Goal: Task Accomplishment & Management: Use online tool/utility

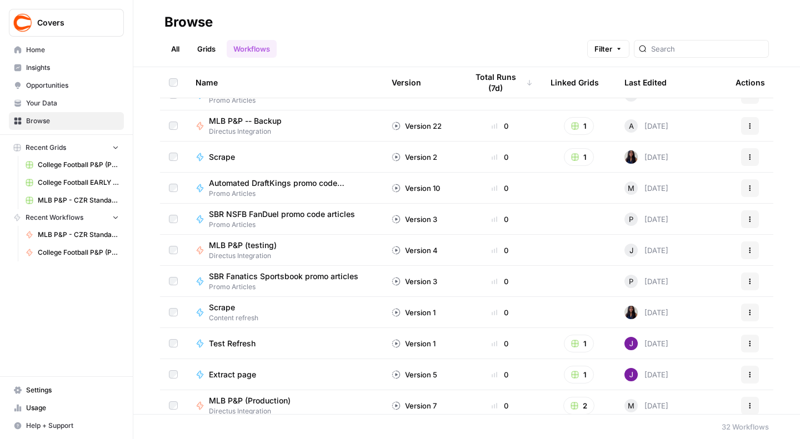
scroll to position [485, 0]
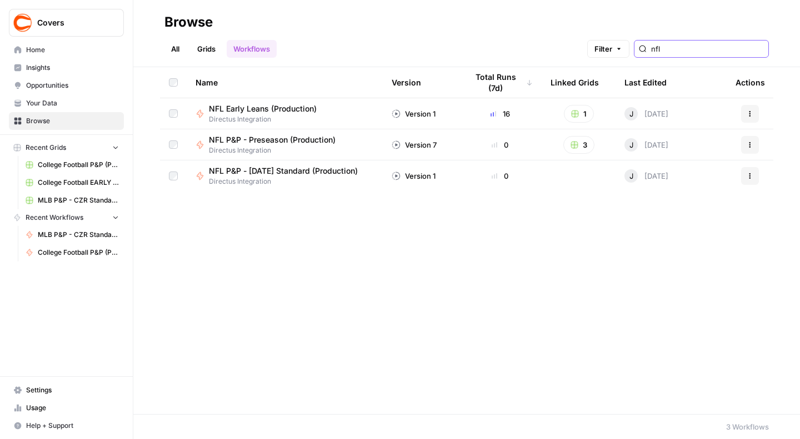
type input "nfl"
click at [283, 169] on span "NFL P&P - [DATE] Standard (Production)" at bounding box center [283, 170] width 149 height 11
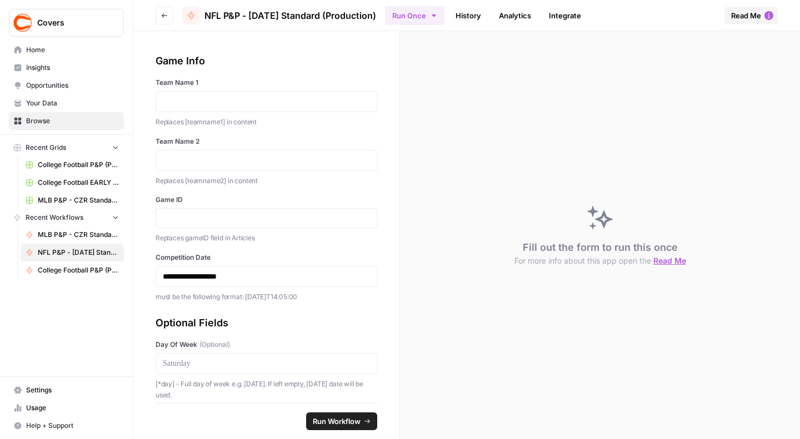
click at [42, 148] on span "Recent Grids" at bounding box center [46, 148] width 41 height 10
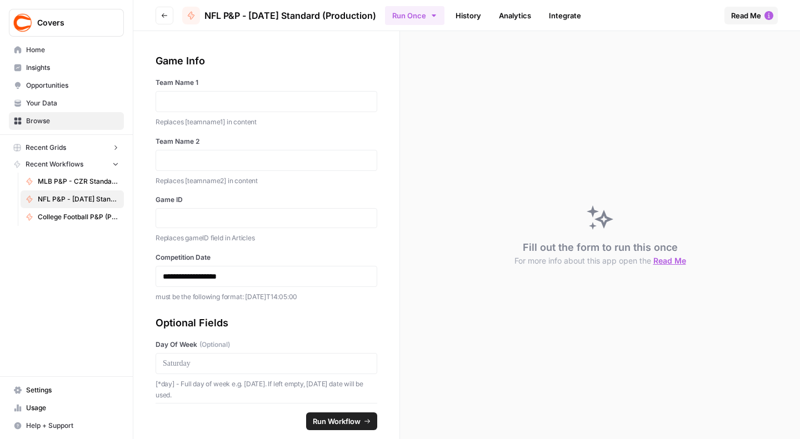
click at [42, 148] on span "Recent Grids" at bounding box center [46, 148] width 41 height 10
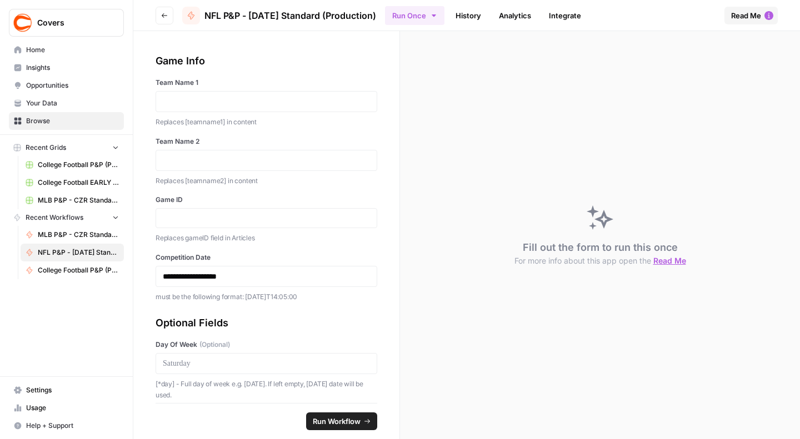
click at [41, 54] on span "Home" at bounding box center [72, 50] width 93 height 10
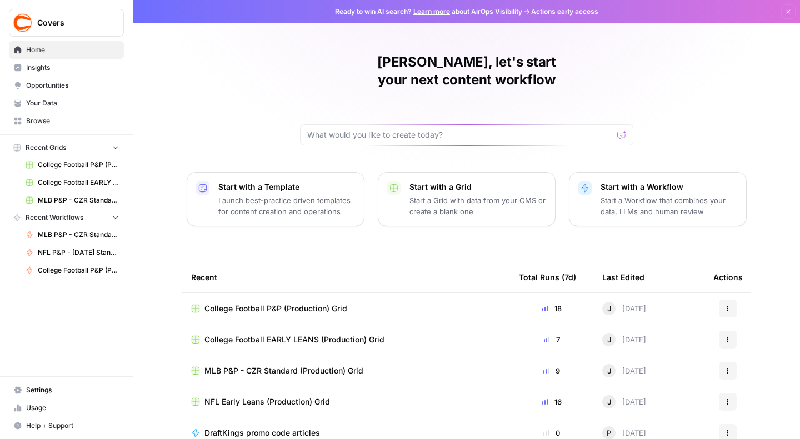
click at [428, 182] on p "Start with a Grid" at bounding box center [477, 187] width 137 height 11
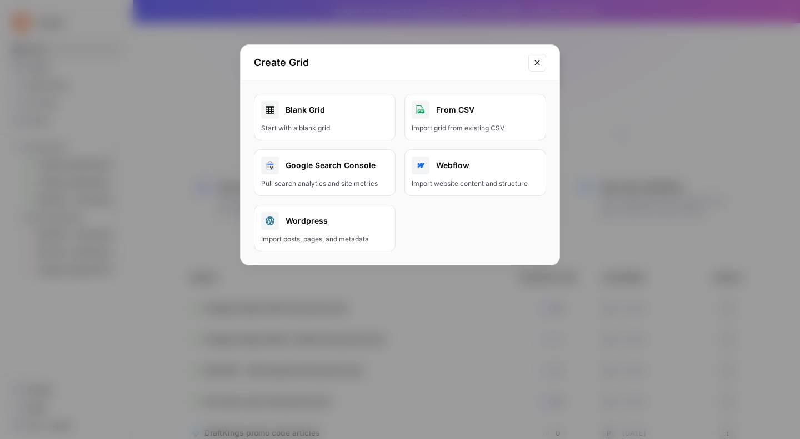
click at [533, 67] on button "Close modal" at bounding box center [537, 63] width 18 height 18
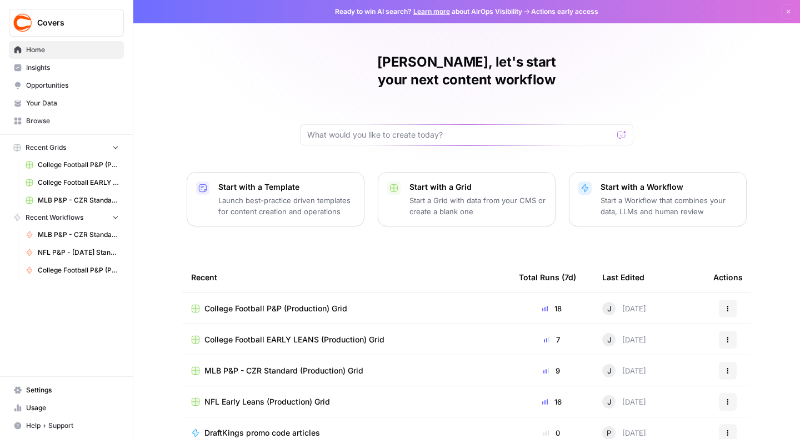
click at [48, 52] on span "Home" at bounding box center [72, 50] width 93 height 10
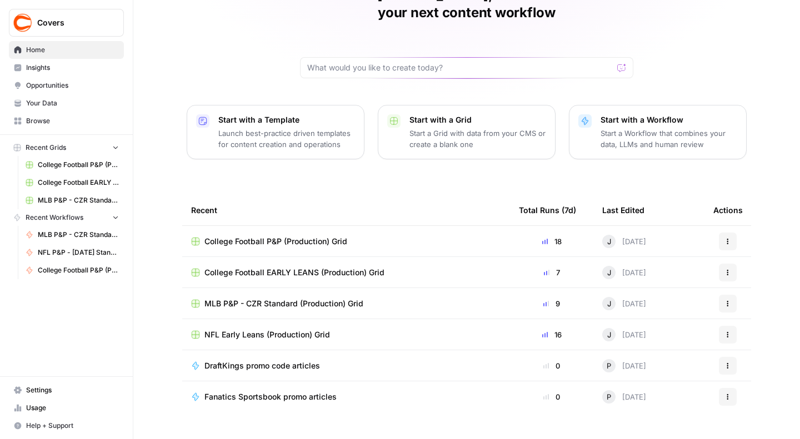
scroll to position [71, 0]
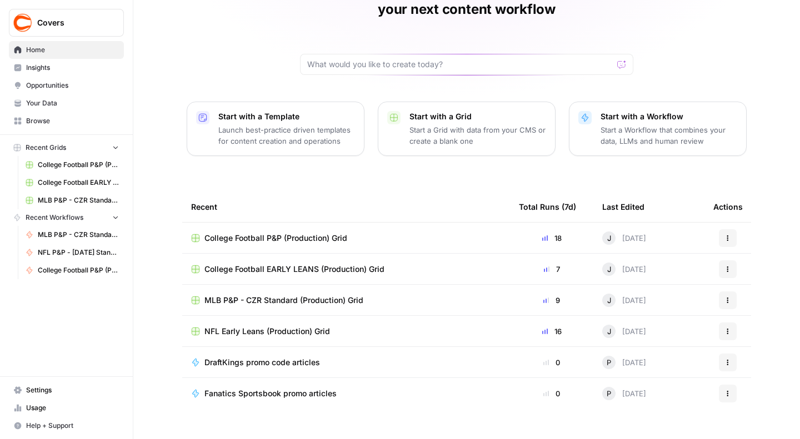
click at [36, 72] on link "Insights" at bounding box center [66, 68] width 115 height 18
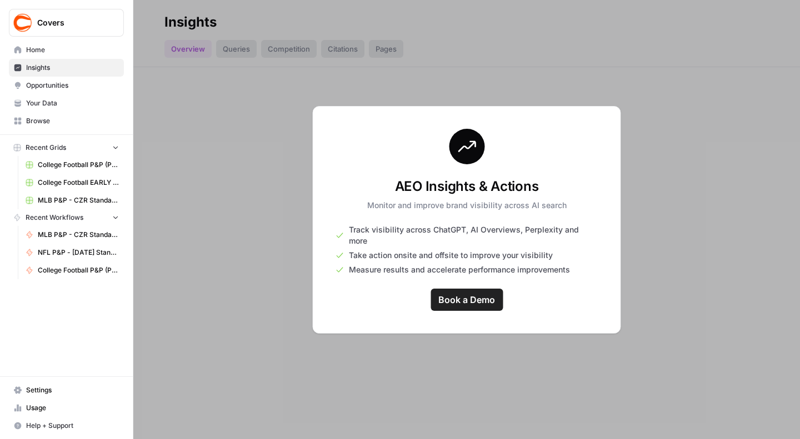
click at [39, 51] on span "Home" at bounding box center [72, 50] width 93 height 10
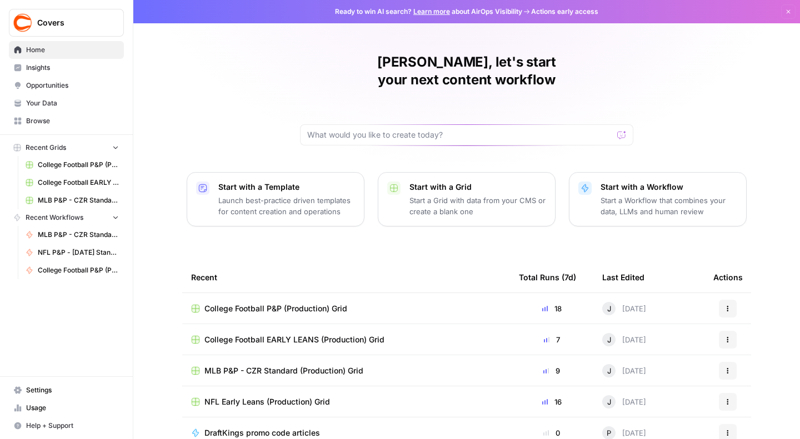
click at [49, 103] on span "Your Data" at bounding box center [72, 103] width 93 height 10
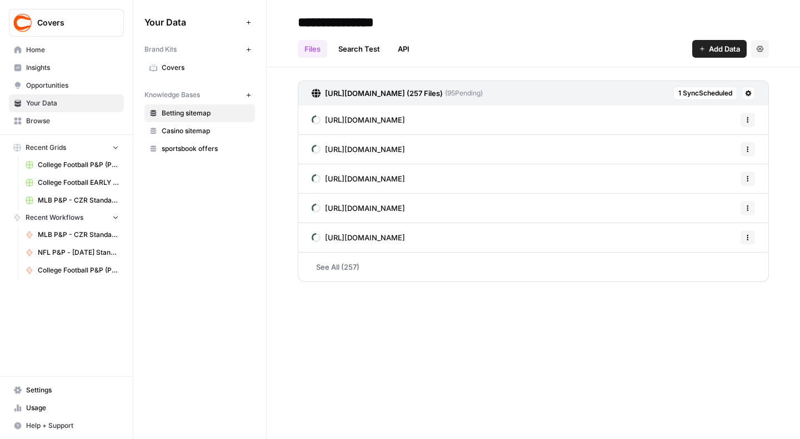
click at [193, 71] on span "Covers" at bounding box center [206, 68] width 88 height 10
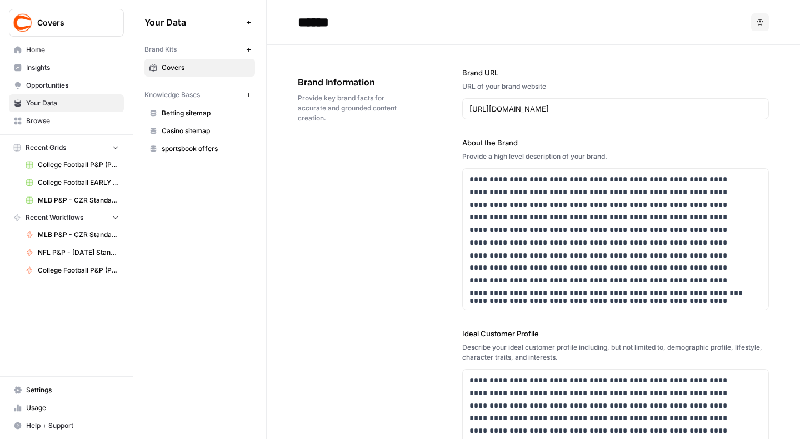
click at [52, 147] on span "Recent Grids" at bounding box center [46, 148] width 41 height 10
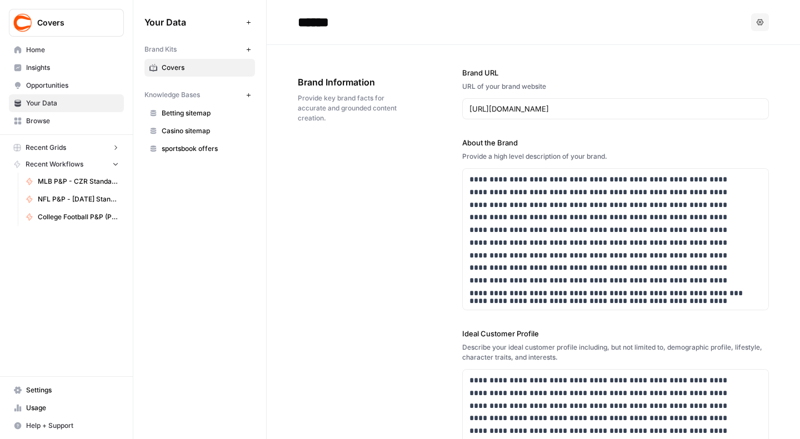
click at [58, 147] on span "Recent Grids" at bounding box center [46, 148] width 41 height 10
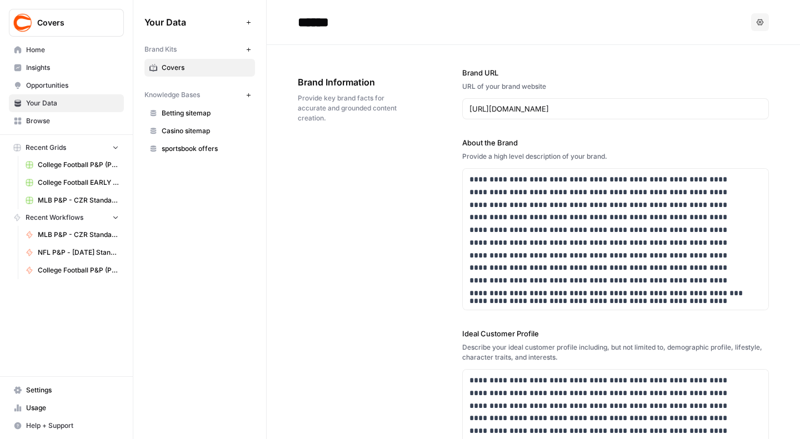
click at [12, 150] on button "Recent Grids" at bounding box center [66, 147] width 115 height 17
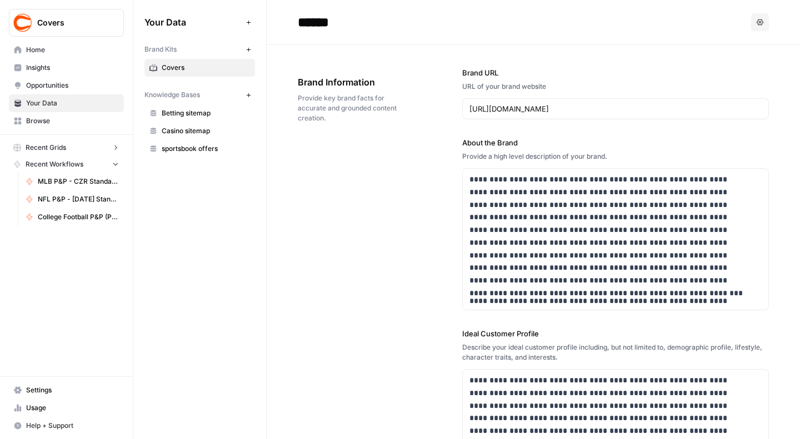
click at [15, 148] on rect "button" at bounding box center [17, 147] width 7 height 7
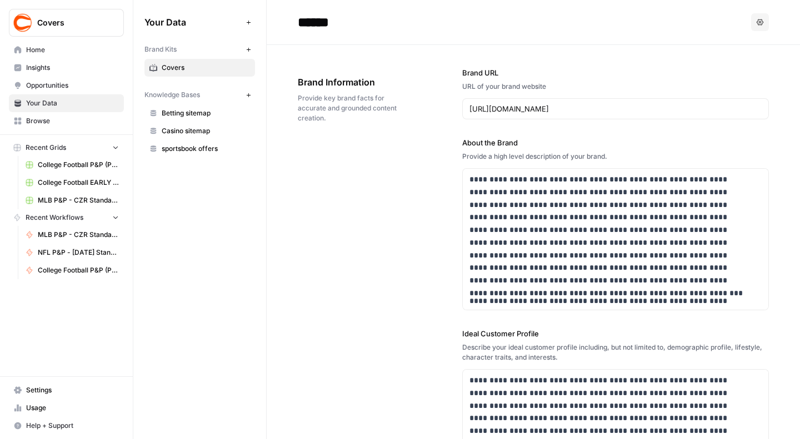
click at [72, 165] on span "College Football P&P (Production) Grid" at bounding box center [78, 165] width 81 height 10
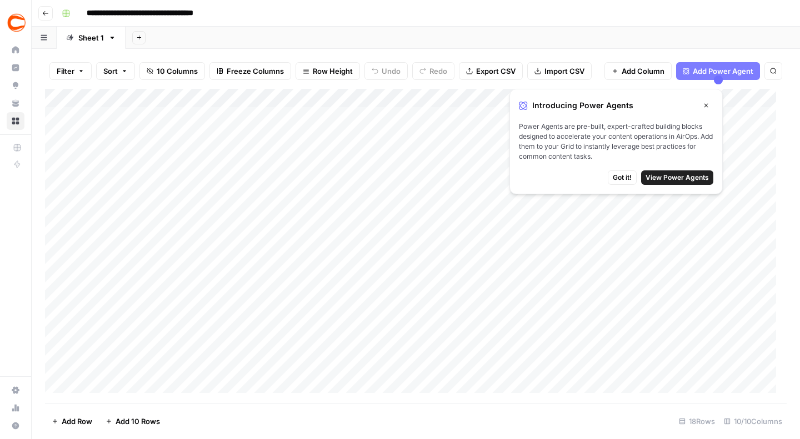
click at [112, 39] on icon "button" at bounding box center [112, 38] width 8 height 8
click at [44, 39] on icon "button" at bounding box center [44, 38] width 6 height 6
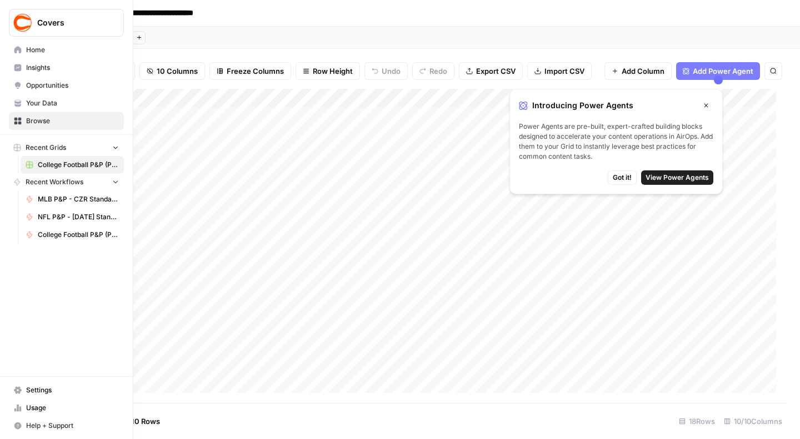
click at [39, 51] on span "Home" at bounding box center [72, 50] width 93 height 10
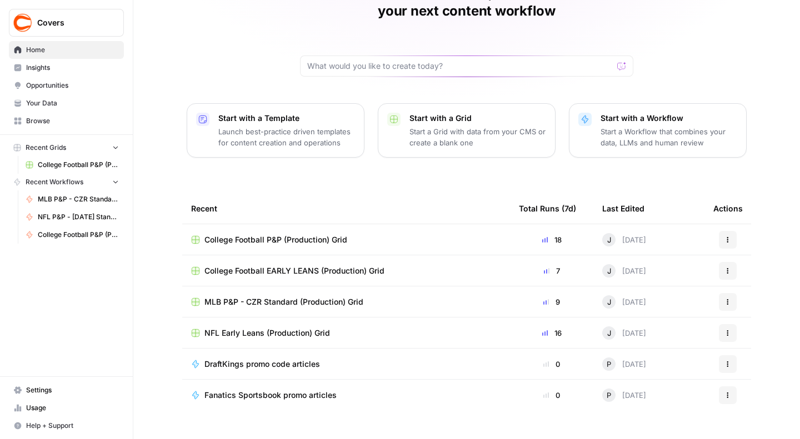
scroll to position [71, 0]
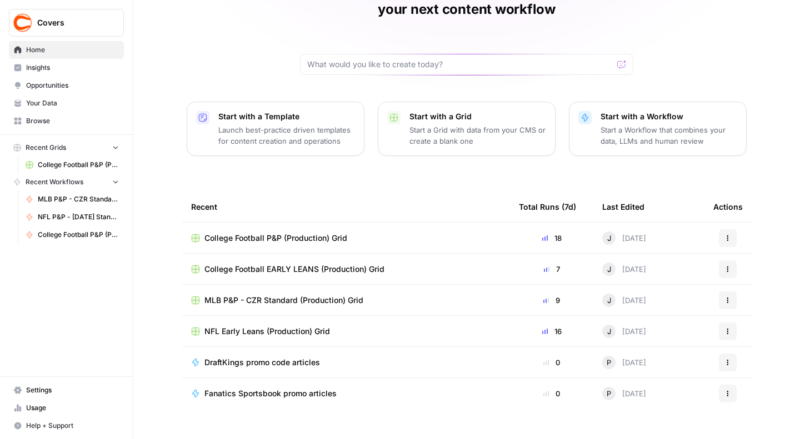
click at [46, 67] on span "Insights" at bounding box center [72, 68] width 93 height 10
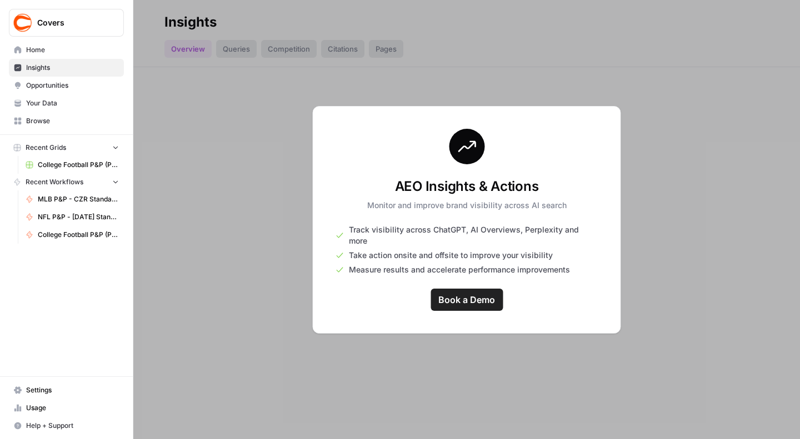
click at [36, 107] on span "Your Data" at bounding box center [72, 103] width 93 height 10
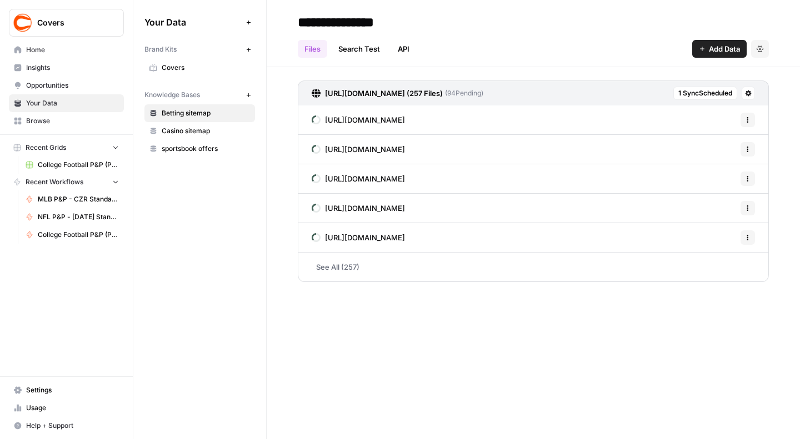
click at [36, 119] on span "Browse" at bounding box center [72, 121] width 93 height 10
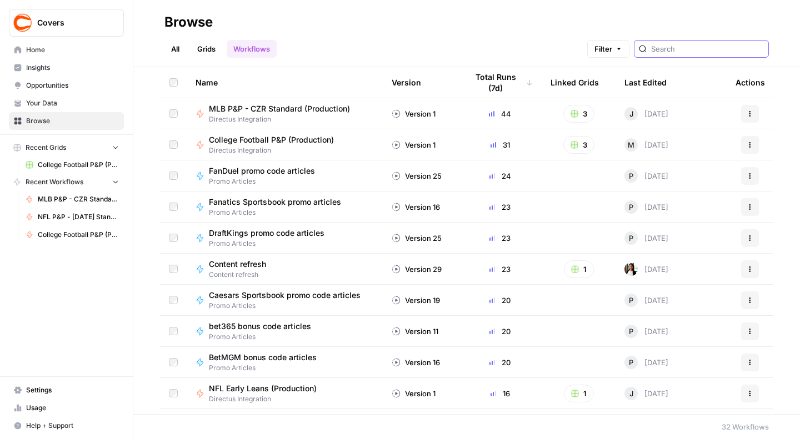
click at [685, 49] on input "search" at bounding box center [707, 48] width 113 height 11
type input "nfl"
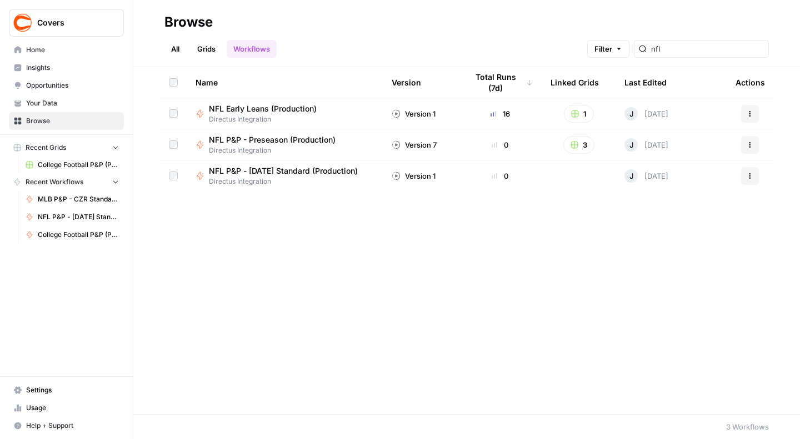
click at [199, 54] on link "Grids" at bounding box center [206, 49] width 32 height 18
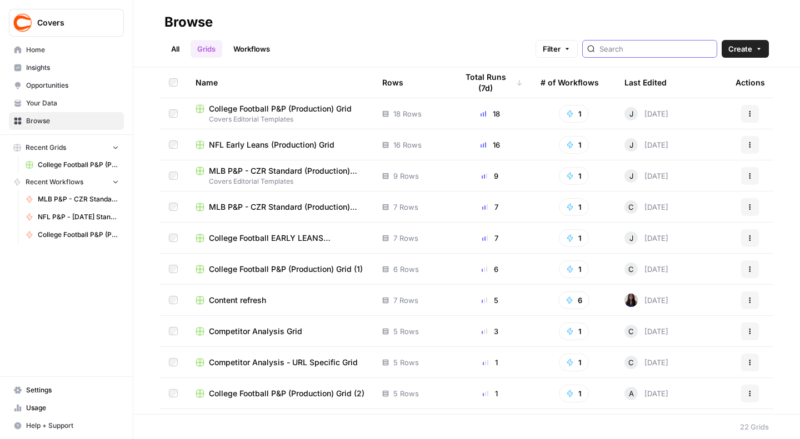
click at [666, 54] on input "search" at bounding box center [655, 48] width 113 height 11
type input "nfl"
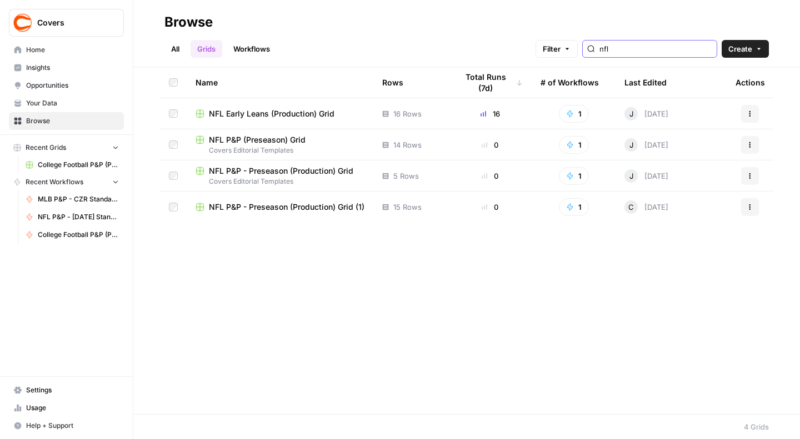
click at [710, 46] on input "nfl" at bounding box center [655, 48] width 113 height 11
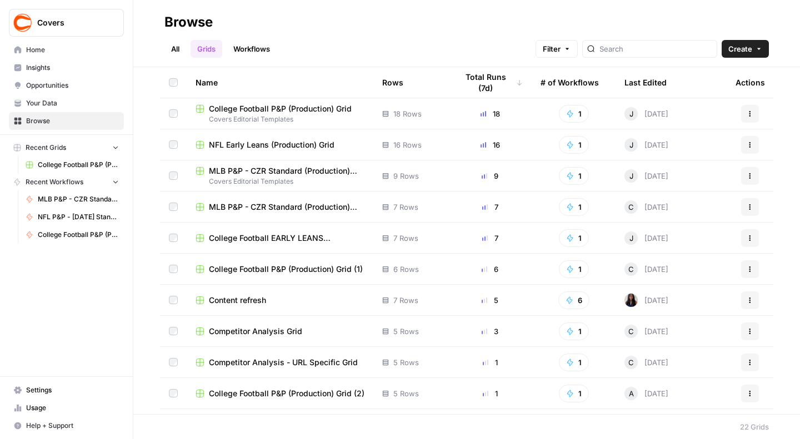
click at [250, 54] on link "Workflows" at bounding box center [252, 49] width 50 height 18
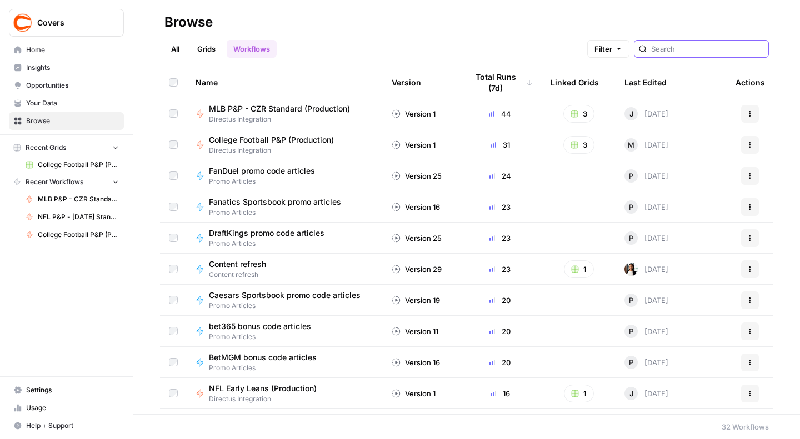
click at [680, 52] on input "search" at bounding box center [707, 48] width 113 height 11
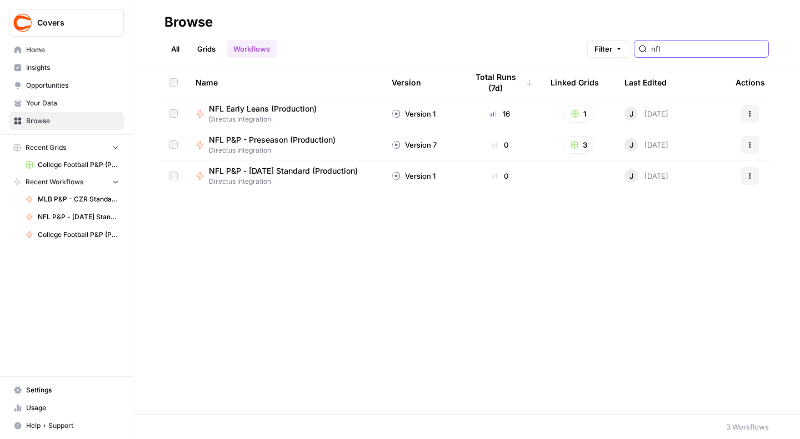
type input "nfl"
click at [289, 170] on span "NFL P&P - [DATE] Standard (Production)" at bounding box center [283, 170] width 149 height 11
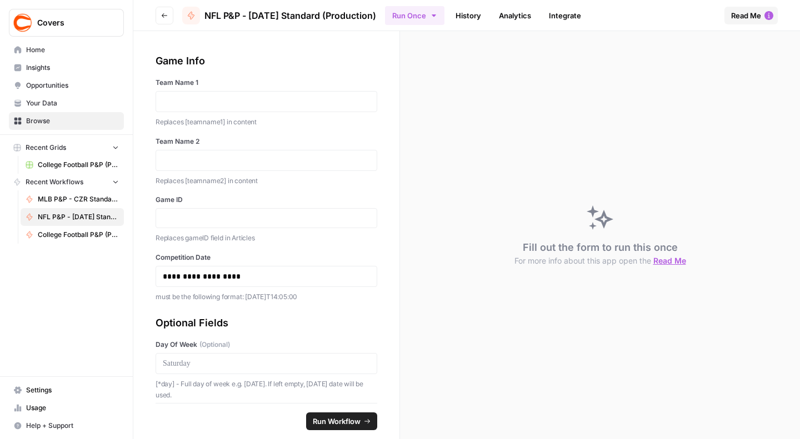
click at [299, 17] on span "NFL P&P - [DATE] Standard (Production)" at bounding box center [290, 15] width 172 height 13
click at [162, 13] on icon "button" at bounding box center [164, 15] width 7 height 7
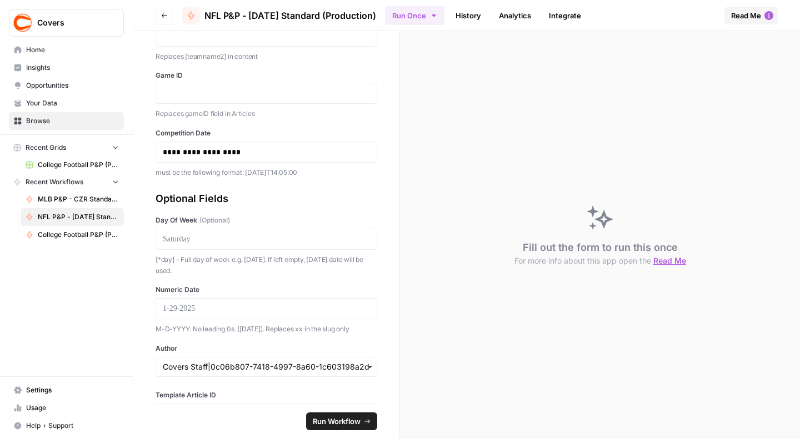
scroll to position [172, 0]
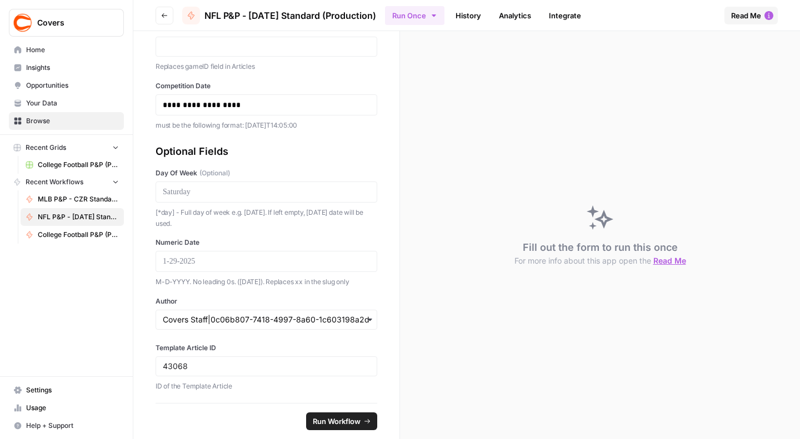
click at [46, 147] on span "Recent Grids" at bounding box center [46, 148] width 41 height 10
click at [41, 48] on span "Home" at bounding box center [72, 50] width 93 height 10
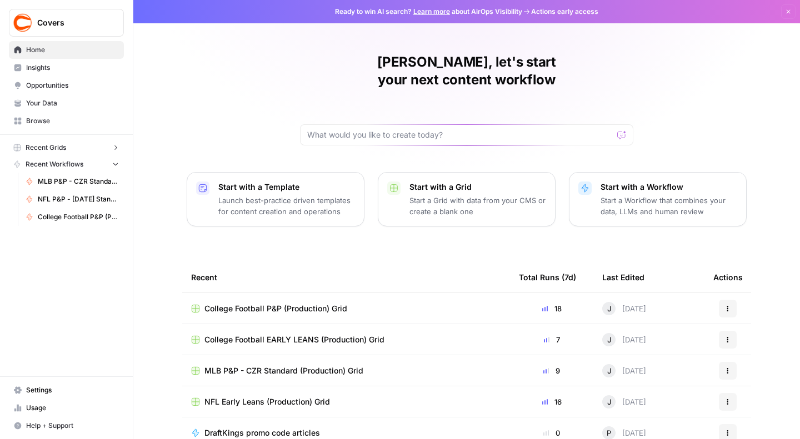
click at [443, 195] on p "Start a Grid with data from your CMS or create a blank one" at bounding box center [477, 206] width 137 height 22
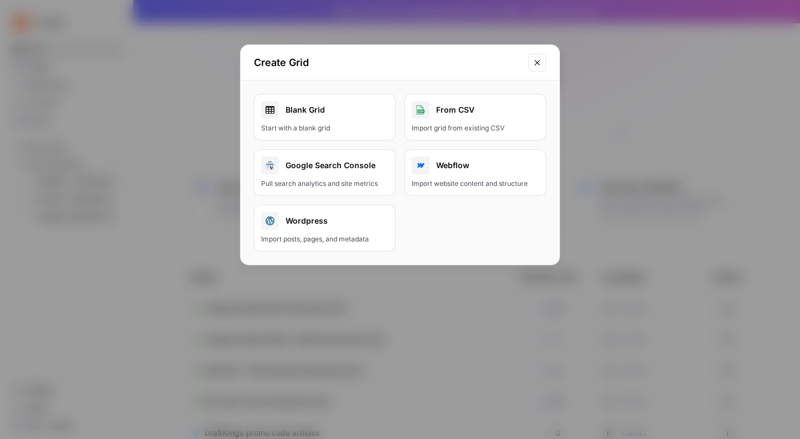
click at [534, 68] on button "Close modal" at bounding box center [537, 63] width 18 height 18
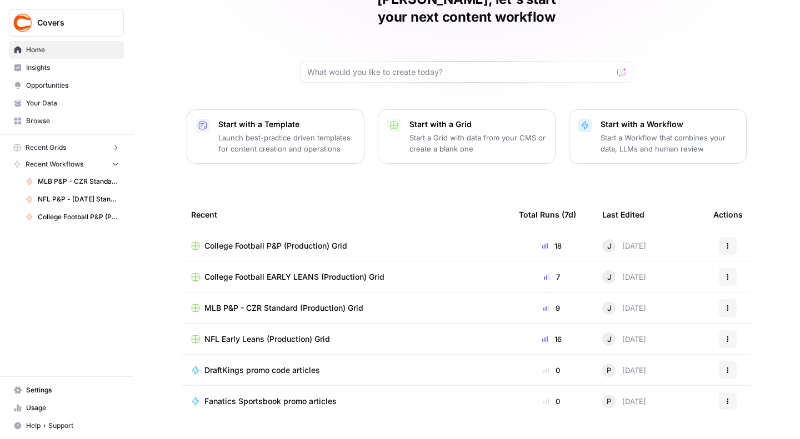
scroll to position [69, 0]
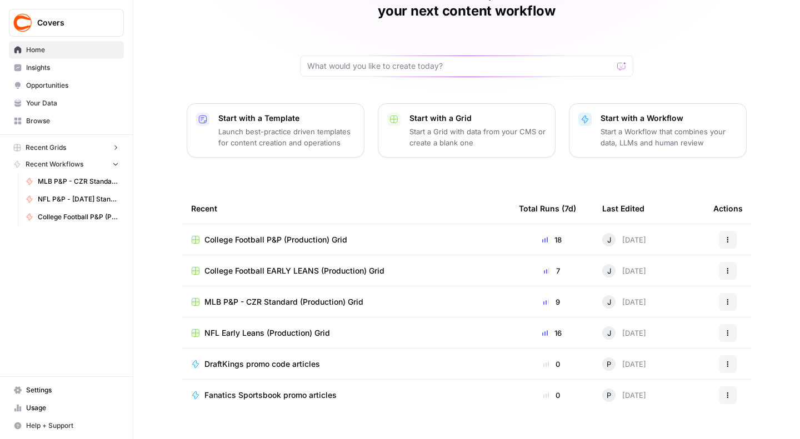
click at [289, 328] on span "NFL Early Leans (Production) Grid" at bounding box center [267, 333] width 126 height 11
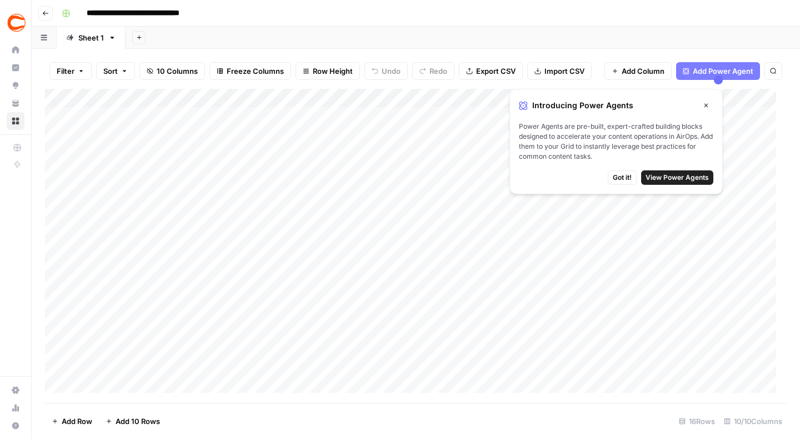
click at [623, 180] on span "Got it!" at bounding box center [622, 178] width 19 height 10
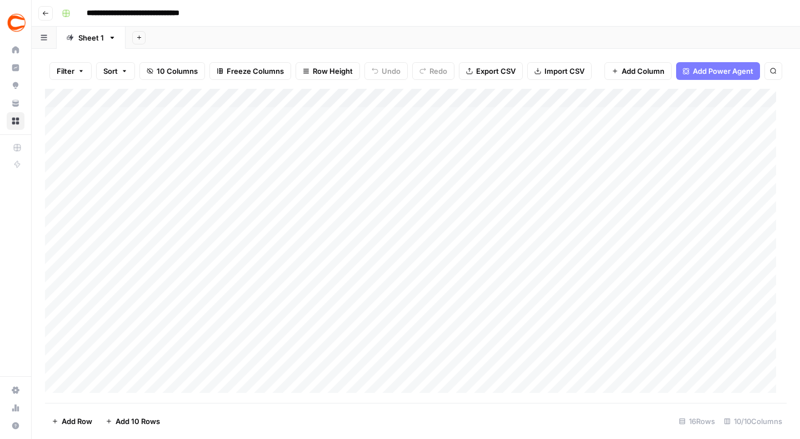
click at [64, 97] on div "Add Column" at bounding box center [415, 246] width 741 height 314
drag, startPoint x: 109, startPoint y: 100, endPoint x: 54, endPoint y: 99, distance: 55.0
drag, startPoint x: 54, startPoint y: 99, endPoint x: 319, endPoint y: 88, distance: 264.6
click at [319, 88] on div "Filter Sort 10 Columns Freeze Columns Row Height Undo Redo Export CSV Import CS…" at bounding box center [415, 71] width 741 height 36
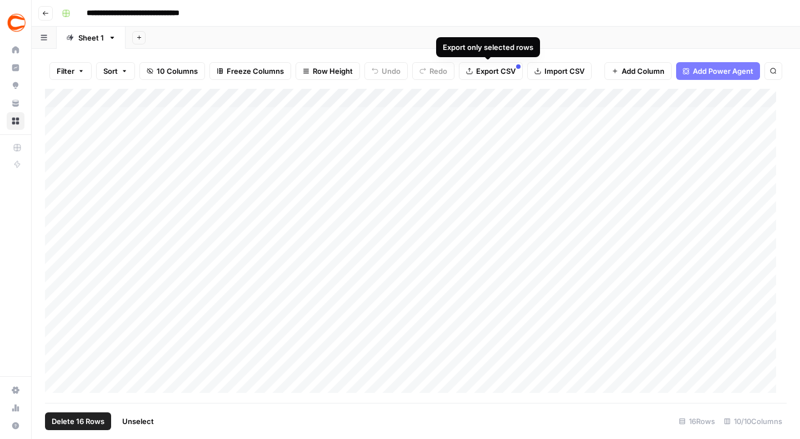
click at [489, 71] on span "Export CSV" at bounding box center [495, 71] width 39 height 11
click at [140, 423] on span "Unselect" at bounding box center [138, 421] width 32 height 11
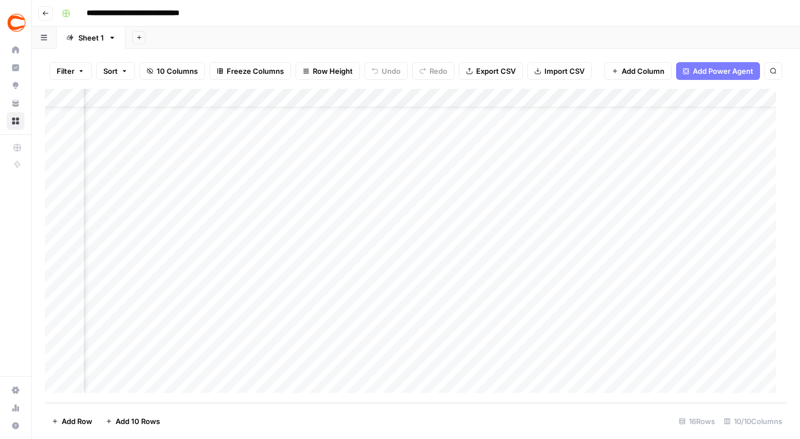
scroll to position [34, 0]
click at [64, 96] on div "Add Column" at bounding box center [415, 246] width 741 height 314
click at [573, 71] on span "Import CSV" at bounding box center [564, 71] width 40 height 11
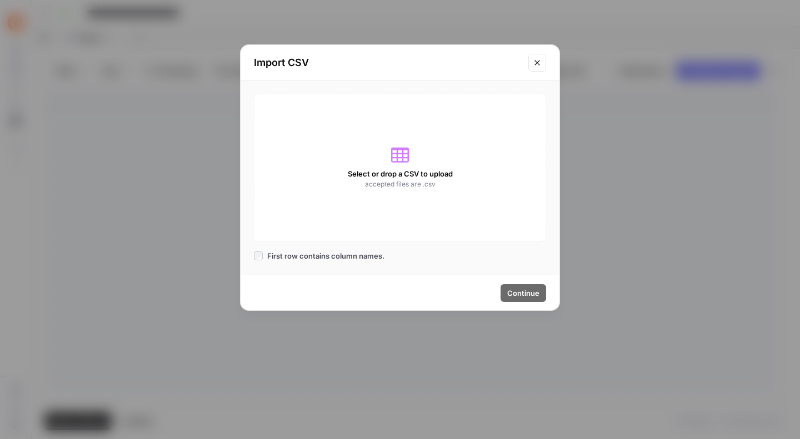
click at [536, 62] on icon "Close modal" at bounding box center [536, 62] width 5 height 5
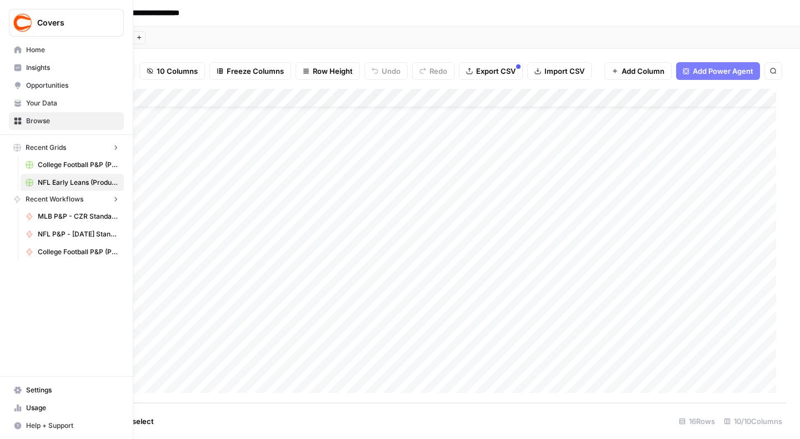
click at [12, 50] on link "Home" at bounding box center [66, 50] width 115 height 18
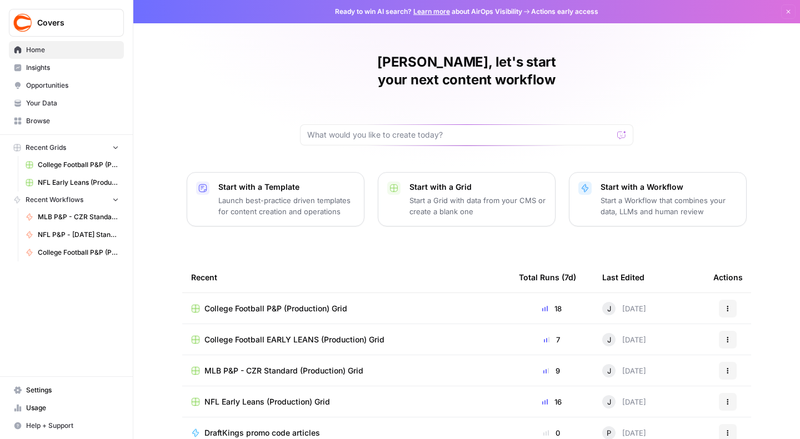
click at [447, 195] on p "Start a Grid with data from your CMS or create a blank one" at bounding box center [477, 206] width 137 height 22
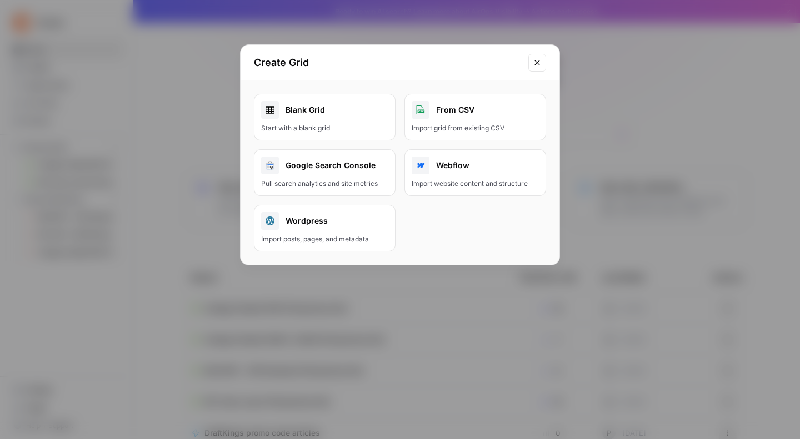
click at [451, 109] on div "From CSV" at bounding box center [475, 110] width 127 height 18
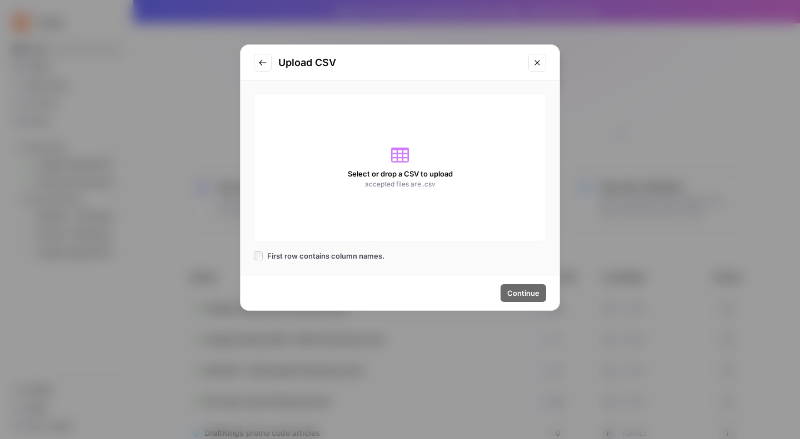
click at [402, 155] on icon at bounding box center [400, 155] width 18 height 15
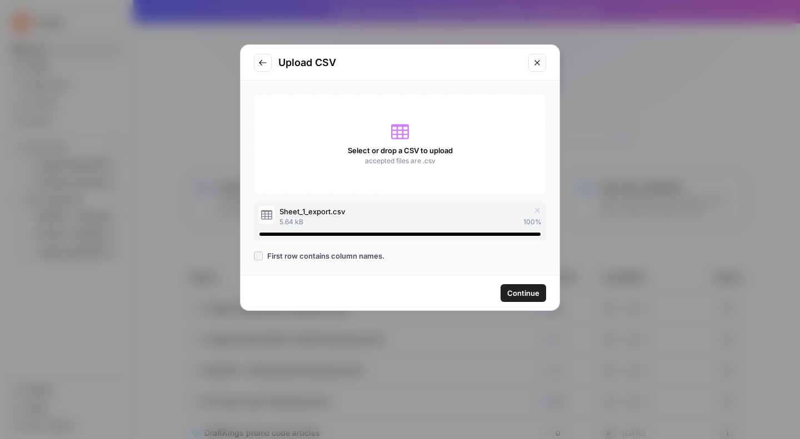
click at [518, 293] on span "Continue" at bounding box center [523, 293] width 32 height 11
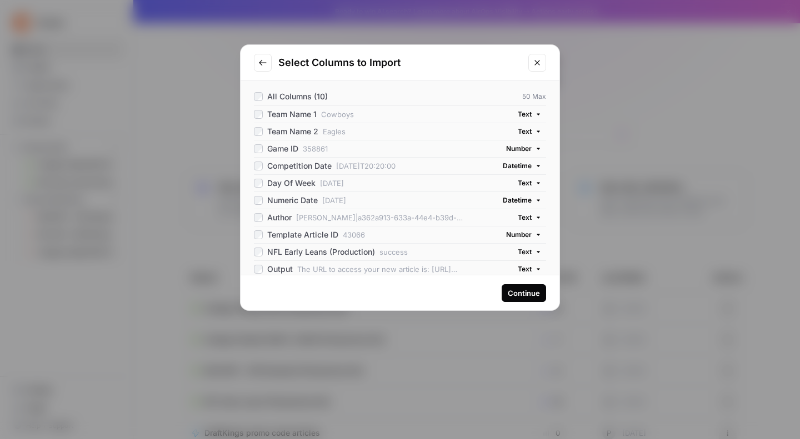
scroll to position [7, 0]
click at [535, 233] on icon "button" at bounding box center [538, 233] width 7 height 7
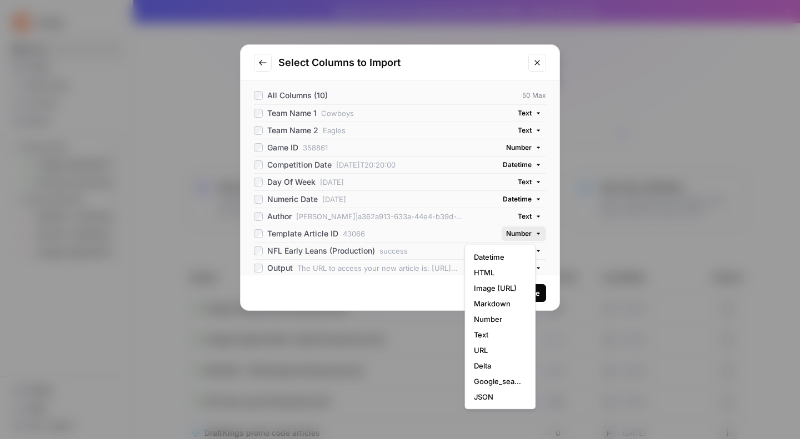
click at [535, 233] on icon "button" at bounding box center [538, 233] width 7 height 7
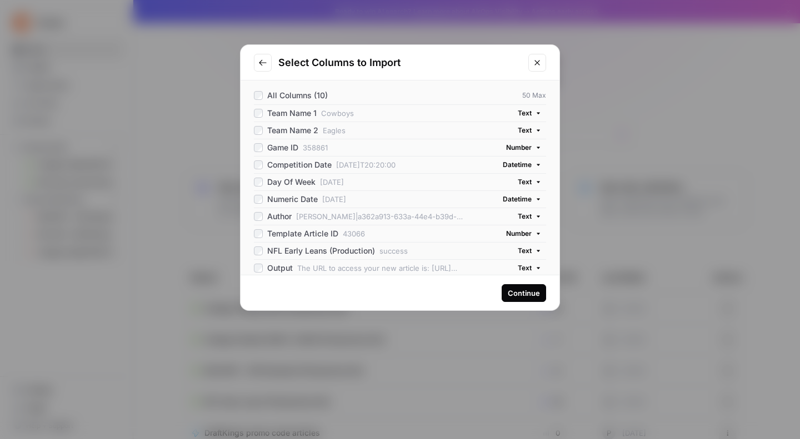
click at [523, 294] on div "Continue" at bounding box center [524, 293] width 32 height 11
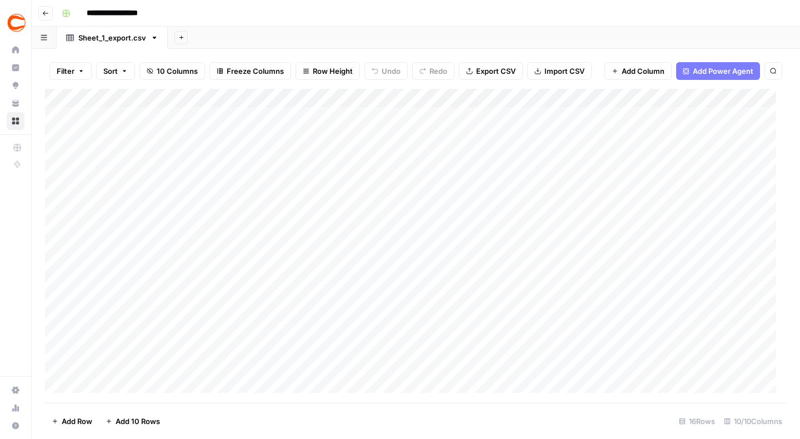
click at [123, 16] on input "**********" at bounding box center [123, 13] width 82 height 18
drag, startPoint x: 142, startPoint y: 12, endPoint x: 46, endPoint y: 14, distance: 96.1
click at [46, 14] on header "**********" at bounding box center [416, 13] width 768 height 27
click at [101, 12] on input "**********" at bounding box center [123, 13] width 82 height 18
type input "********"
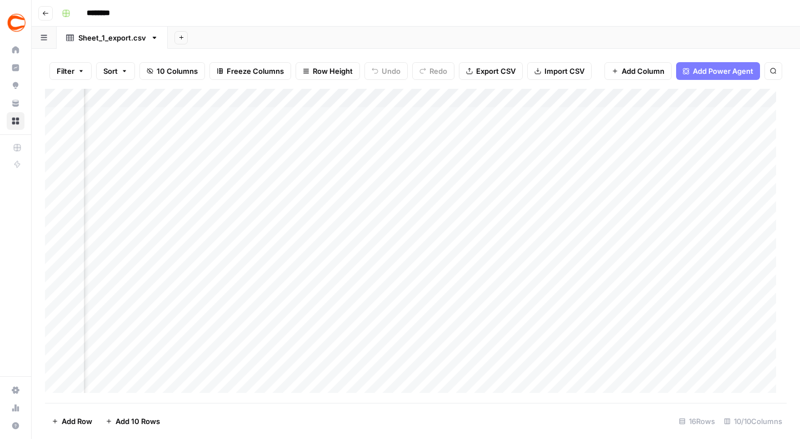
scroll to position [0, 730]
click at [445, 98] on div "Add Column" at bounding box center [415, 246] width 741 height 314
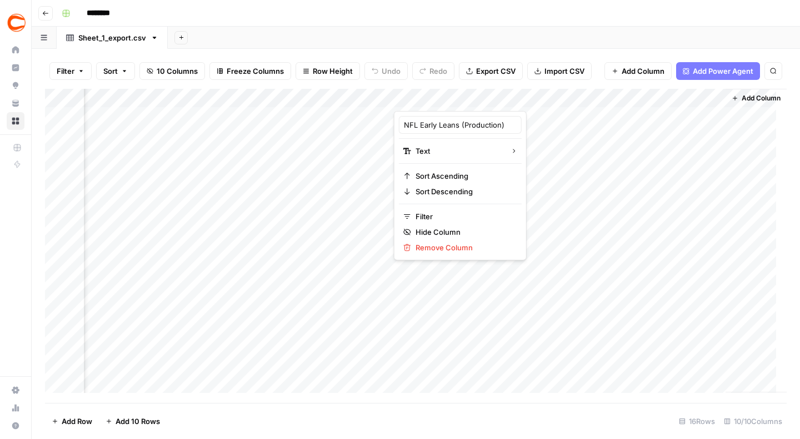
click at [449, 97] on div at bounding box center [474, 100] width 160 height 22
click at [584, 102] on div "Add Column" at bounding box center [415, 246] width 741 height 314
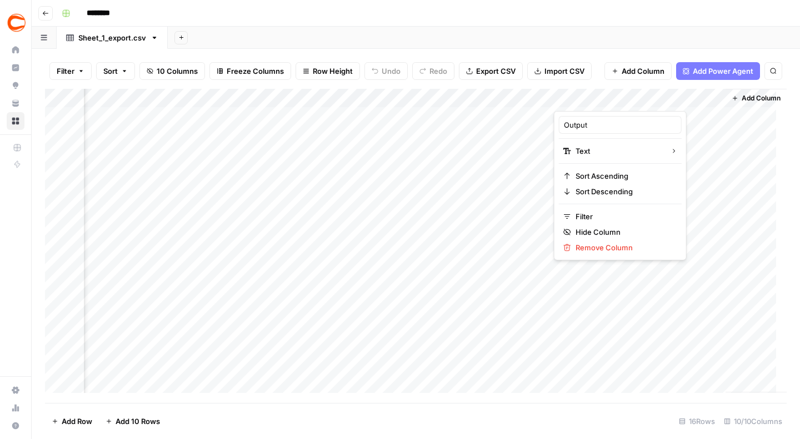
click at [348, 98] on div "Add Column" at bounding box center [415, 246] width 741 height 314
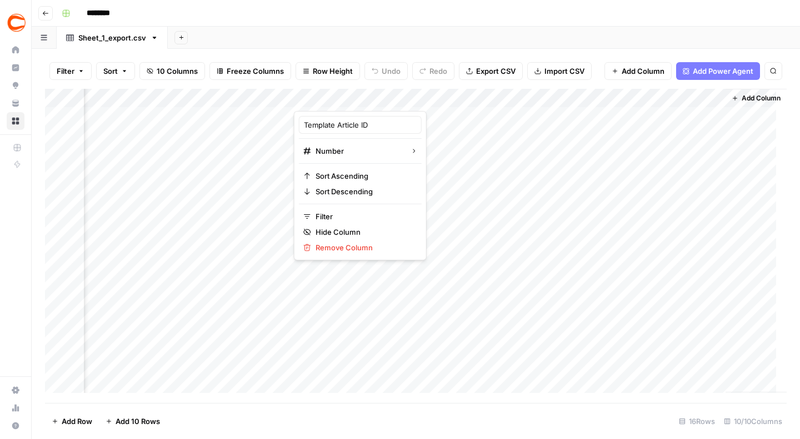
click at [432, 130] on div "Add Column" at bounding box center [415, 246] width 741 height 314
click at [324, 112] on div "Add Column" at bounding box center [415, 246] width 741 height 314
click at [332, 118] on div "Add Column" at bounding box center [415, 246] width 741 height 314
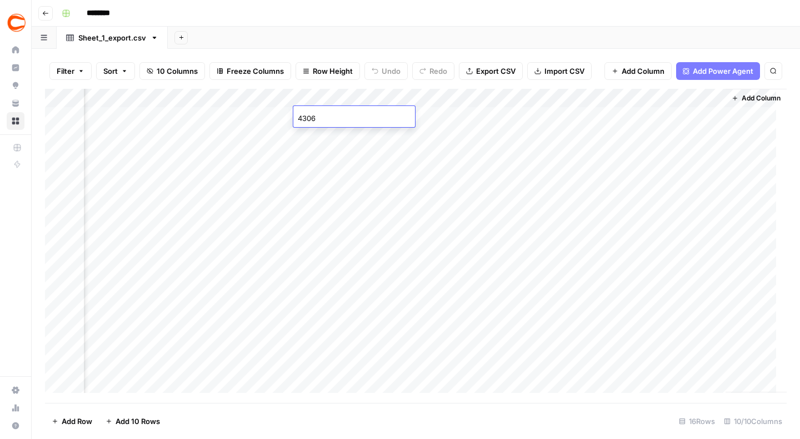
type input "43068"
click at [430, 121] on div "Add Column" at bounding box center [415, 246] width 741 height 314
click at [353, 116] on div "Add Column" at bounding box center [415, 246] width 741 height 314
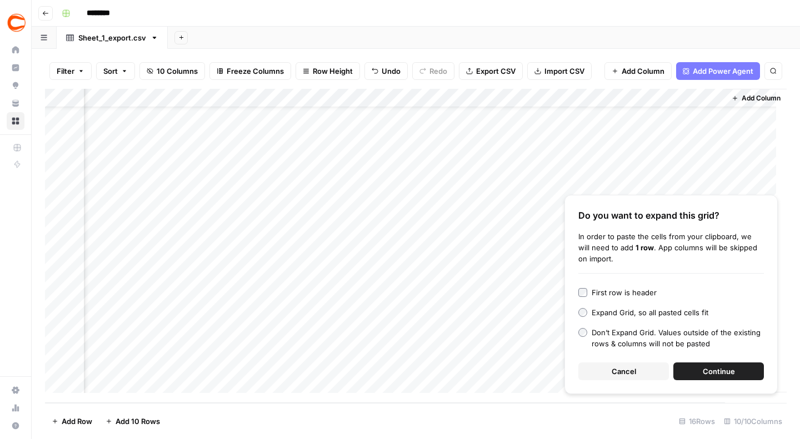
click at [622, 369] on span "Cancel" at bounding box center [623, 371] width 24 height 11
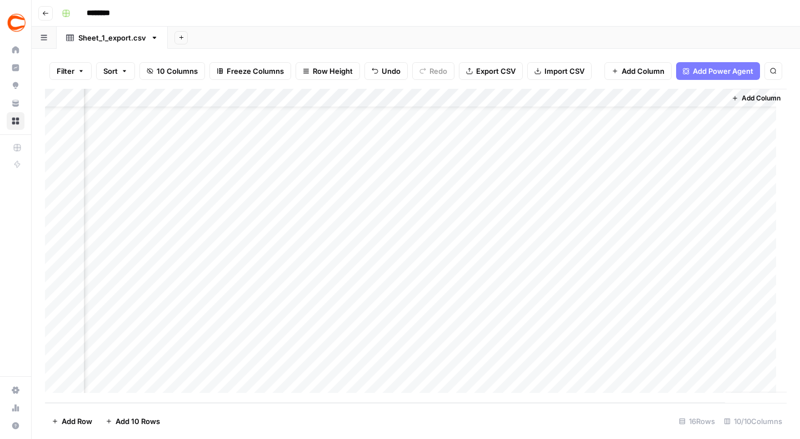
click at [351, 358] on div "Add Column" at bounding box center [415, 246] width 741 height 314
click at [450, 99] on div "Add Column" at bounding box center [415, 246] width 741 height 314
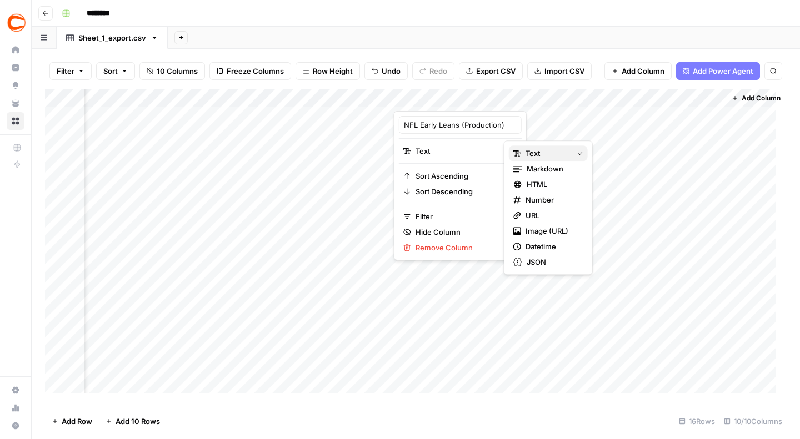
click at [534, 155] on span "Text" at bounding box center [546, 153] width 43 height 11
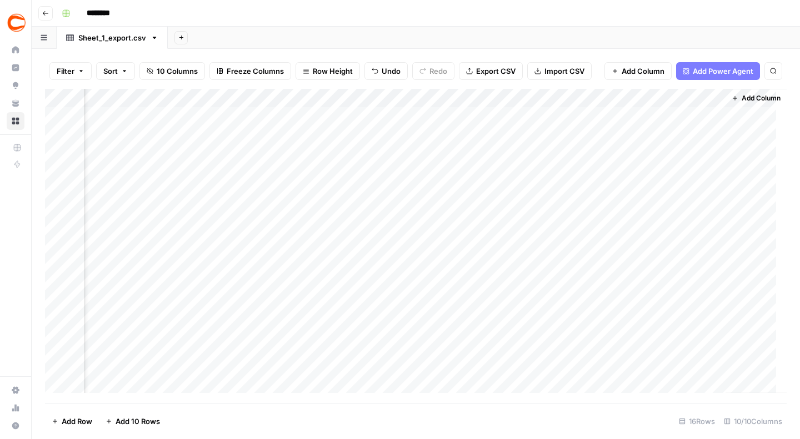
click at [489, 96] on div "Add Column" at bounding box center [415, 246] width 741 height 314
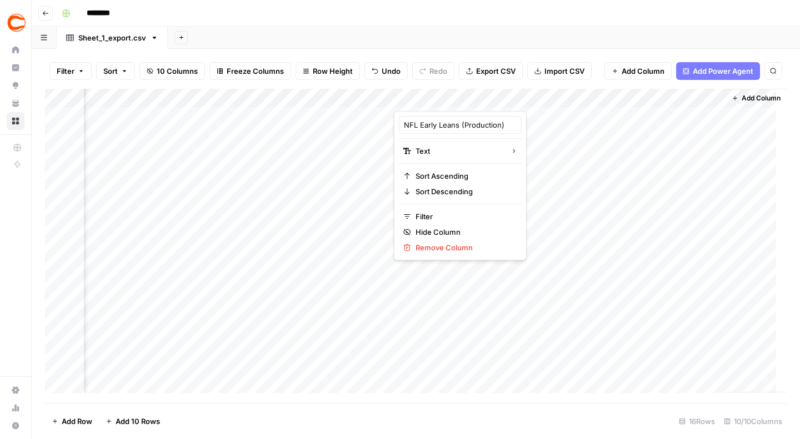
click at [489, 96] on div at bounding box center [474, 100] width 160 height 22
click at [548, 97] on div at bounding box center [474, 100] width 160 height 22
click at [547, 97] on div at bounding box center [474, 100] width 160 height 22
click at [509, 98] on div at bounding box center [474, 100] width 160 height 22
click at [469, 131] on div "NFL Early Leans (Production)" at bounding box center [460, 125] width 123 height 18
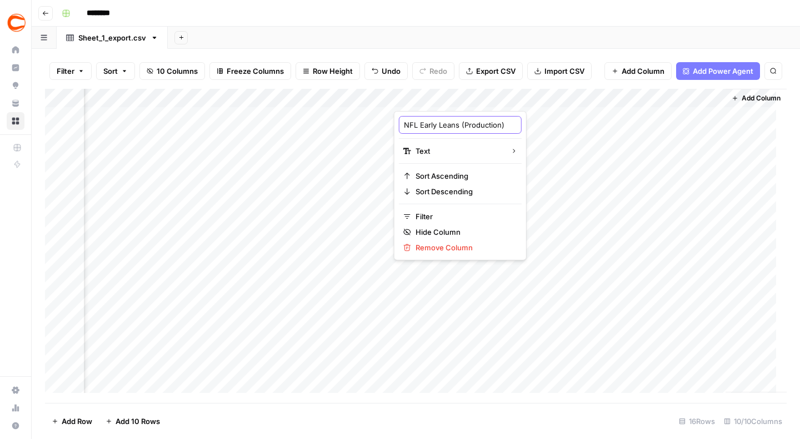
scroll to position [0, 4]
paste input "P&P - Sunday Standard"
type input "NFL P&P - [DATE] Standard (Production)"
click at [600, 101] on div "Add Column" at bounding box center [415, 246] width 741 height 314
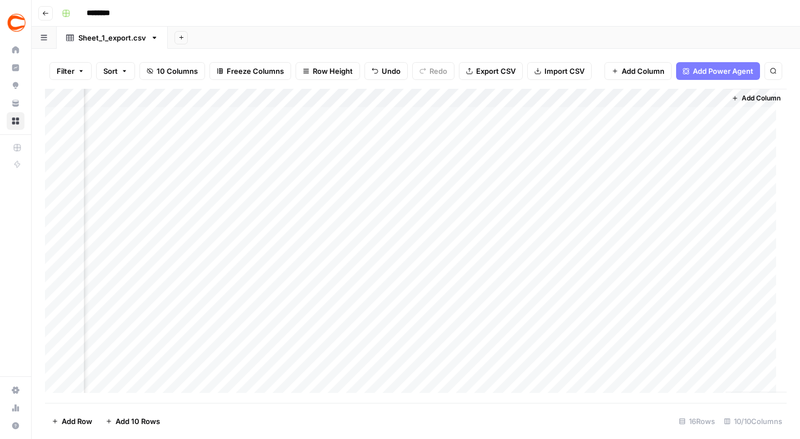
click at [472, 97] on div "Add Column" at bounding box center [415, 246] width 741 height 314
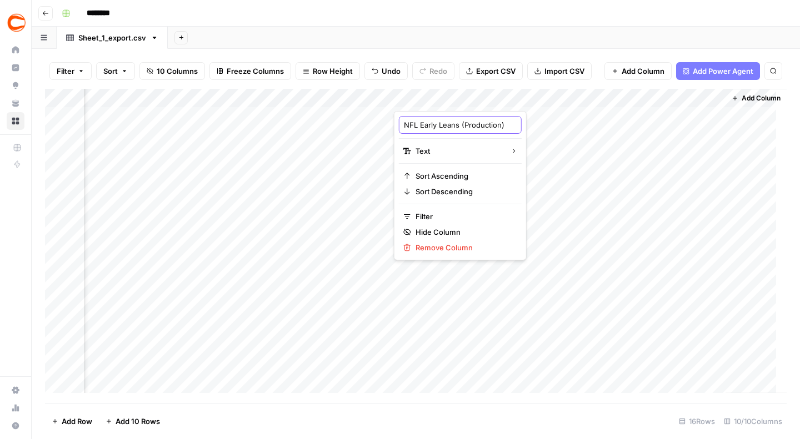
click at [449, 124] on input "NFL Early Leans (Production)" at bounding box center [460, 124] width 113 height 11
paste input "P&P - Sunday Standard"
type input "NFL P&P - [DATE] Standard (Production)"
click at [581, 102] on div "Add Column" at bounding box center [415, 246] width 741 height 314
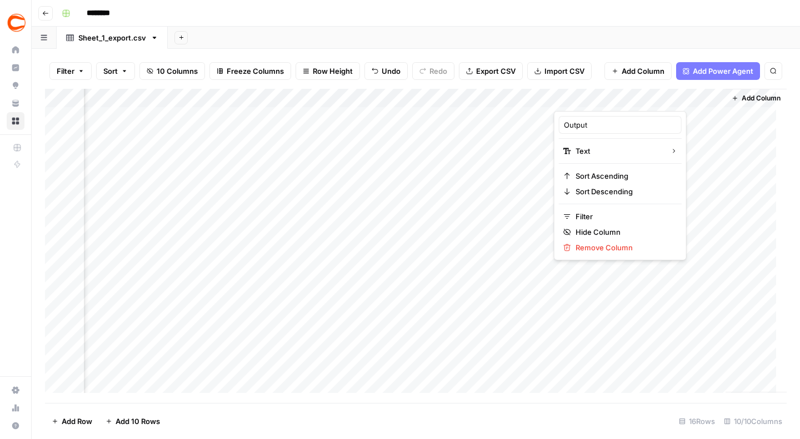
click at [469, 96] on div "Add Column" at bounding box center [415, 246] width 741 height 314
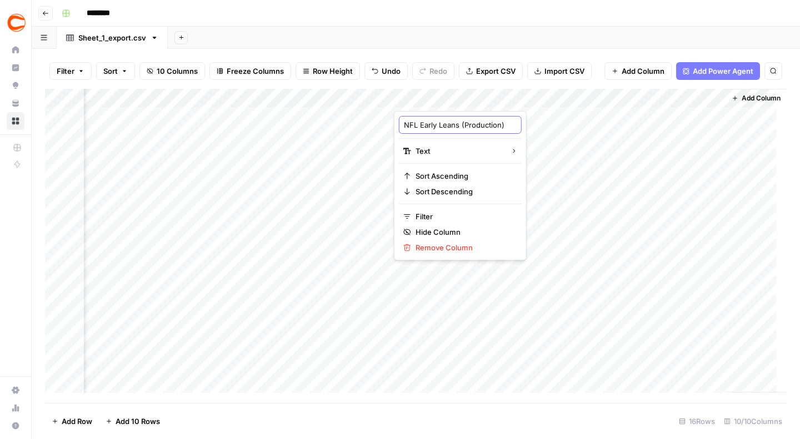
click at [455, 122] on input "NFL Early Leans (Production)" at bounding box center [460, 124] width 113 height 11
paste input "P&P - Sunday Standard"
type input "NFL P&P - [DATE] Standard (Production)"
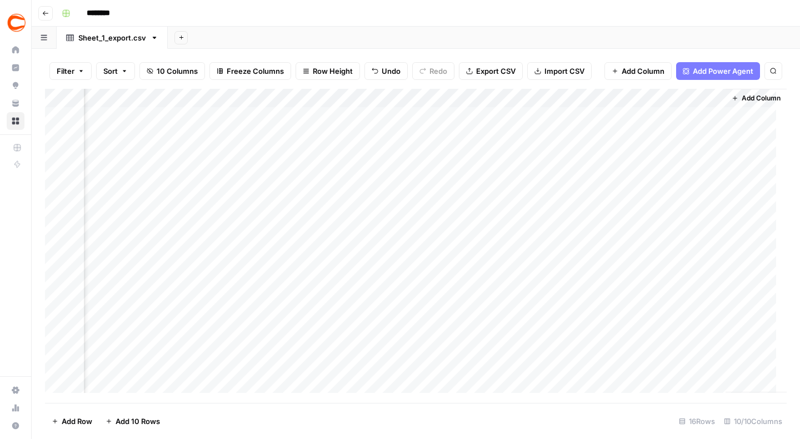
click at [552, 94] on div "Add Column" at bounding box center [415, 246] width 741 height 314
click at [499, 99] on div "Add Column" at bounding box center [415, 246] width 741 height 314
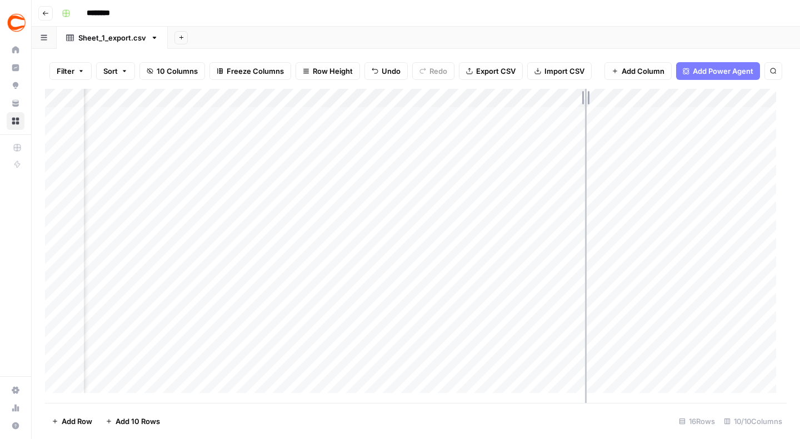
scroll to position [0, 142]
click at [619, 100] on div "Add Column" at bounding box center [415, 246] width 741 height 314
click at [242, 97] on div "Add Column" at bounding box center [415, 246] width 741 height 314
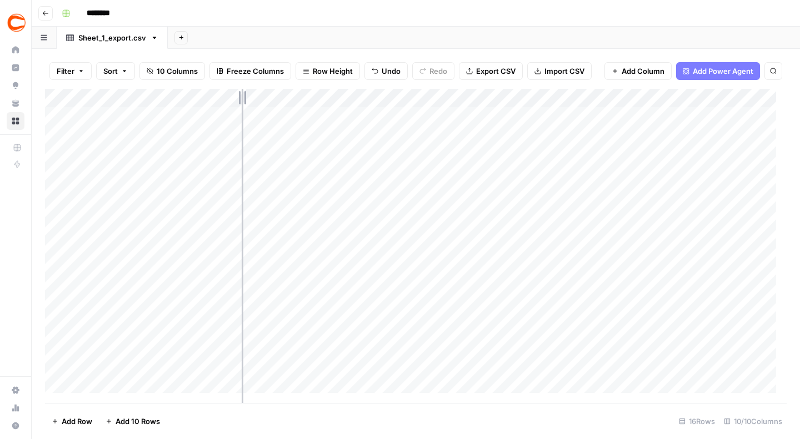
click at [242, 97] on div "Add Column" at bounding box center [415, 246] width 741 height 314
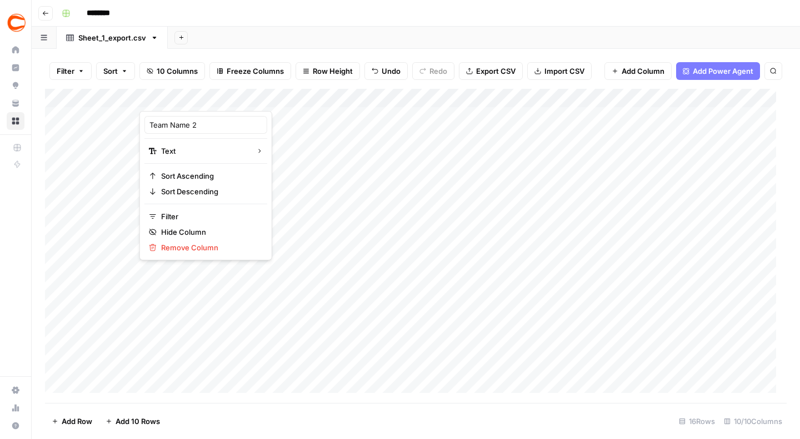
click at [298, 93] on div at bounding box center [219, 100] width 160 height 22
click at [338, 180] on div "Add Column" at bounding box center [415, 246] width 741 height 314
click at [299, 99] on div "Add Column" at bounding box center [415, 246] width 741 height 314
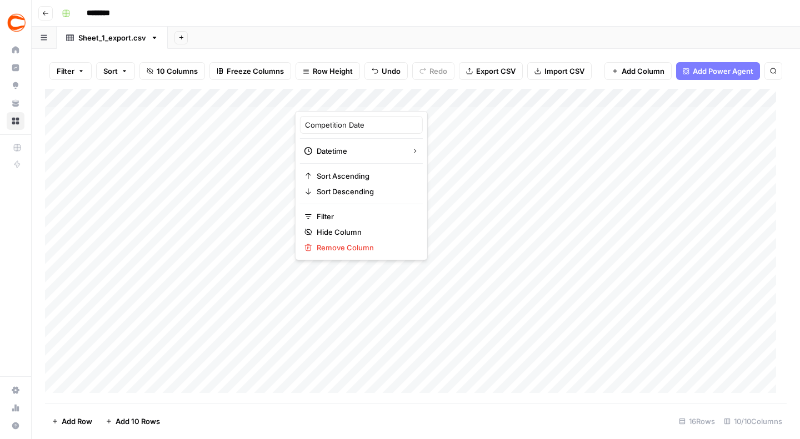
click at [293, 96] on div "Add Column" at bounding box center [415, 246] width 741 height 314
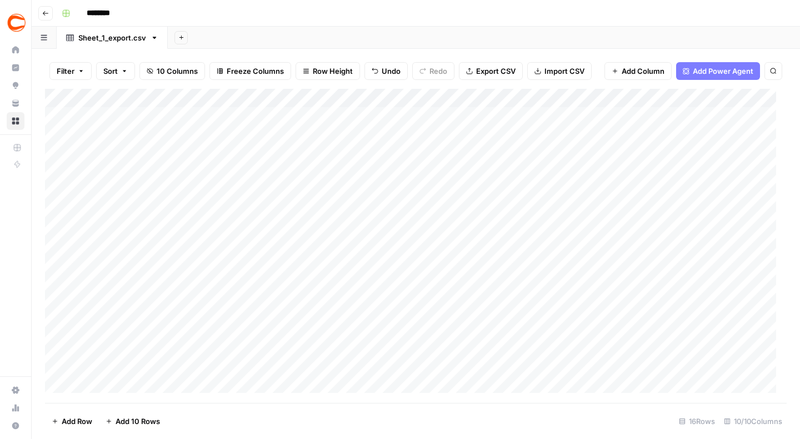
click at [293, 96] on div "Add Column" at bounding box center [415, 246] width 741 height 314
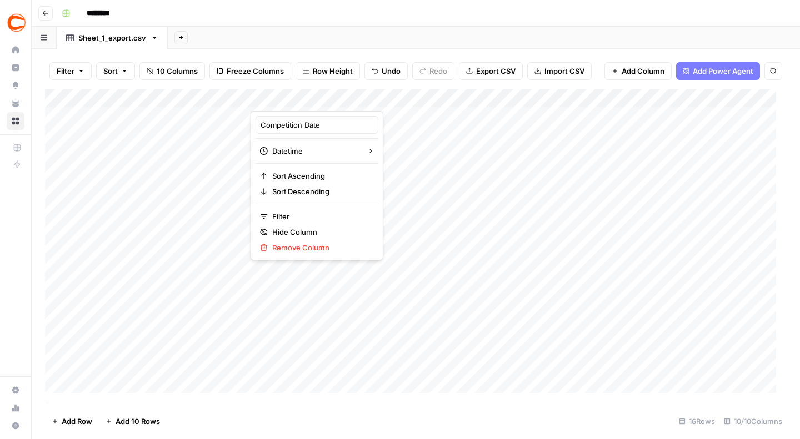
click at [469, 293] on div "Add Column" at bounding box center [415, 246] width 741 height 314
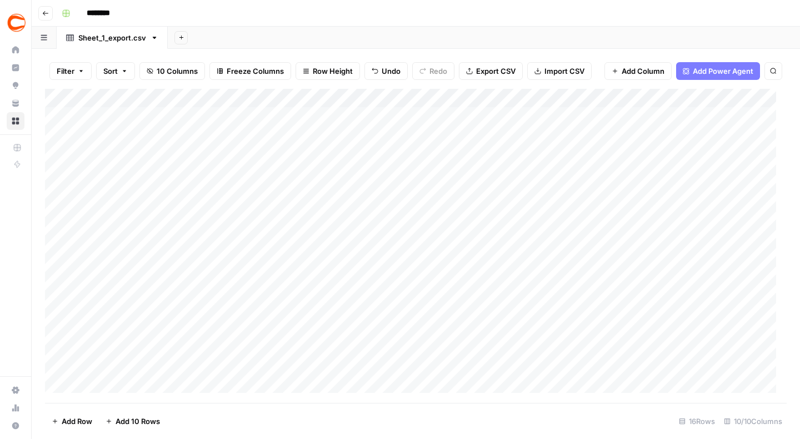
click at [351, 99] on div "Add Column" at bounding box center [415, 246] width 741 height 314
click at [305, 97] on div "Add Column" at bounding box center [415, 246] width 741 height 314
drag, startPoint x: 305, startPoint y: 97, endPoint x: 358, endPoint y: 97, distance: 52.2
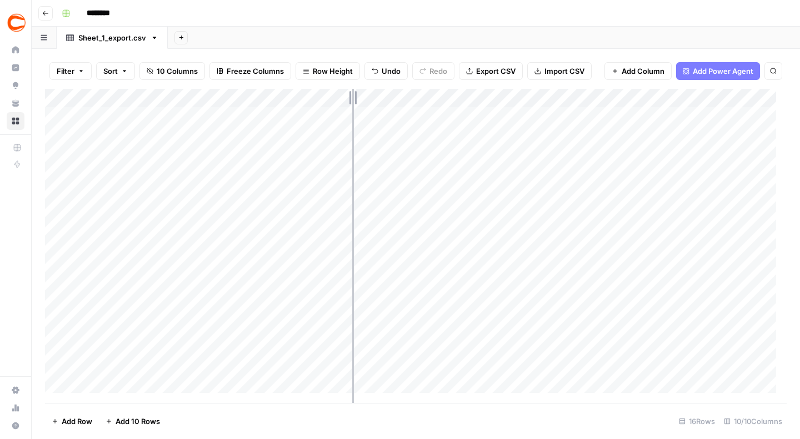
click at [358, 97] on div "Add Column" at bounding box center [415, 246] width 741 height 314
drag, startPoint x: 469, startPoint y: 100, endPoint x: 506, endPoint y: 98, distance: 37.2
click at [506, 98] on div "Add Column" at bounding box center [415, 246] width 741 height 314
click at [354, 96] on div "Add Column" at bounding box center [415, 246] width 741 height 314
drag, startPoint x: 407, startPoint y: 392, endPoint x: 461, endPoint y: 394, distance: 53.9
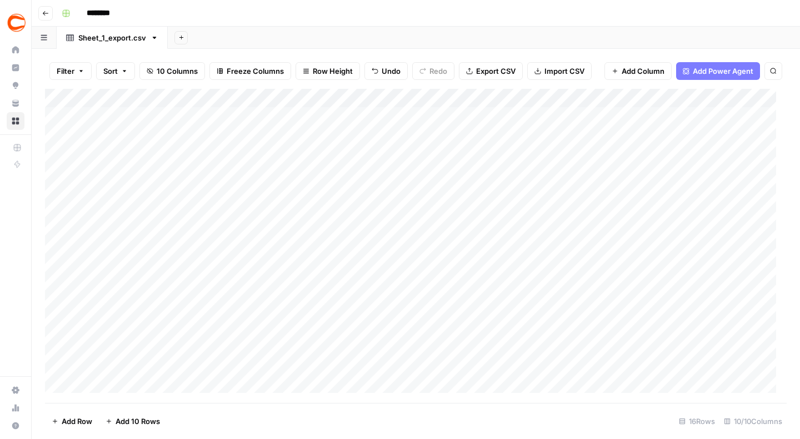
click at [461, 394] on div "Add Column" at bounding box center [415, 246] width 741 height 314
click at [438, 417] on footer "Add Row Add 10 Rows 16 Rows 10/10 Columns" at bounding box center [415, 421] width 741 height 36
click at [414, 418] on footer "Add Row Add 10 Rows 16 Rows 10/10 Columns" at bounding box center [415, 421] width 741 height 36
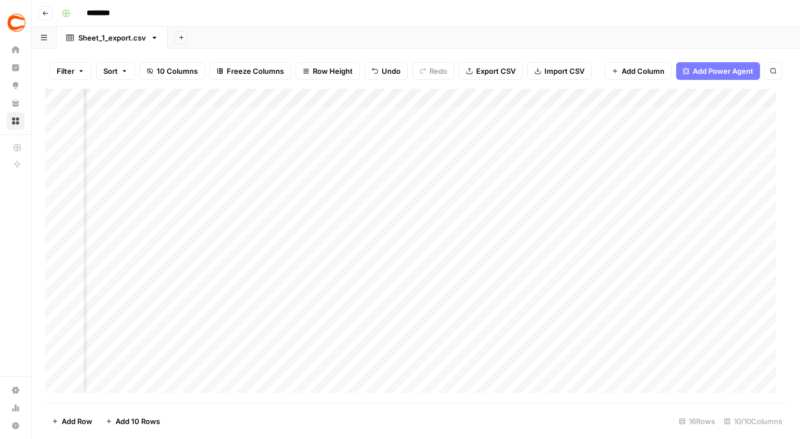
click at [388, 145] on div "Add Column" at bounding box center [415, 246] width 741 height 314
click at [382, 118] on div "Add Column" at bounding box center [415, 246] width 741 height 314
click at [425, 132] on input "**********" at bounding box center [391, 134] width 89 height 19
click at [399, 136] on input "**********" at bounding box center [391, 134] width 89 height 19
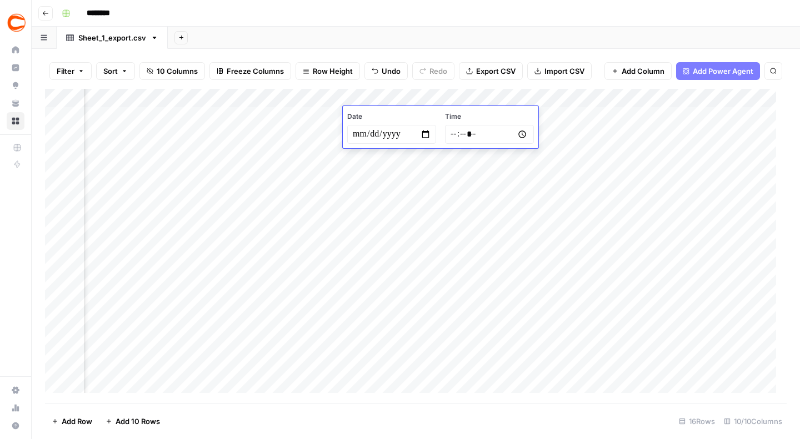
click at [377, 133] on input "**********" at bounding box center [391, 134] width 89 height 19
type input "**********"
click at [429, 173] on div "Add Column" at bounding box center [415, 246] width 741 height 314
click at [42, 11] on icon "button" at bounding box center [45, 13] width 7 height 7
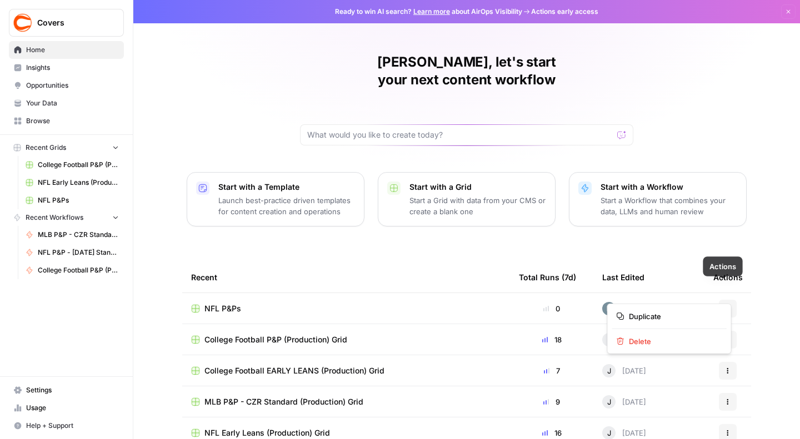
click at [720, 300] on button "Actions" at bounding box center [728, 309] width 18 height 18
click at [651, 340] on span "Delete" at bounding box center [673, 341] width 89 height 11
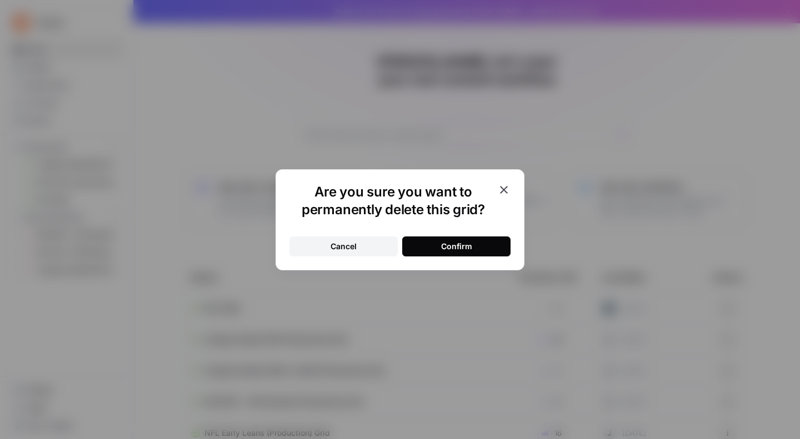
click at [449, 244] on div "Confirm" at bounding box center [456, 246] width 31 height 11
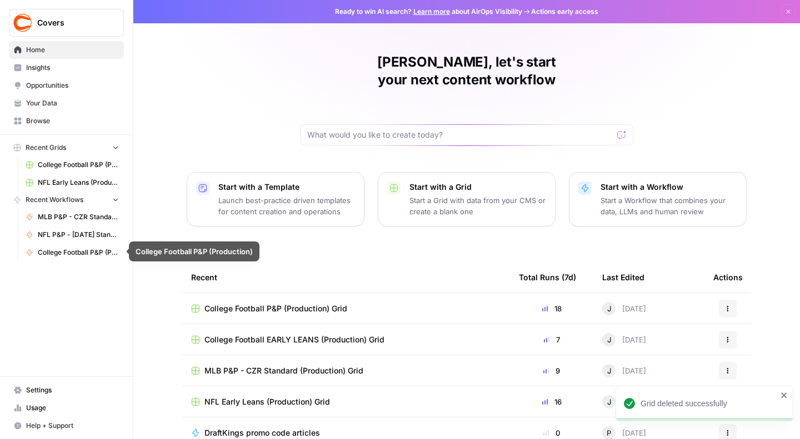
click at [72, 232] on span "NFL P&P - [DATE] Standard (Production)" at bounding box center [78, 235] width 81 height 10
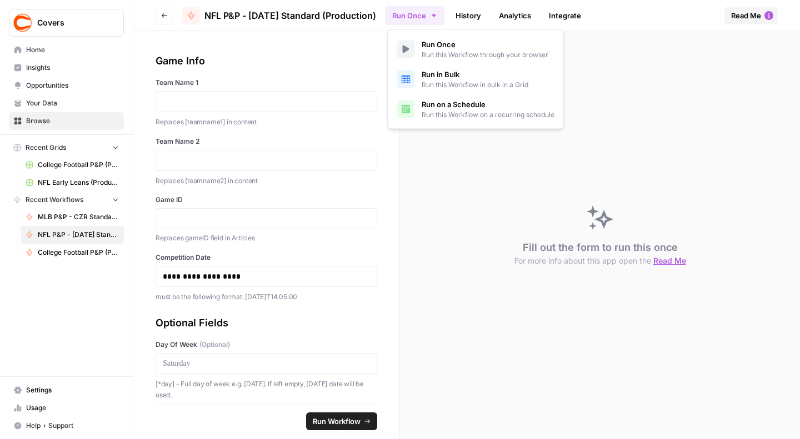
click at [434, 16] on icon "button" at bounding box center [433, 15] width 9 height 9
click at [447, 77] on span "Run in Bulk" at bounding box center [475, 74] width 107 height 11
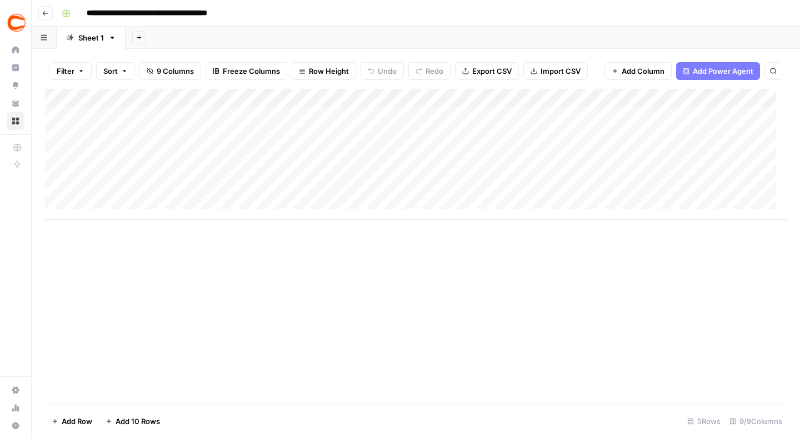
click at [112, 117] on div "Add Column" at bounding box center [415, 154] width 741 height 131
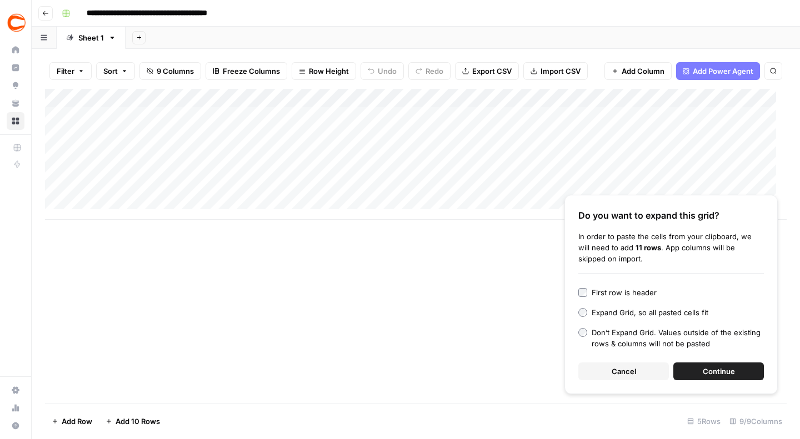
click at [710, 372] on span "Continue" at bounding box center [719, 371] width 32 height 11
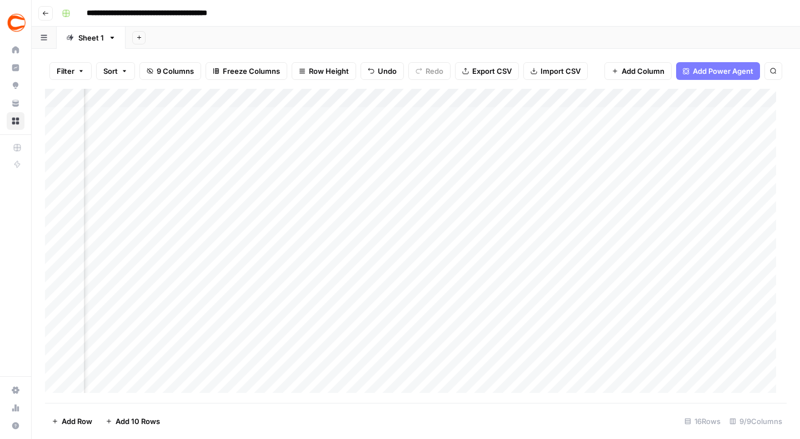
scroll to position [0, 574]
click at [443, 117] on div "Add Column" at bounding box center [415, 246] width 741 height 314
click at [554, 116] on div "Add Column" at bounding box center [415, 246] width 741 height 314
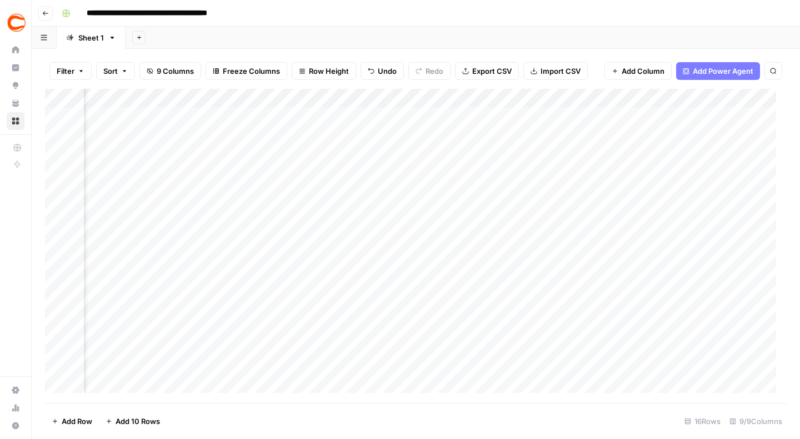
click at [570, 114] on div "Add Column" at bounding box center [415, 246] width 741 height 314
click at [564, 118] on div "Add Column" at bounding box center [415, 246] width 741 height 314
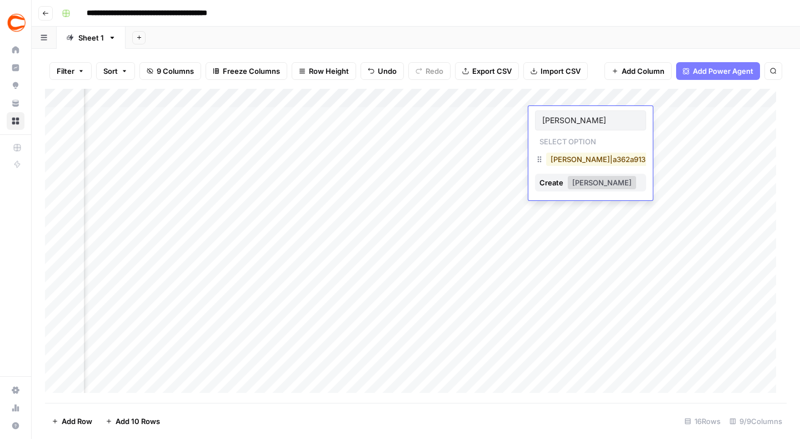
type input "joe"
click at [581, 161] on button "Joe Osborne|a362a913-633a-44e4-b39d-f4eb9ee93bd0" at bounding box center [657, 159] width 223 height 13
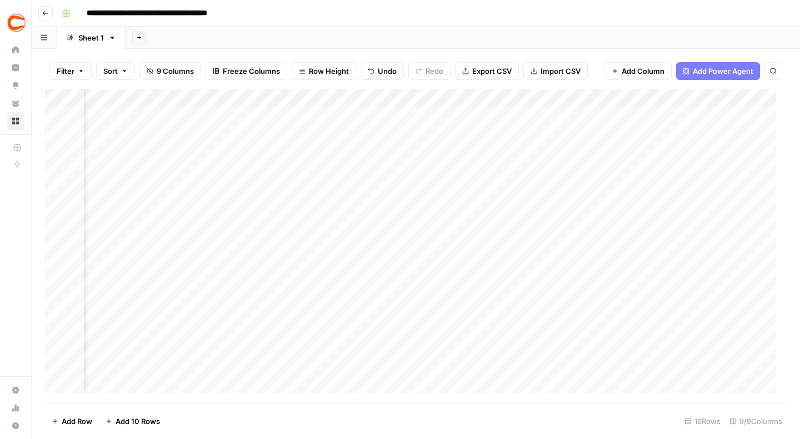
click at [545, 136] on div "Add Column" at bounding box center [415, 246] width 741 height 314
click at [600, 140] on div "Add Column" at bounding box center [415, 246] width 741 height 314
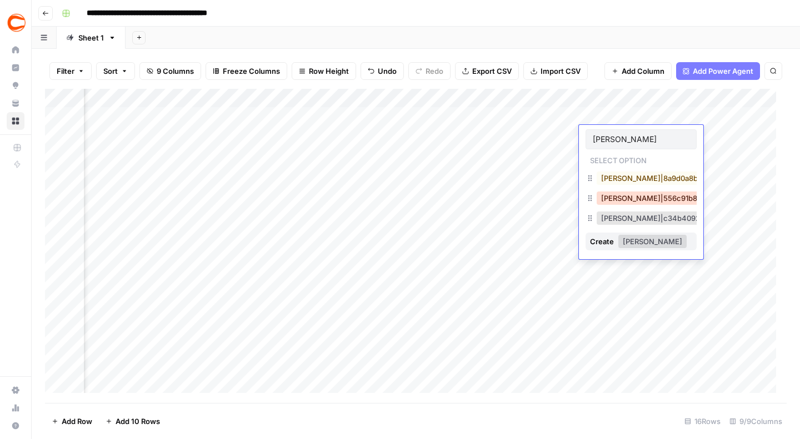
type input "jas"
click at [623, 200] on button "Jason Logan|556c91b8-d855-4671-b2cd-84840d96b65f" at bounding box center [707, 198] width 223 height 13
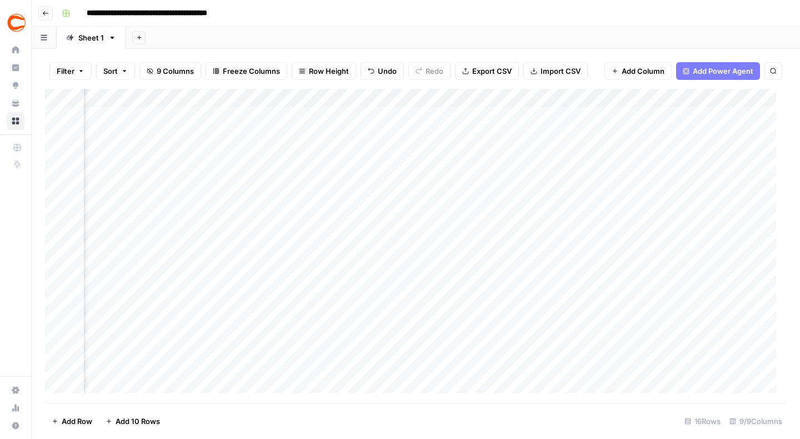
click at [604, 154] on div "Add Column" at bounding box center [415, 246] width 741 height 314
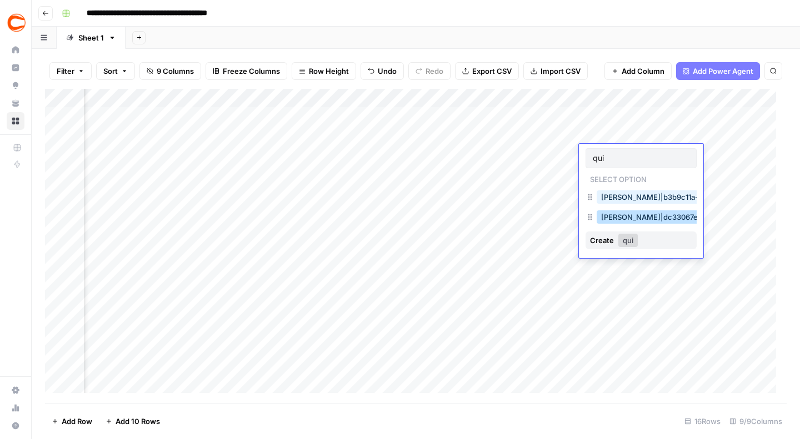
type input "qui"
click at [622, 218] on button "Quinn Allen|dc33067e-8bdb-4375-95c6-a7cfa37939f4" at bounding box center [705, 216] width 219 height 13
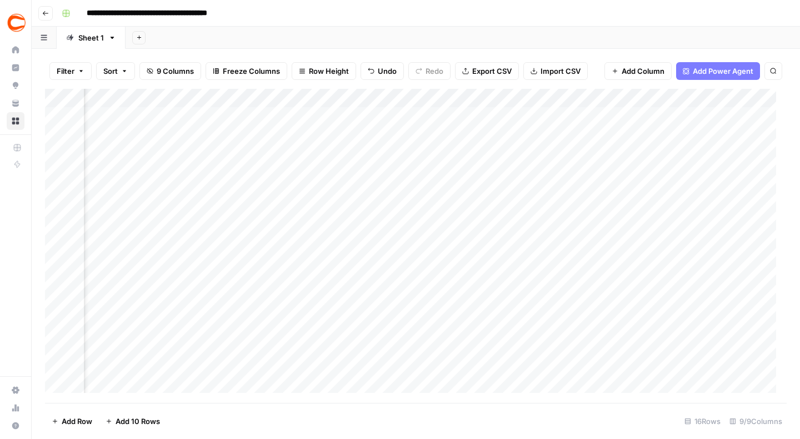
click at [600, 176] on div "Add Column" at bounding box center [415, 246] width 741 height 314
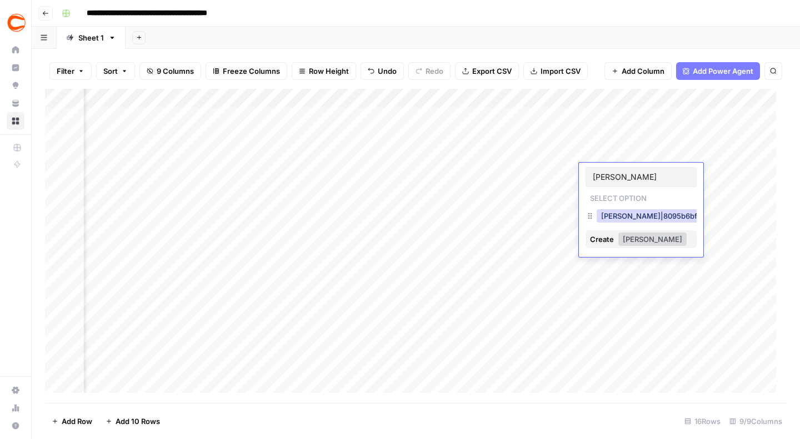
type input "kenn"
click at [618, 218] on button "Kenny Ducey|8095b6bf-0fff-41b1-802a-2bbcaaafd23a" at bounding box center [702, 215] width 212 height 13
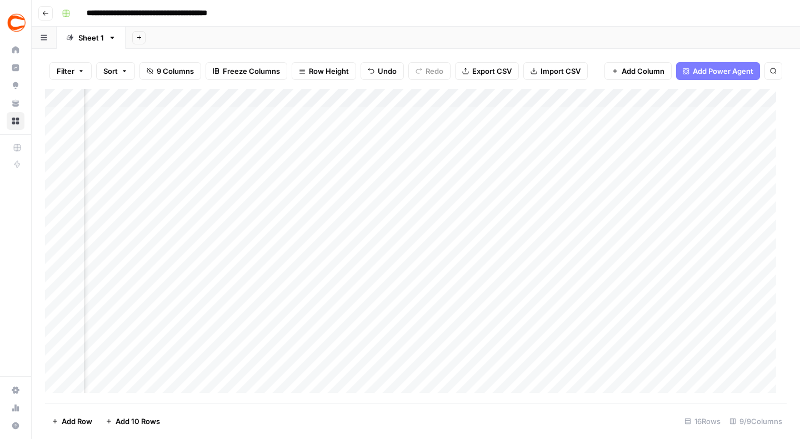
click at [596, 194] on div "Add Column" at bounding box center [415, 246] width 741 height 314
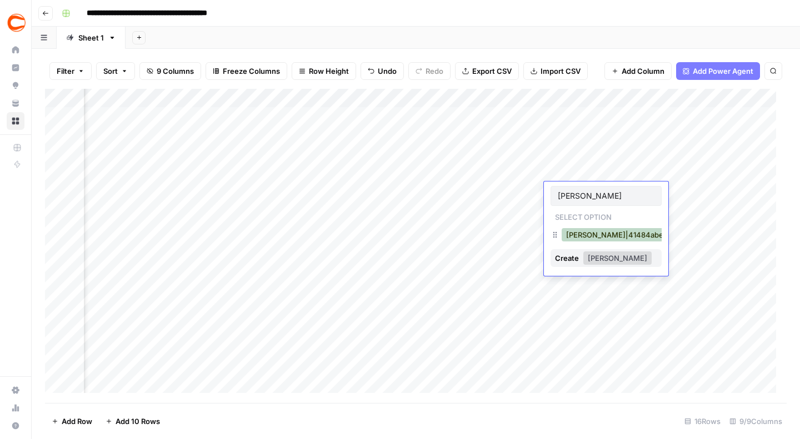
type input "neil"
click at [581, 232] on button "Neil Parker|41484abe-b1de-4f6f-a2da-991ee7fdbc99" at bounding box center [669, 234] width 217 height 13
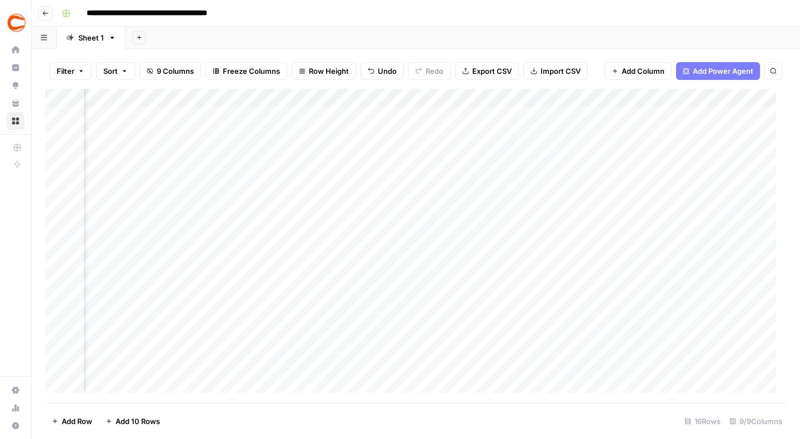
click at [569, 214] on div "Add Column" at bounding box center [415, 246] width 741 height 314
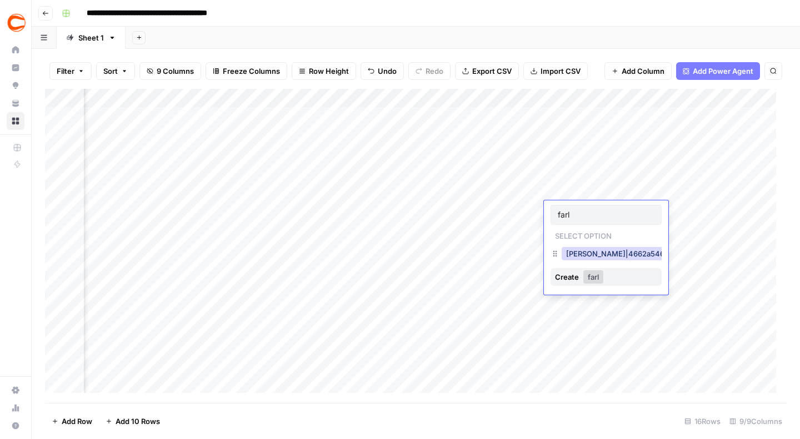
type input "farl"
click at [573, 252] on button "Sam Farley|4662a546-6738-4ea3-9b54-14482fc0b1e6" at bounding box center [672, 253] width 223 height 13
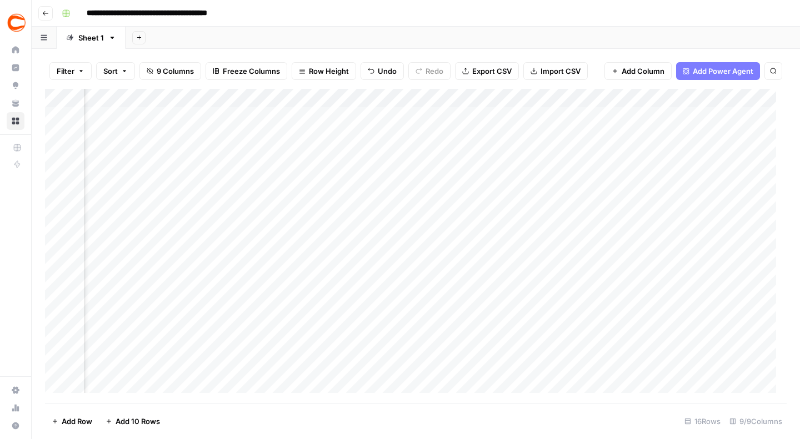
click at [567, 233] on div "Add Column" at bounding box center [415, 246] width 741 height 314
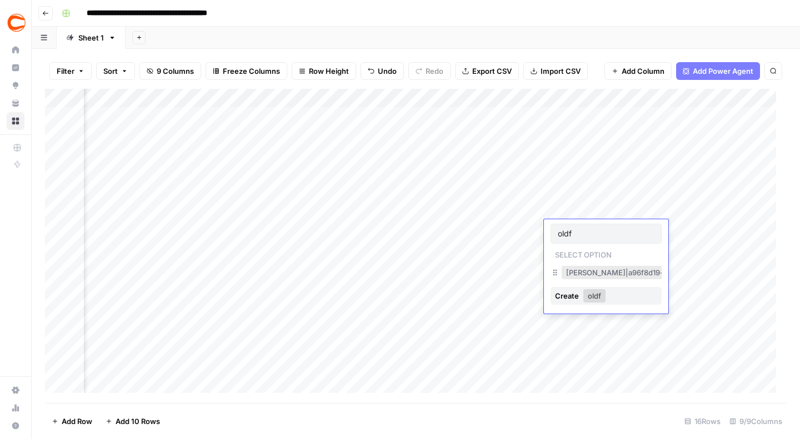
type input "oldf"
click at [580, 268] on button "Tom Oldfield|a96f8d19-c530-4f5d-9242-32a8adb6cc99" at bounding box center [671, 272] width 221 height 13
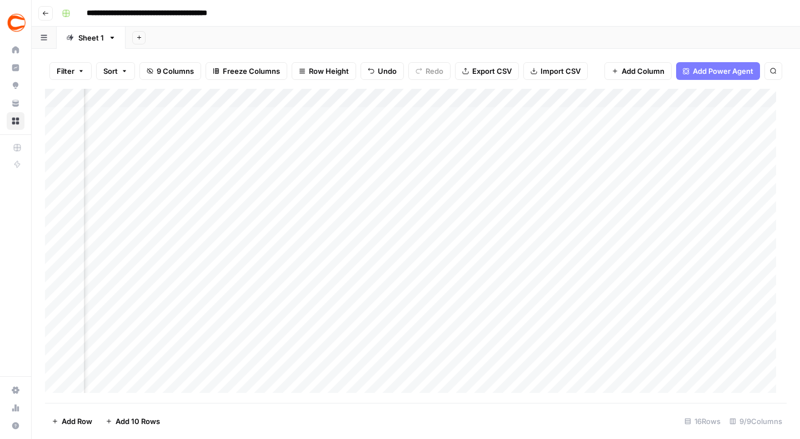
click at [570, 249] on div "Add Column" at bounding box center [415, 246] width 741 height 314
type input "scim"
click at [584, 285] on button "Ed Scimia|687eed54-692e-4d39-a838-45e92204d857" at bounding box center [674, 291] width 227 height 13
click at [568, 268] on div "Add Column" at bounding box center [415, 246] width 741 height 314
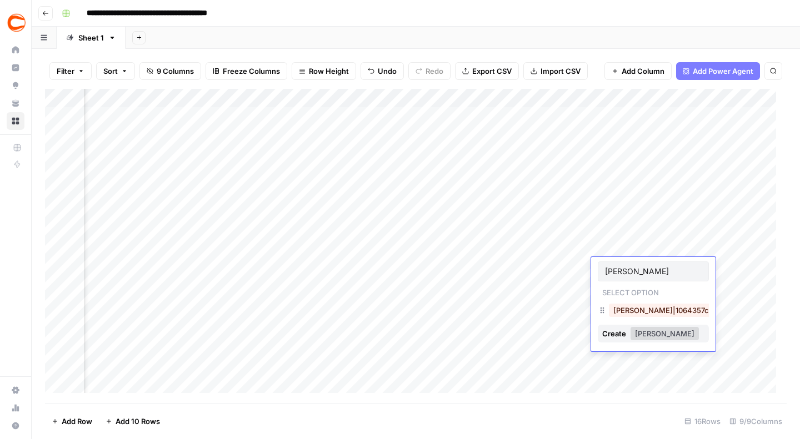
type input "gilb"
click at [634, 312] on button "Ryan Gilbert|1064357c-da40-4271-84c5-a2d19f553437" at bounding box center [718, 310] width 219 height 13
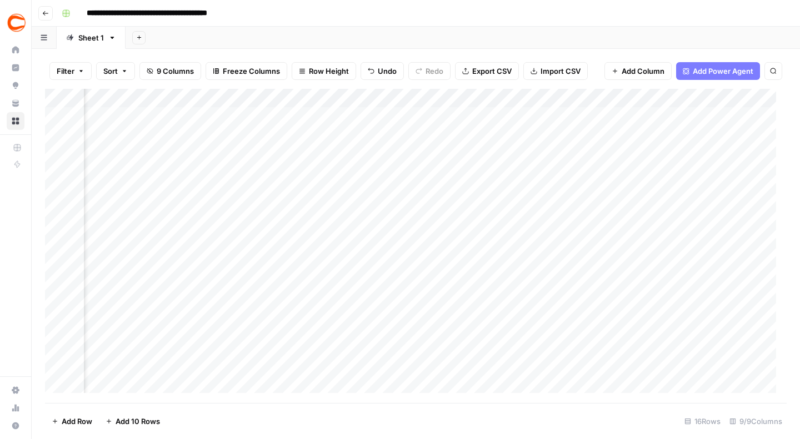
click at [610, 287] on div "Add Column" at bounding box center [415, 246] width 741 height 314
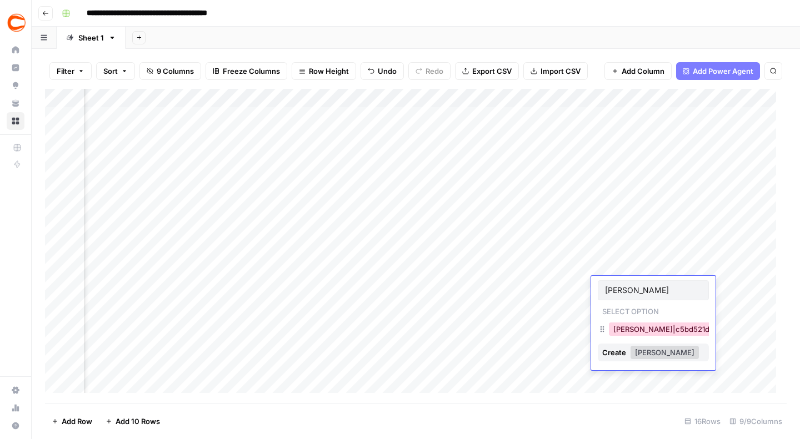
type input "jere"
click at [618, 325] on button "Jeremy Jones|c5bd521d-495c-4c91-b7e1-78737e2d0d89" at bounding box center [718, 329] width 219 height 13
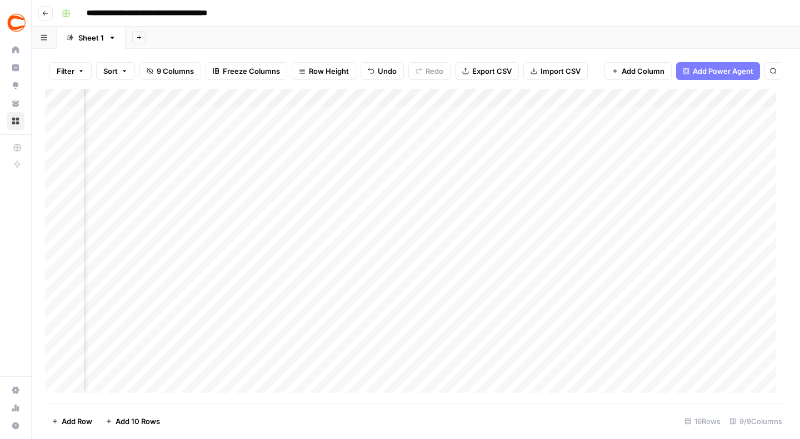
click at [616, 308] on div "Add Column" at bounding box center [415, 246] width 741 height 314
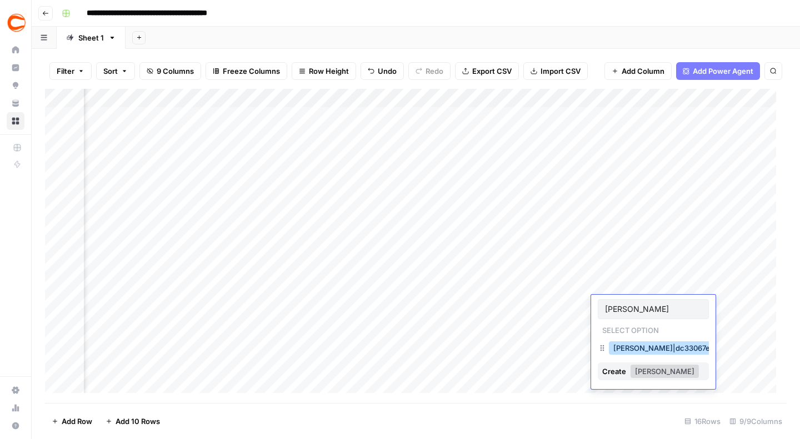
type input "quinn"
click at [629, 348] on button "Quinn Allen|dc33067e-8bdb-4375-95c6-a7cfa37939f4" at bounding box center [718, 348] width 219 height 13
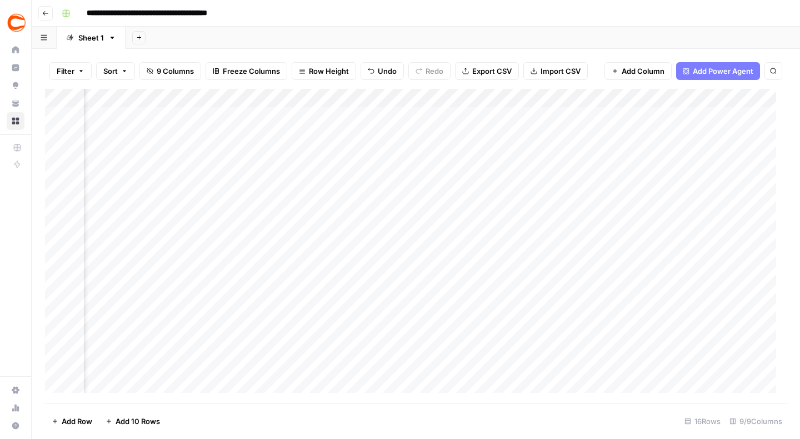
click at [613, 325] on div "Add Column" at bounding box center [415, 246] width 741 height 314
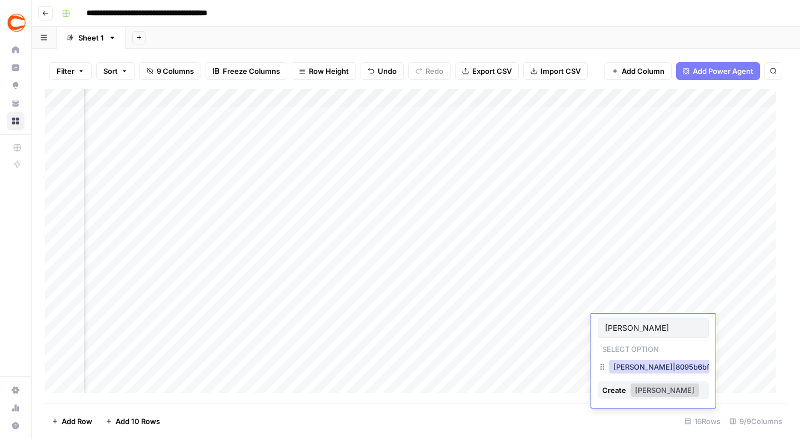
type input "kenn"
click at [623, 364] on button "Kenny Ducey|8095b6bf-0fff-41b1-802a-2bbcaaafd23a" at bounding box center [715, 366] width 212 height 13
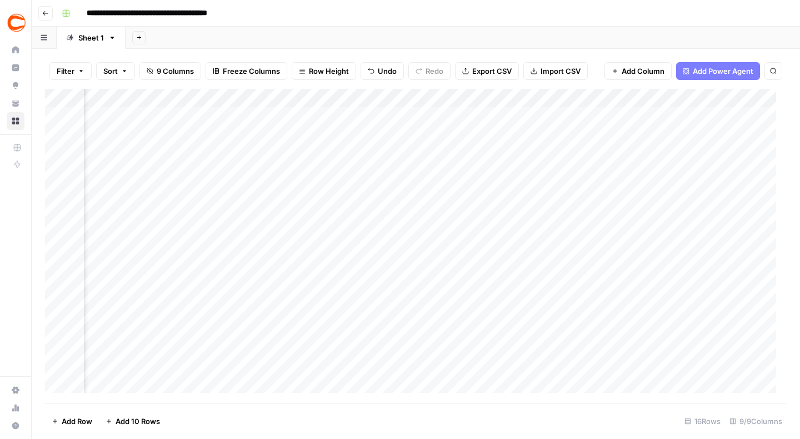
click at [620, 343] on div "Add Column" at bounding box center [415, 246] width 741 height 314
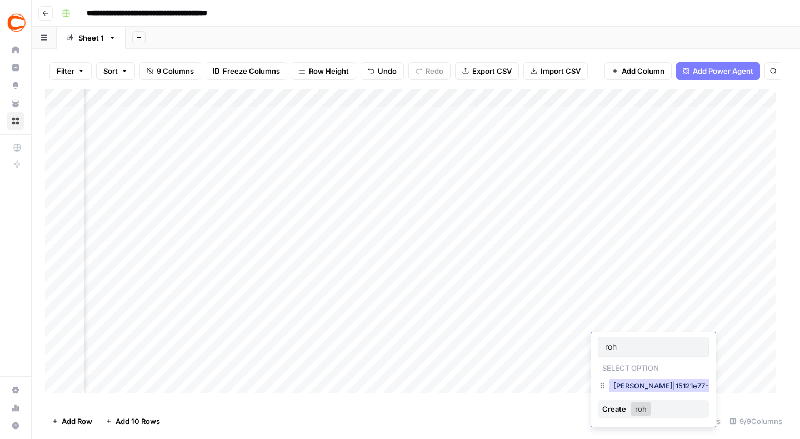
type input "roh"
click at [630, 388] on button "Rohit Ponnaiya|15121e77-5921-47aa-a3c3-623edfd4386f" at bounding box center [716, 385] width 214 height 13
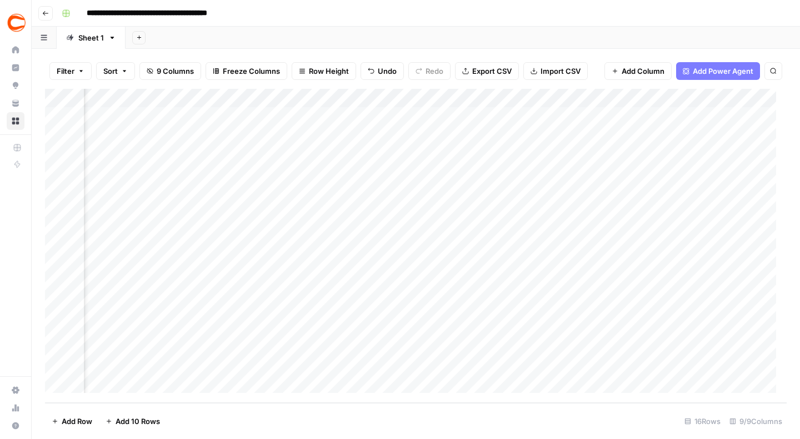
scroll to position [34, 392]
click at [618, 327] on div "Add Column" at bounding box center [415, 246] width 741 height 314
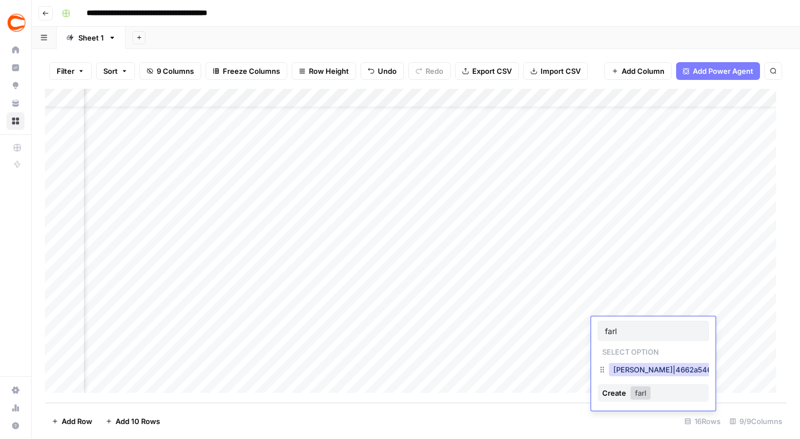
type input "farl"
click at [626, 367] on button "Sam Farley|4662a546-6738-4ea3-9b54-14482fc0b1e6" at bounding box center [720, 369] width 223 height 13
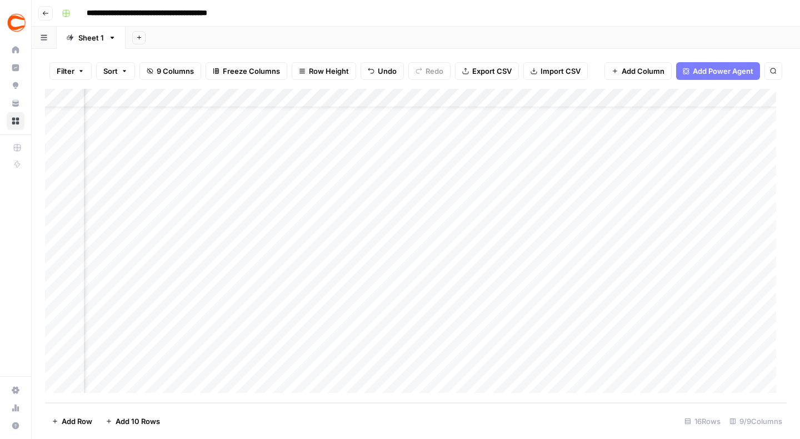
click at [611, 342] on div "Add Column" at bounding box center [415, 246] width 741 height 314
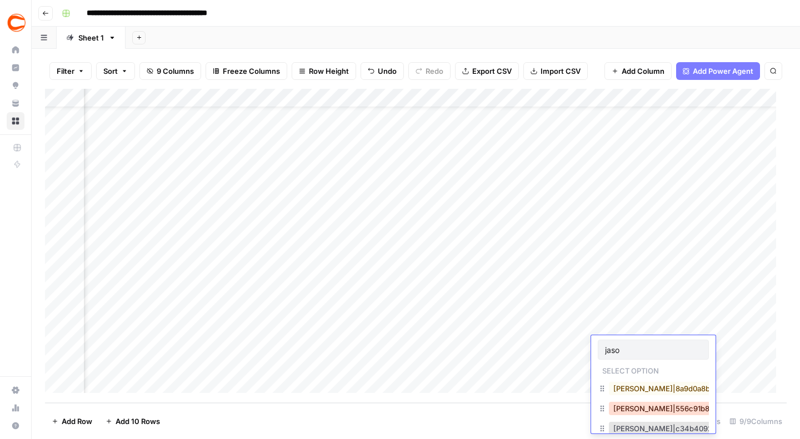
type input "jaso"
click at [635, 409] on button "Jason Logan|556c91b8-d855-4671-b2cd-84840d96b65f" at bounding box center [720, 408] width 223 height 13
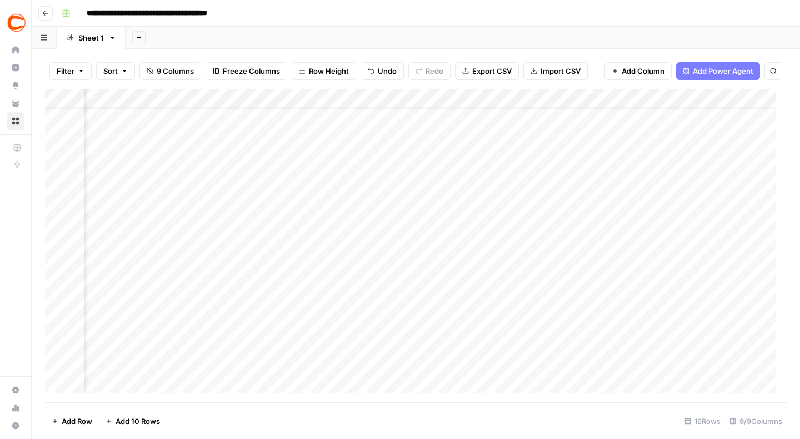
click at [605, 362] on div "Add Column" at bounding box center [415, 246] width 741 height 314
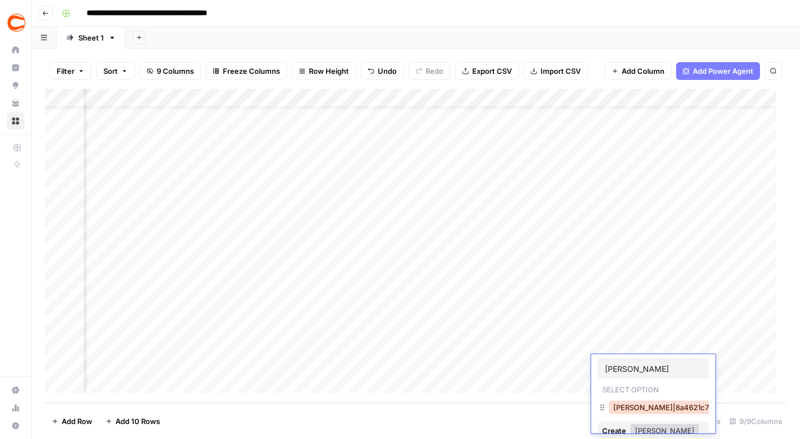
type input "josh"
click at [637, 407] on button "Josh Inglis|8a4621c7-0a12-47bb-935d-cd03e2dc0745" at bounding box center [719, 407] width 221 height 13
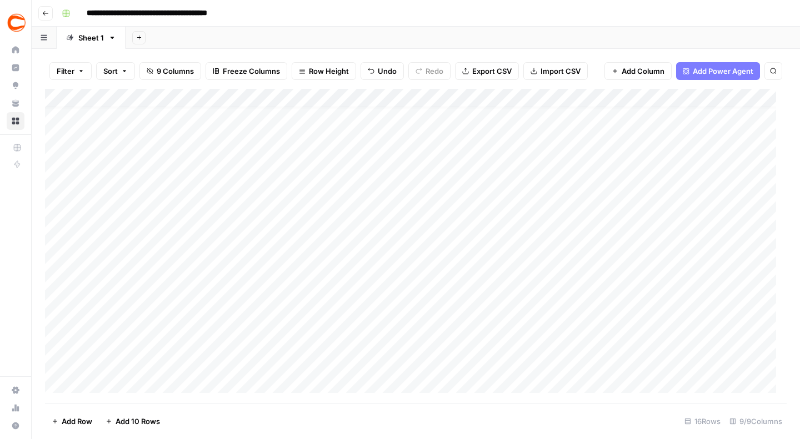
scroll to position [0, 0]
click at [111, 38] on icon "button" at bounding box center [113, 38] width 4 height 2
click at [63, 99] on div "Add Column" at bounding box center [415, 246] width 741 height 314
click at [65, 97] on div "Add Column" at bounding box center [415, 246] width 741 height 314
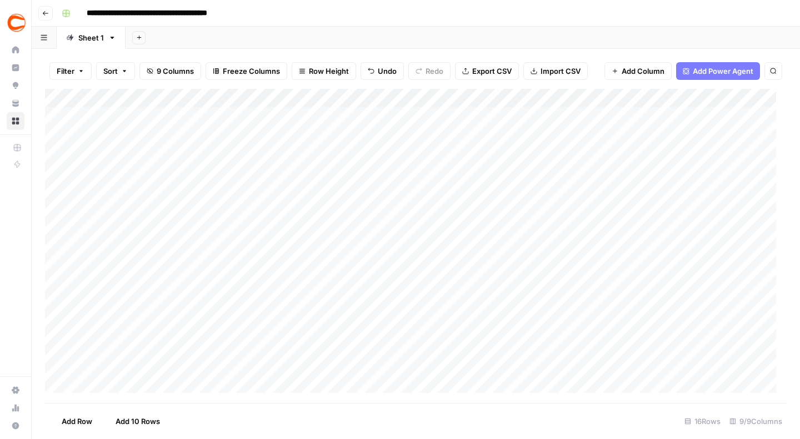
click at [65, 97] on div "Add Column" at bounding box center [415, 246] width 741 height 314
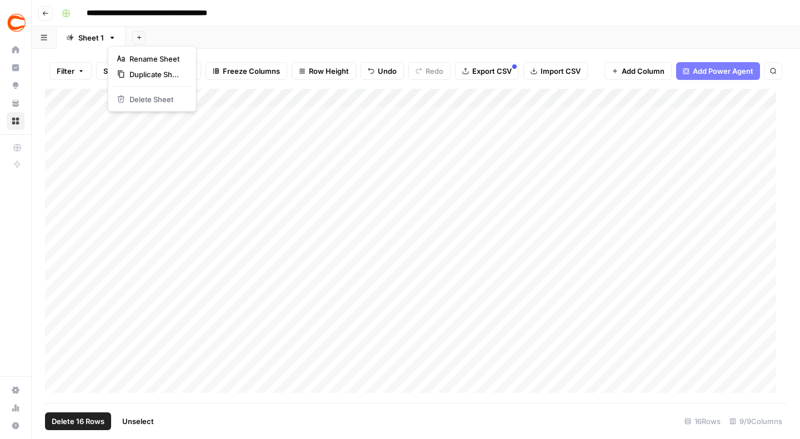
click at [110, 41] on icon "button" at bounding box center [112, 38] width 8 height 8
click at [112, 39] on icon "button" at bounding box center [112, 38] width 8 height 8
click at [116, 17] on input "**********" at bounding box center [172, 13] width 180 height 18
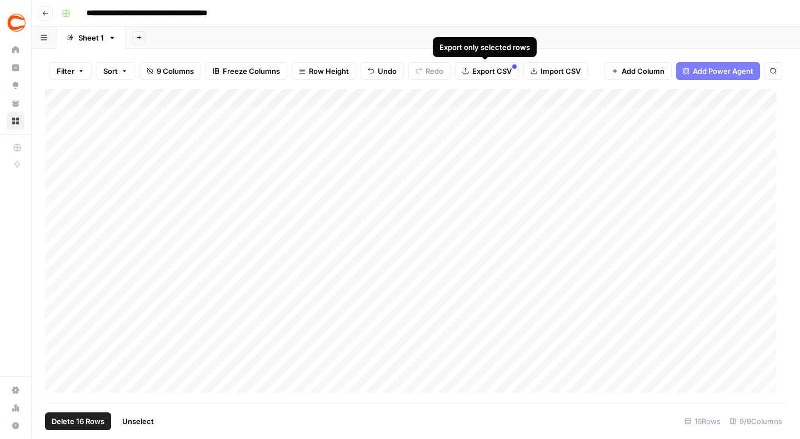
click at [544, 161] on div "Add Column" at bounding box center [415, 246] width 741 height 314
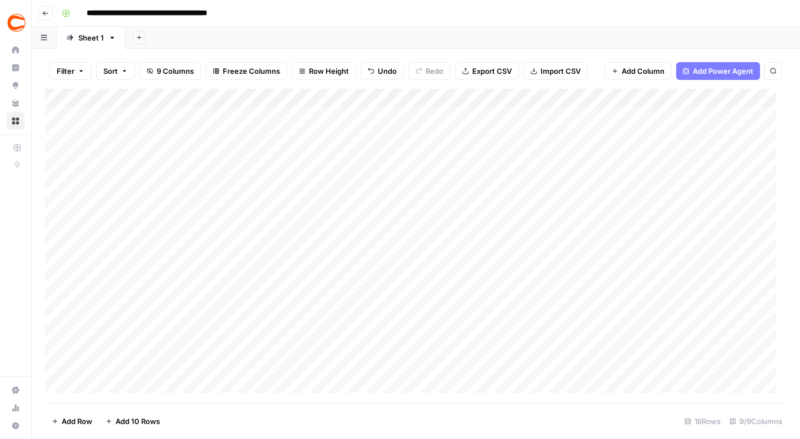
click at [484, 73] on span "Export CSV" at bounding box center [491, 71] width 39 height 11
click at [44, 14] on icon "button" at bounding box center [45, 13] width 7 height 7
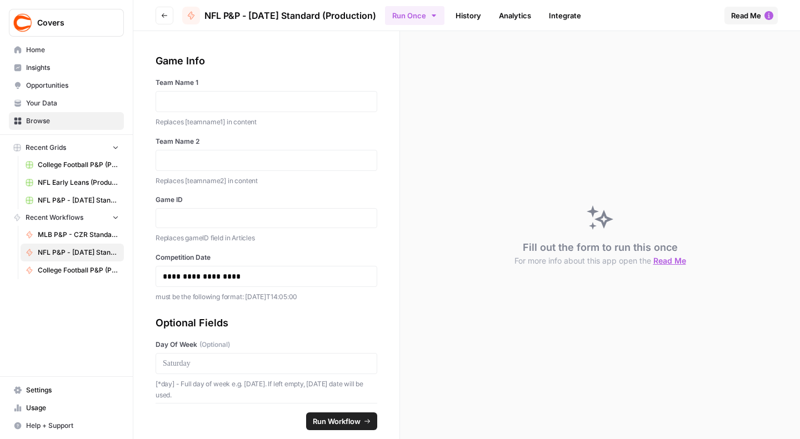
click at [437, 16] on icon "button" at bounding box center [433, 15] width 9 height 9
click at [434, 81] on span "Run this Workflow in bulk in a Grid" at bounding box center [475, 85] width 107 height 10
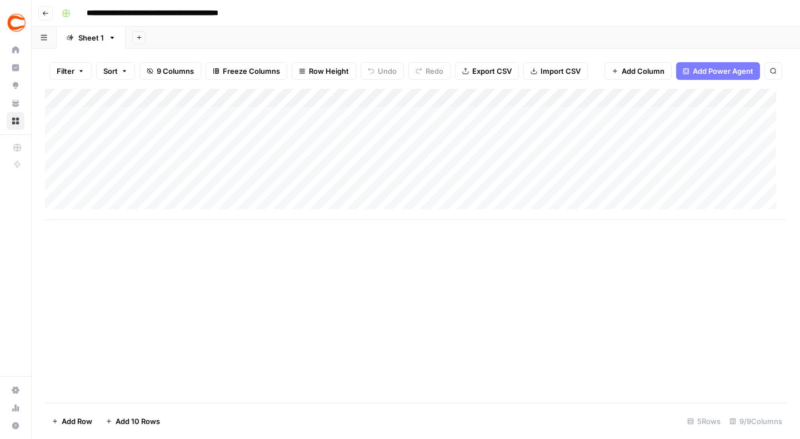
click at [44, 12] on icon "button" at bounding box center [45, 13] width 7 height 7
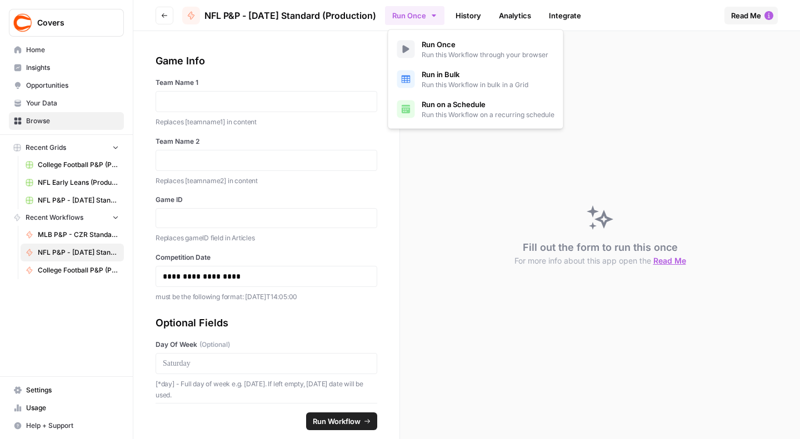
click at [428, 13] on button "Run Once" at bounding box center [414, 15] width 59 height 19
click at [439, 83] on span "Run this Workflow in bulk in a Grid" at bounding box center [475, 85] width 107 height 10
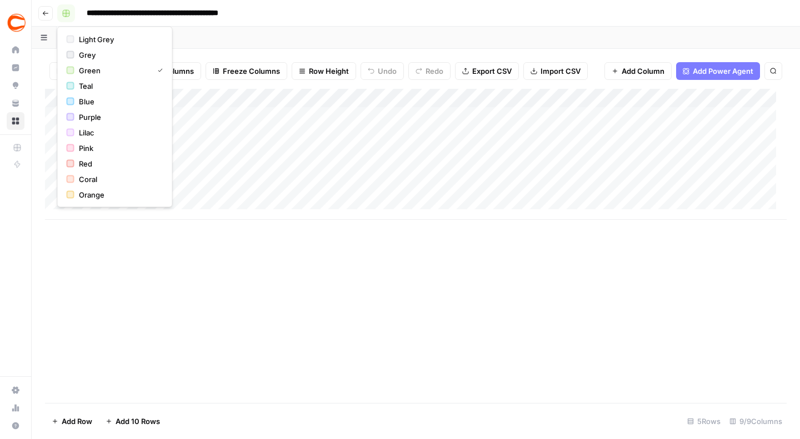
click at [64, 12] on rect "button" at bounding box center [66, 13] width 7 height 7
click at [67, 13] on icon "button" at bounding box center [66, 13] width 7 height 7
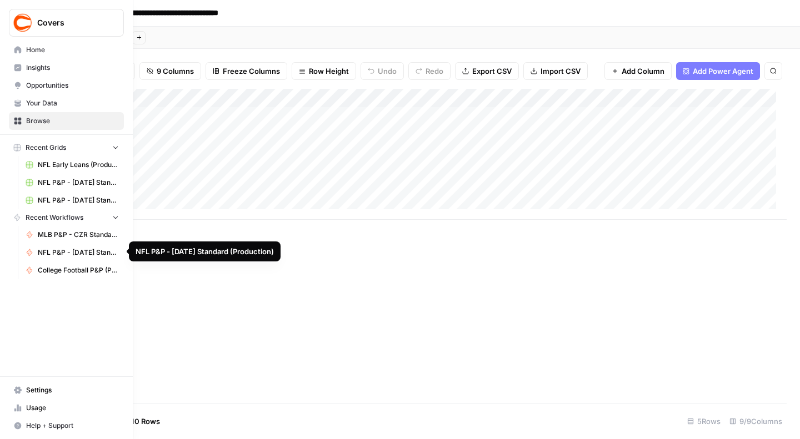
click at [87, 253] on span "NFL P&P - [DATE] Standard (Production)" at bounding box center [78, 253] width 81 height 10
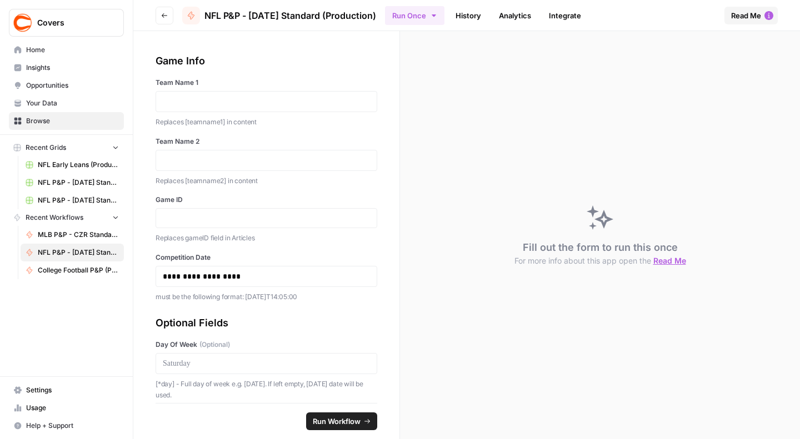
scroll to position [172, 0]
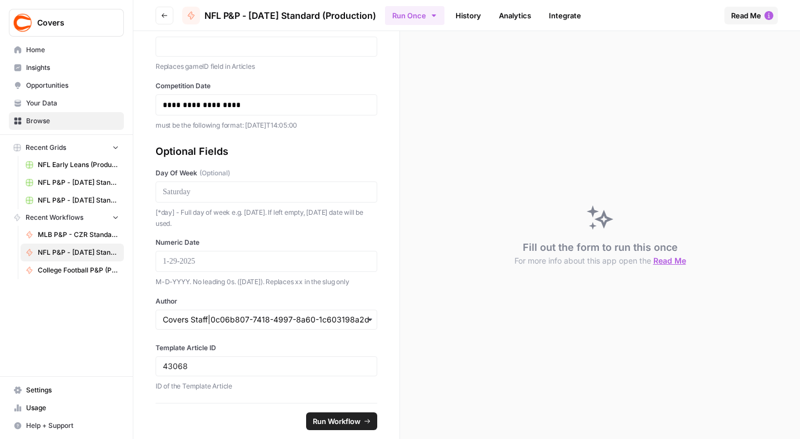
click at [744, 16] on span "Read Me" at bounding box center [746, 15] width 30 height 11
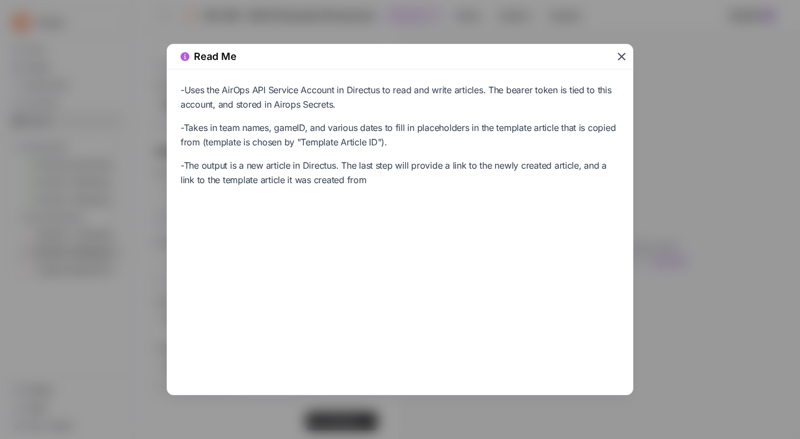
click at [619, 56] on icon "button" at bounding box center [621, 56] width 13 height 13
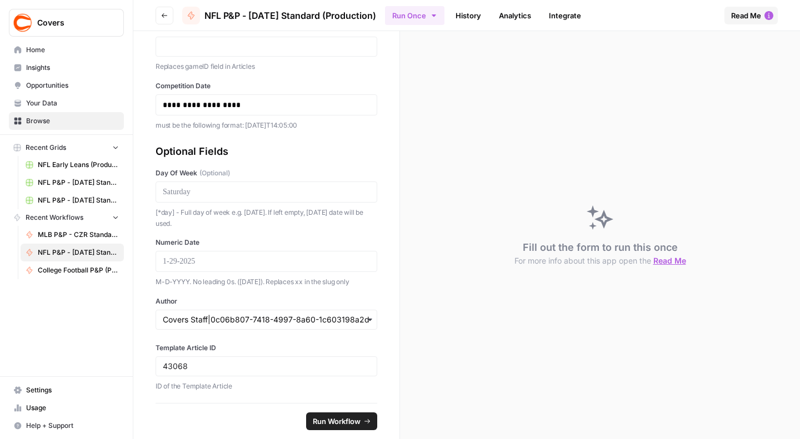
click at [470, 16] on link "History" at bounding box center [468, 16] width 39 height 18
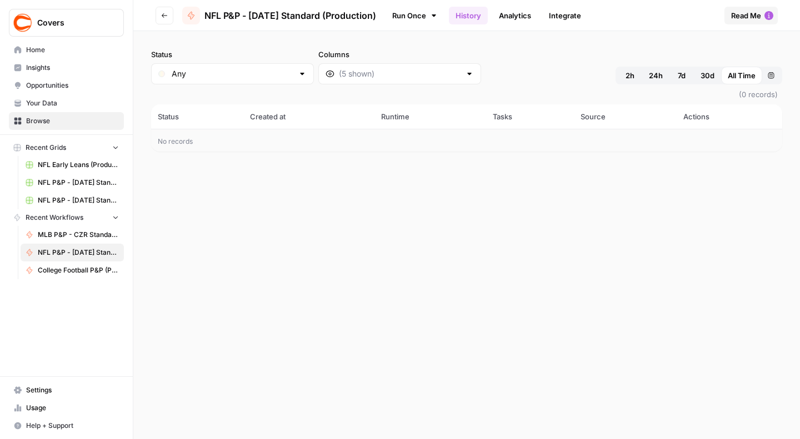
click at [525, 13] on link "Analytics" at bounding box center [515, 16] width 46 height 18
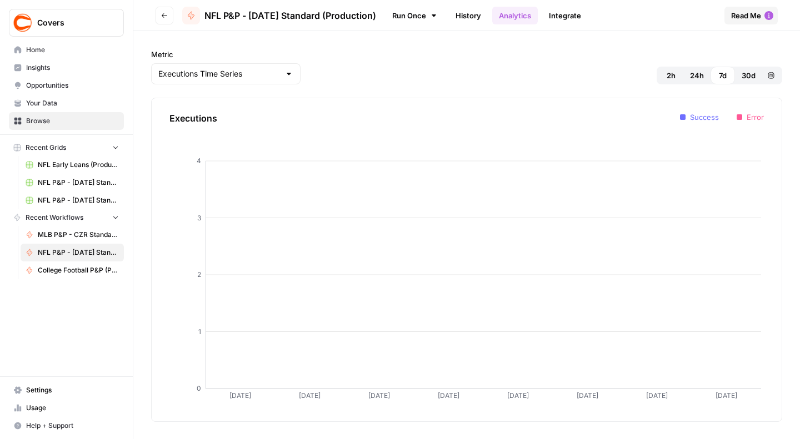
click at [574, 20] on link "Integrate" at bounding box center [565, 16] width 46 height 18
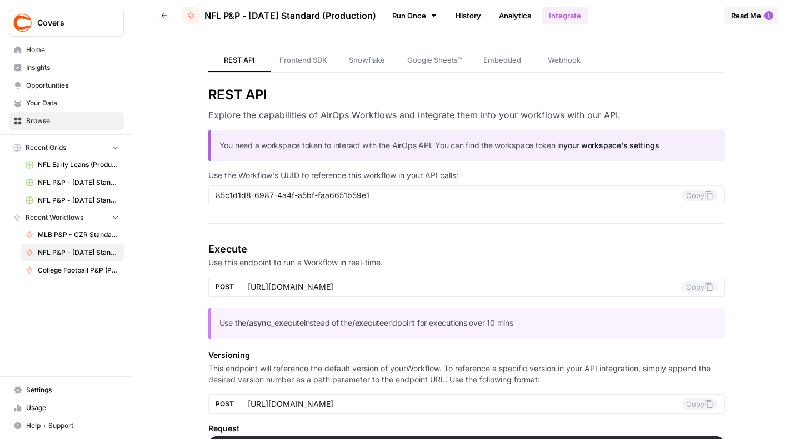
click at [409, 17] on link "Run Once" at bounding box center [414, 15] width 59 height 19
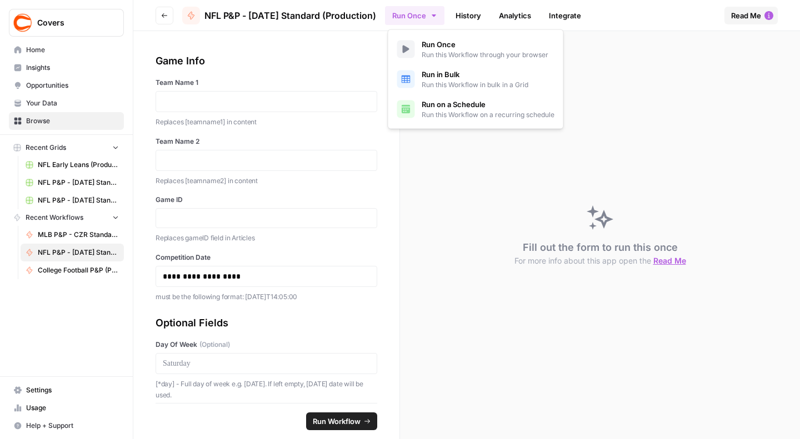
click at [419, 13] on button "Run Once" at bounding box center [414, 15] width 59 height 19
click at [219, 14] on span "NFL P&P - [DATE] Standard (Production)" at bounding box center [290, 15] width 172 height 13
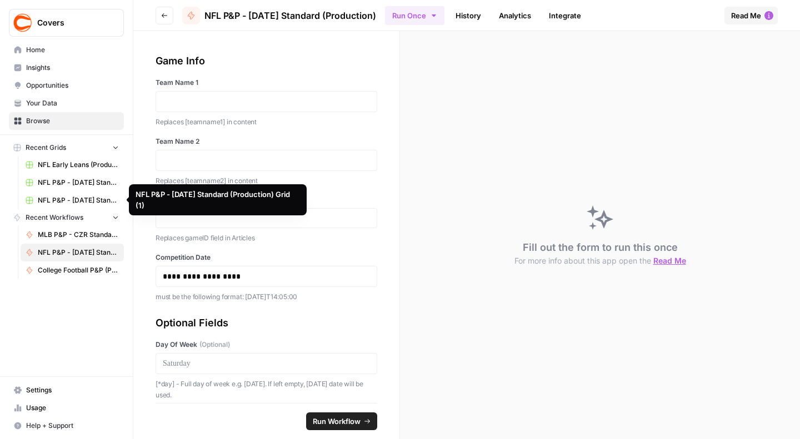
click at [77, 183] on span "NFL P&P - Sunday Standard (Production) Grid" at bounding box center [78, 183] width 81 height 10
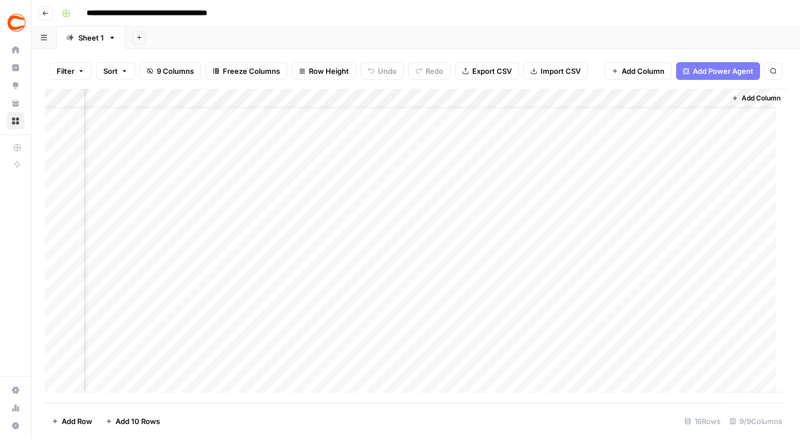
scroll to position [0, 663]
click at [555, 117] on div "Add Column" at bounding box center [415, 246] width 741 height 314
click at [570, 133] on div "Add Column" at bounding box center [415, 246] width 741 height 314
click at [563, 154] on div "Add Column" at bounding box center [415, 246] width 741 height 314
click at [559, 172] on div "Add Column" at bounding box center [415, 246] width 741 height 314
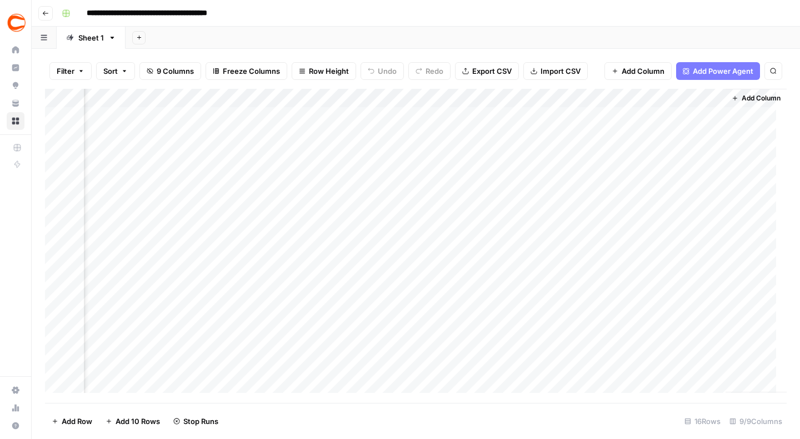
click at [559, 192] on div "Add Column" at bounding box center [415, 246] width 741 height 314
click at [557, 210] on div "Add Column" at bounding box center [415, 246] width 741 height 314
click at [556, 230] on div "Add Column" at bounding box center [415, 246] width 741 height 314
click at [553, 248] on div "Add Column" at bounding box center [415, 246] width 741 height 314
click at [551, 272] on div "Add Column" at bounding box center [415, 246] width 741 height 314
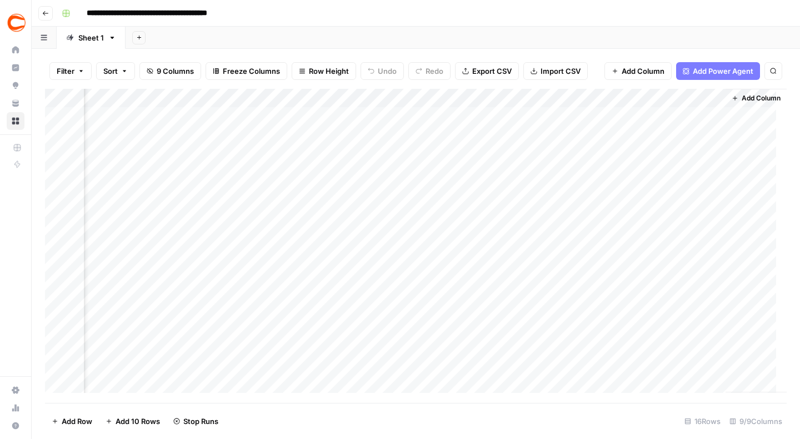
click at [551, 292] on div "Add Column" at bounding box center [415, 246] width 741 height 314
click at [551, 301] on div "Add Column" at bounding box center [415, 246] width 741 height 314
click at [559, 326] on div "Add Column" at bounding box center [415, 246] width 741 height 314
click at [558, 346] on div "Add Column" at bounding box center [415, 246] width 741 height 314
click at [558, 364] on div "Add Column" at bounding box center [415, 246] width 741 height 314
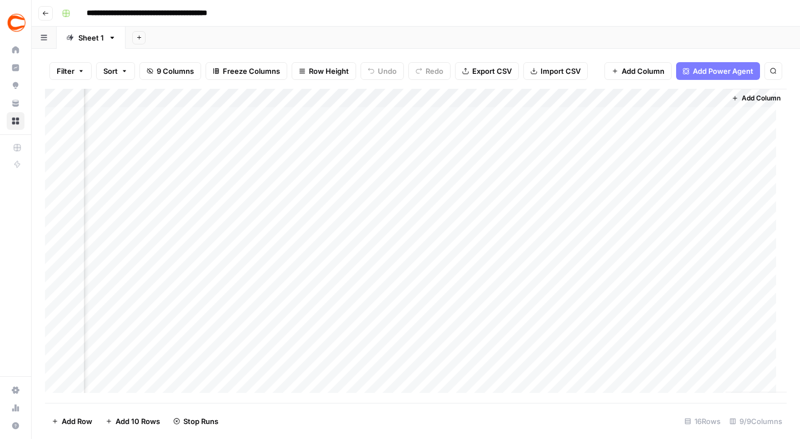
click at [557, 379] on div "Add Column" at bounding box center [415, 246] width 741 height 314
click at [559, 308] on div "Add Column" at bounding box center [415, 246] width 741 height 314
click at [559, 329] on div "Add Column" at bounding box center [415, 246] width 741 height 314
click at [560, 365] on div "Add Column" at bounding box center [415, 246] width 741 height 314
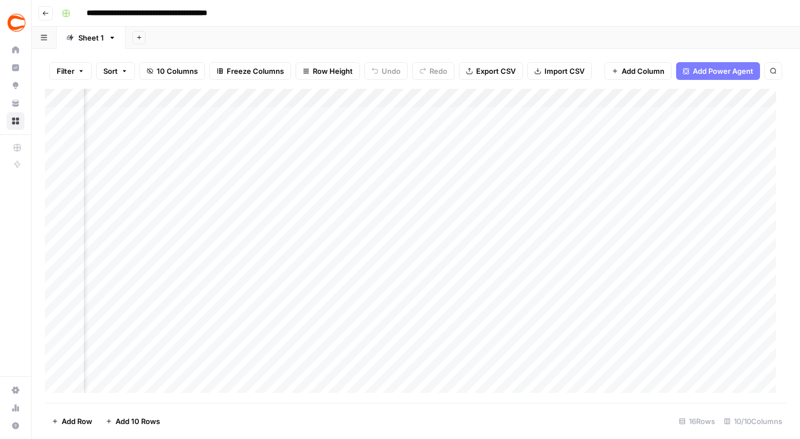
scroll to position [0, 630]
click at [588, 114] on div "Add Column" at bounding box center [415, 246] width 741 height 314
click at [722, 118] on div "Add Column" at bounding box center [415, 246] width 741 height 314
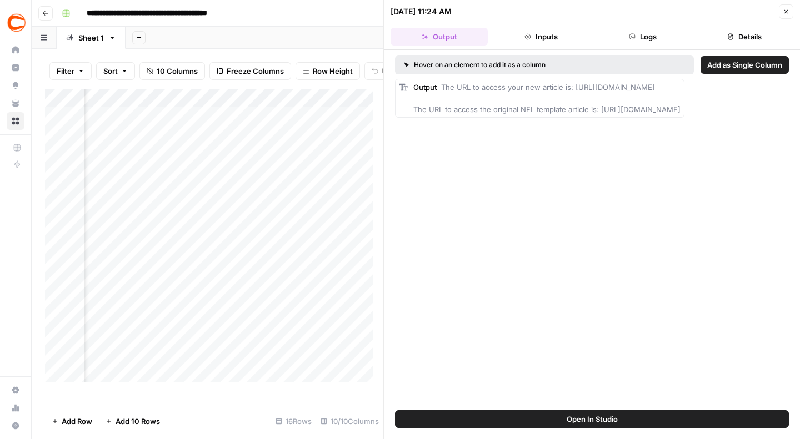
click at [783, 13] on icon "button" at bounding box center [785, 11] width 7 height 7
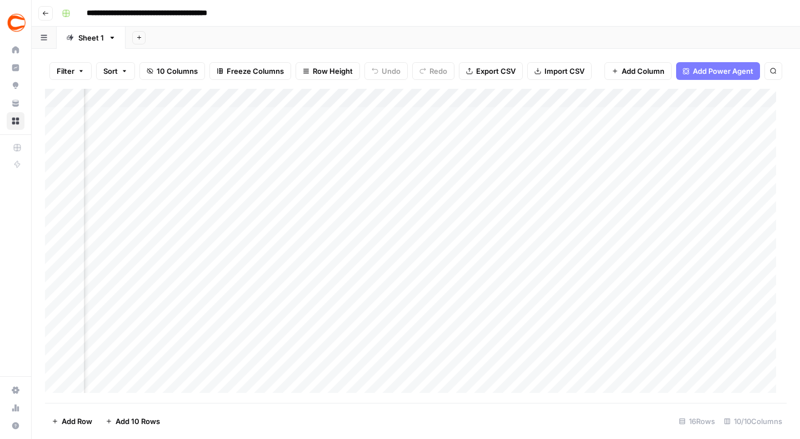
scroll to position [0, 763]
click at [678, 118] on div "Add Column" at bounding box center [415, 246] width 741 height 314
click at [713, 97] on div "Add Column" at bounding box center [415, 246] width 741 height 314
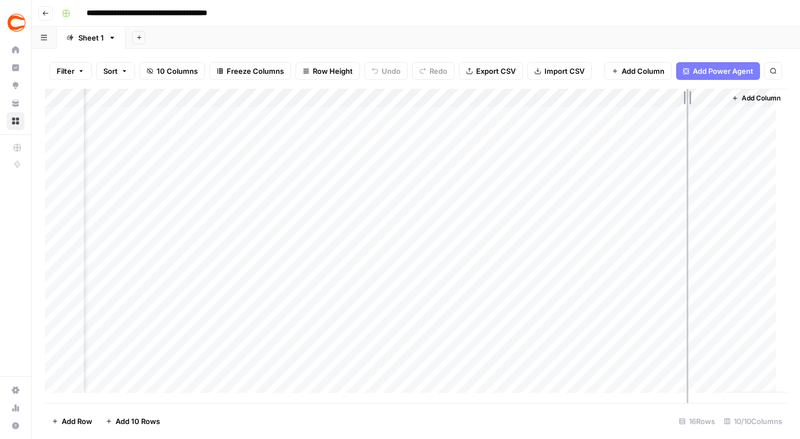
click at [686, 118] on div "Add Column" at bounding box center [415, 246] width 741 height 314
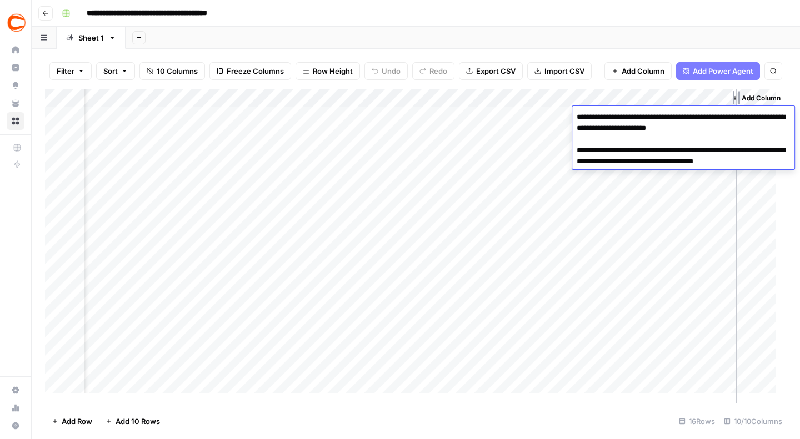
click at [735, 127] on textarea "**********" at bounding box center [683, 144] width 222 height 71
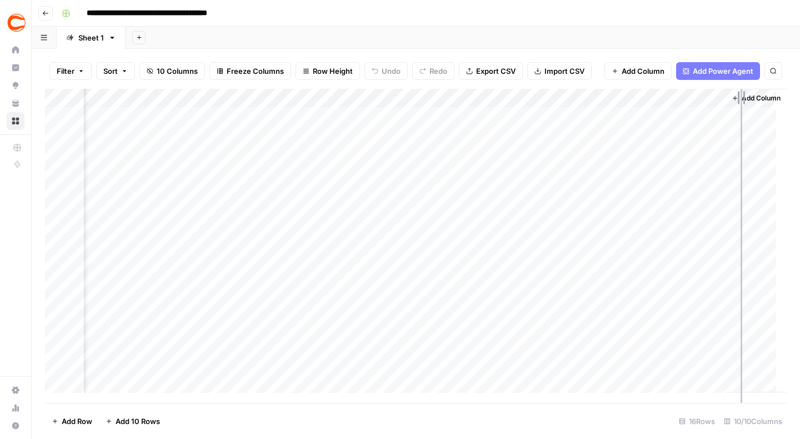
click at [740, 244] on div "Add Column" at bounding box center [755, 241] width 61 height 304
drag, startPoint x: 714, startPoint y: 99, endPoint x: 754, endPoint y: 99, distance: 40.5
click at [754, 99] on div "Add Column" at bounding box center [756, 241] width 62 height 304
click at [704, 137] on div "Add Column" at bounding box center [415, 246] width 741 height 314
click at [741, 99] on span "Add Column" at bounding box center [760, 98] width 39 height 10
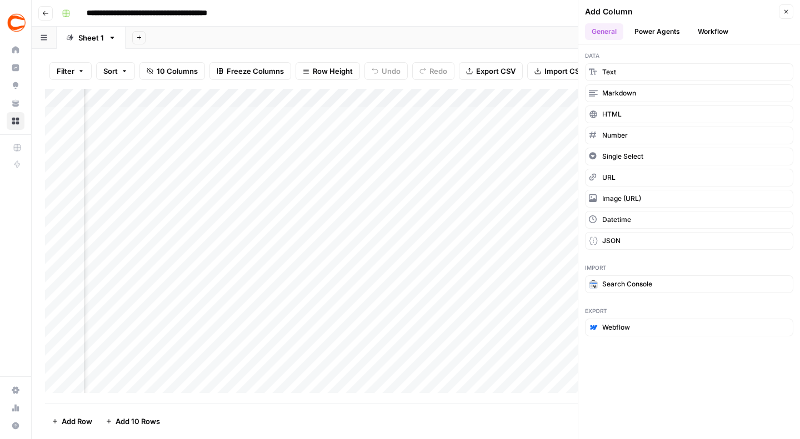
click at [787, 14] on icon "button" at bounding box center [785, 11] width 7 height 7
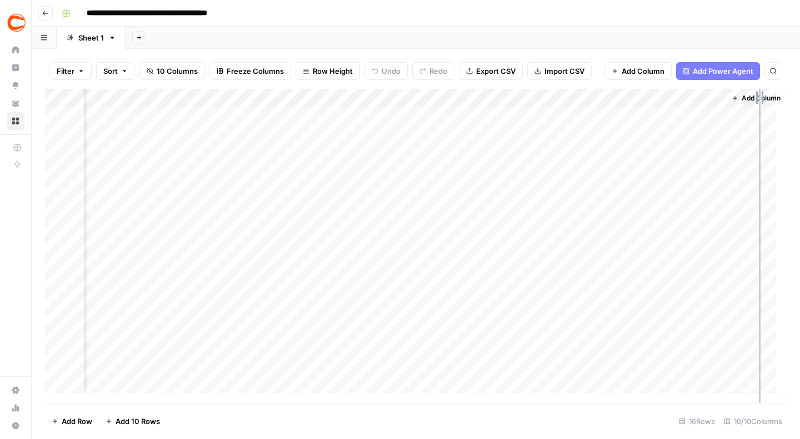
drag, startPoint x: 713, startPoint y: 96, endPoint x: 760, endPoint y: 102, distance: 48.1
click at [760, 102] on div "Add Column" at bounding box center [415, 246] width 741 height 314
drag, startPoint x: 612, startPoint y: 97, endPoint x: 581, endPoint y: 97, distance: 31.1
click at [581, 97] on div "Add Column" at bounding box center [415, 246] width 741 height 314
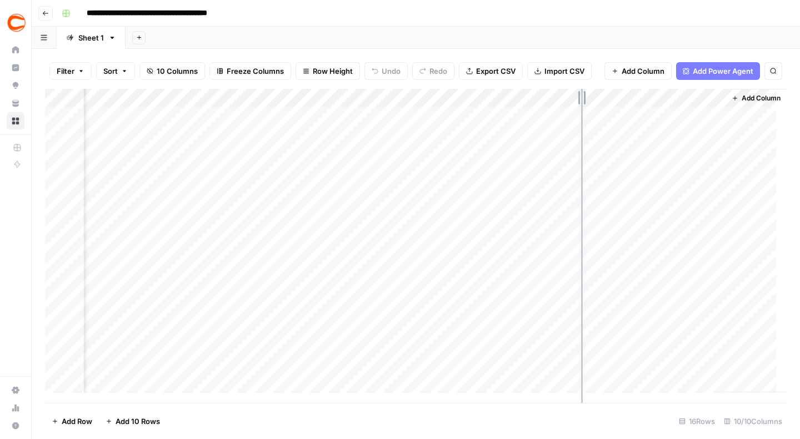
scroll to position [0, 734]
drag, startPoint x: 611, startPoint y: 100, endPoint x: 625, endPoint y: 100, distance: 14.4
click at [625, 100] on div "Add Column" at bounding box center [415, 246] width 741 height 314
drag, startPoint x: 727, startPoint y: 98, endPoint x: 738, endPoint y: 100, distance: 10.7
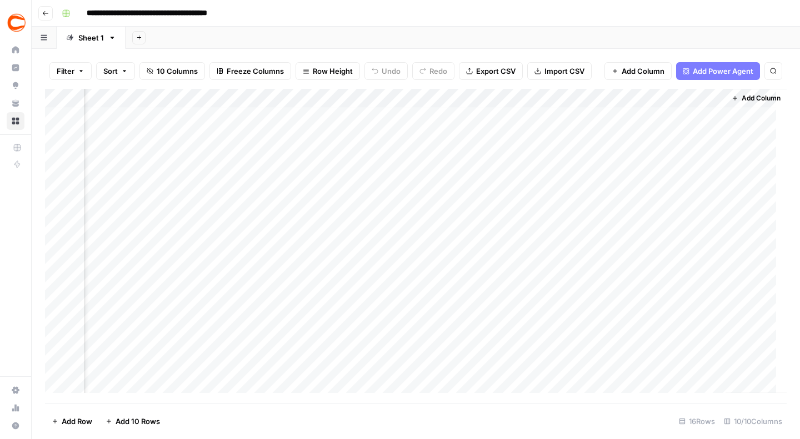
click at [738, 100] on div "Add Column" at bounding box center [755, 241] width 61 height 304
drag, startPoint x: 713, startPoint y: 98, endPoint x: 754, endPoint y: 102, distance: 41.3
click at [754, 102] on div "Add Column" at bounding box center [415, 246] width 741 height 314
drag, startPoint x: 394, startPoint y: 99, endPoint x: 385, endPoint y: 100, distance: 9.0
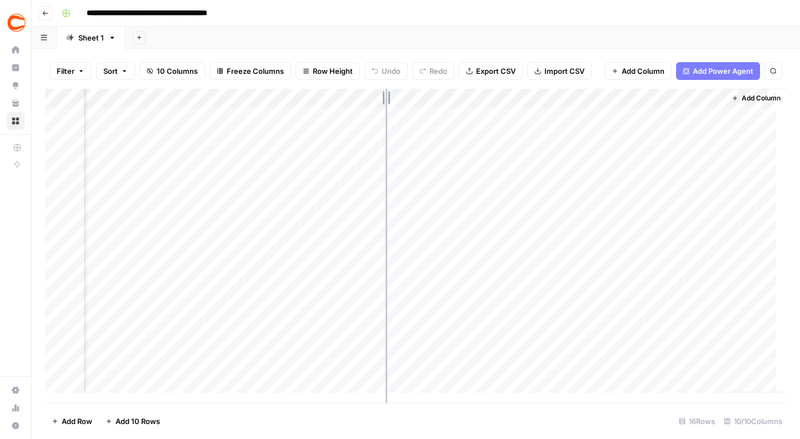
click at [385, 100] on div "Add Column" at bounding box center [415, 246] width 741 height 314
drag, startPoint x: 395, startPoint y: 99, endPoint x: 402, endPoint y: 99, distance: 6.7
click at [402, 99] on div "Add Column" at bounding box center [415, 246] width 741 height 314
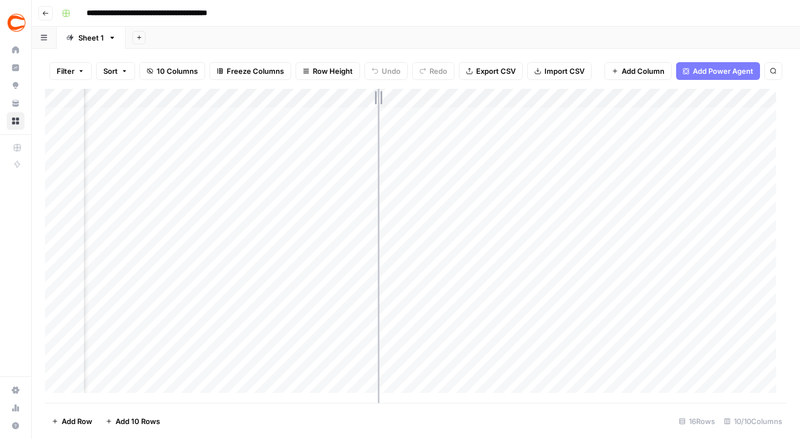
drag, startPoint x: 460, startPoint y: 101, endPoint x: 377, endPoint y: 104, distance: 83.3
click at [377, 104] on div "Add Column" at bounding box center [415, 246] width 741 height 314
drag, startPoint x: 347, startPoint y: 99, endPoint x: 269, endPoint y: 100, distance: 77.2
click at [269, 100] on div "Add Column" at bounding box center [415, 246] width 741 height 314
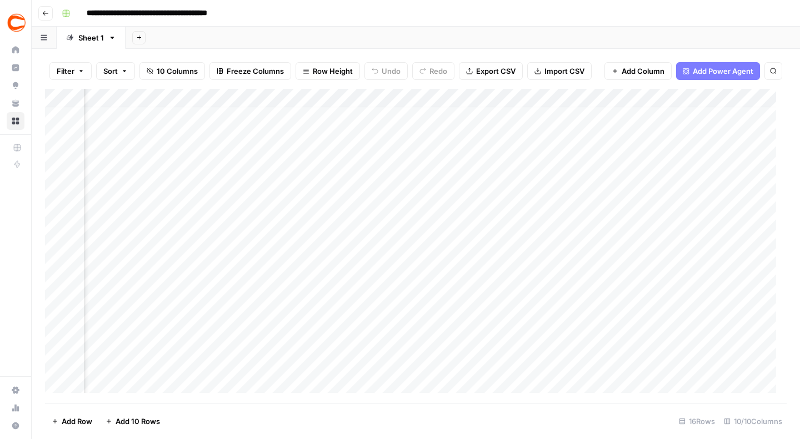
scroll to position [4, 323]
drag, startPoint x: 342, startPoint y: 97, endPoint x: 288, endPoint y: 101, distance: 54.6
click at [288, 101] on div "Add Column" at bounding box center [415, 246] width 741 height 314
drag, startPoint x: 379, startPoint y: 96, endPoint x: 344, endPoint y: 98, distance: 35.7
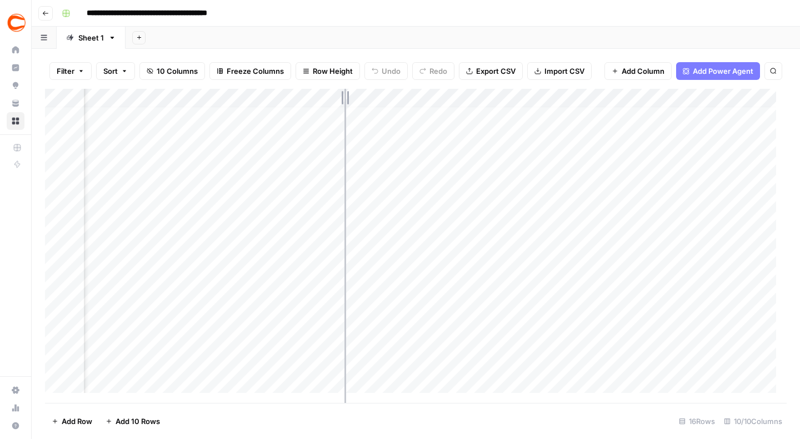
click at [344, 98] on div "Add Column" at bounding box center [415, 246] width 741 height 314
click at [404, 99] on div "Add Column" at bounding box center [415, 246] width 741 height 314
click at [240, 98] on div "Add Column" at bounding box center [415, 246] width 741 height 314
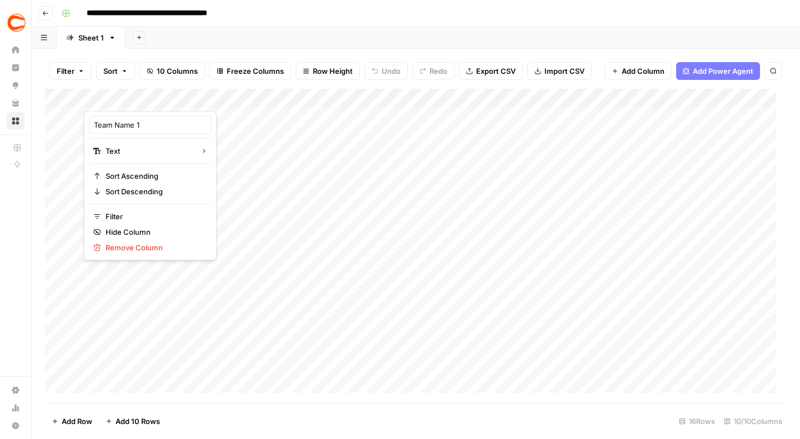
click at [245, 98] on div "Add Column" at bounding box center [415, 246] width 741 height 314
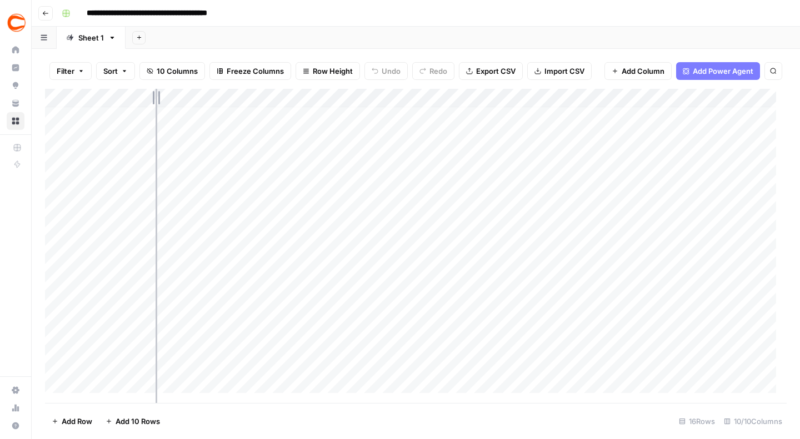
drag, startPoint x: 139, startPoint y: 103, endPoint x: 155, endPoint y: 103, distance: 16.7
click at [155, 103] on div "Add Column" at bounding box center [415, 246] width 741 height 314
drag, startPoint x: 155, startPoint y: 100, endPoint x: 171, endPoint y: 100, distance: 16.1
click at [171, 100] on div "Add Column" at bounding box center [415, 246] width 741 height 314
drag, startPoint x: 228, startPoint y: 98, endPoint x: 248, endPoint y: 99, distance: 20.6
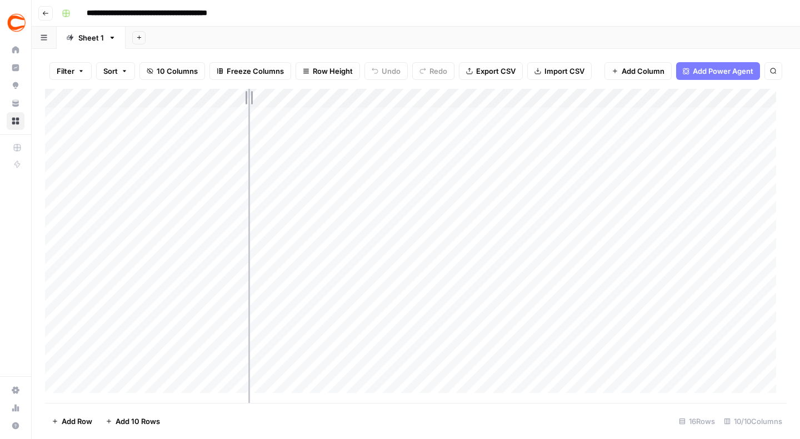
click at [248, 99] on div "Add Column" at bounding box center [415, 246] width 741 height 314
drag, startPoint x: 711, startPoint y: 97, endPoint x: 762, endPoint y: 97, distance: 50.5
click at [762, 97] on div "Add Column" at bounding box center [415, 246] width 741 height 314
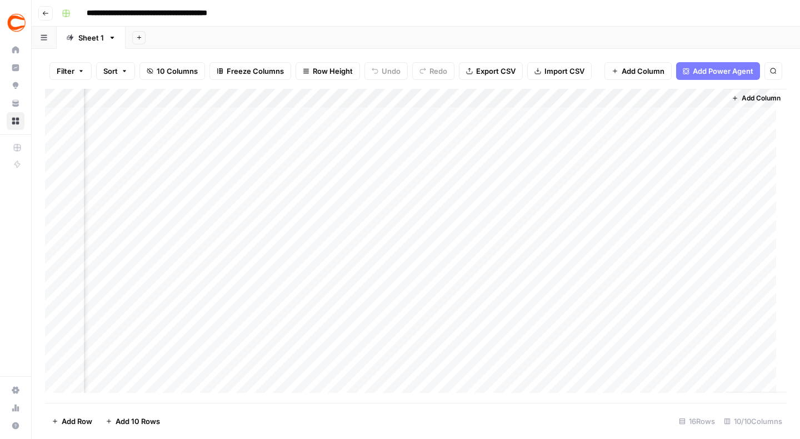
drag, startPoint x: 714, startPoint y: 97, endPoint x: 746, endPoint y: 97, distance: 32.8
click at [746, 97] on div "Add Column" at bounding box center [755, 241] width 61 height 304
click at [523, 100] on div "Add Column" at bounding box center [415, 246] width 741 height 314
drag, startPoint x: 523, startPoint y: 94, endPoint x: 581, endPoint y: 92, distance: 57.8
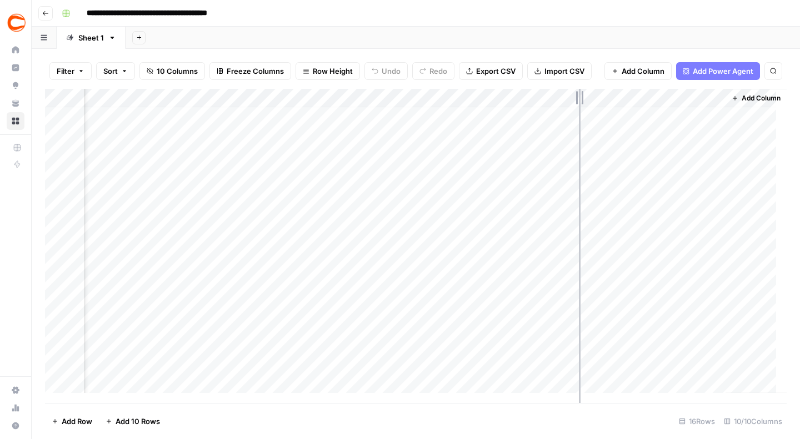
click at [581, 92] on div "Add Column" at bounding box center [415, 246] width 741 height 314
drag, startPoint x: 582, startPoint y: 99, endPoint x: 626, endPoint y: 104, distance: 44.2
click at [626, 104] on div "Add Column" at bounding box center [415, 246] width 741 height 314
drag, startPoint x: 626, startPoint y: 98, endPoint x: 637, endPoint y: 96, distance: 10.9
click at [637, 96] on div "Add Column" at bounding box center [415, 246] width 741 height 314
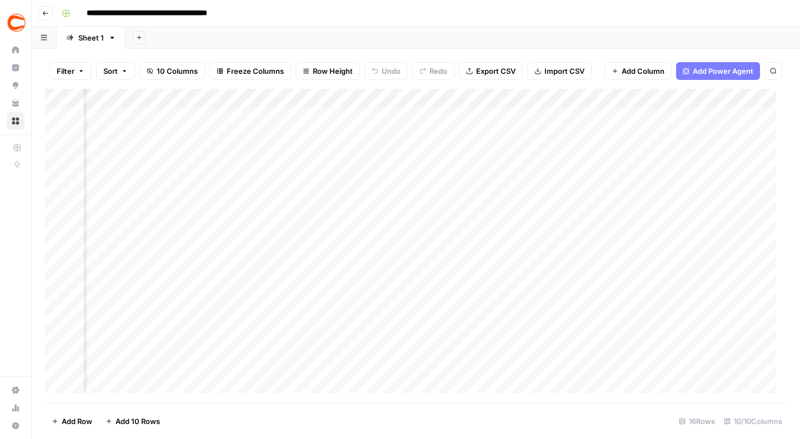
scroll to position [4, 428]
click at [668, 116] on div "Add Column" at bounding box center [415, 246] width 741 height 314
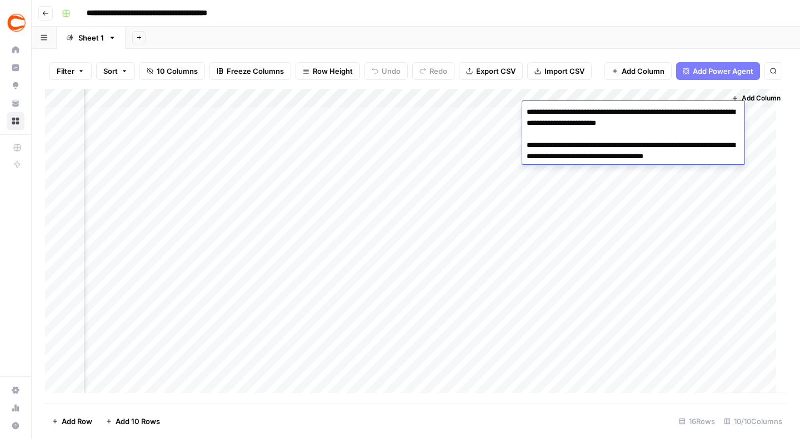
click at [676, 122] on textarea "**********" at bounding box center [633, 139] width 222 height 71
click at [757, 117] on div "Add Column" at bounding box center [755, 241] width 61 height 304
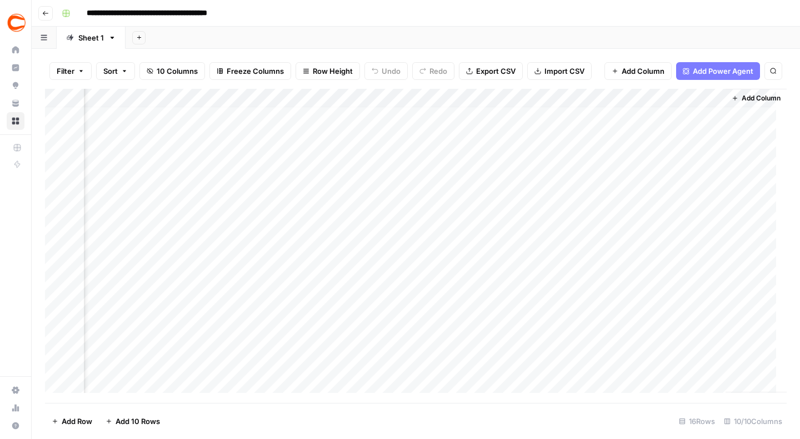
click at [674, 129] on div "Add Column" at bounding box center [415, 246] width 741 height 314
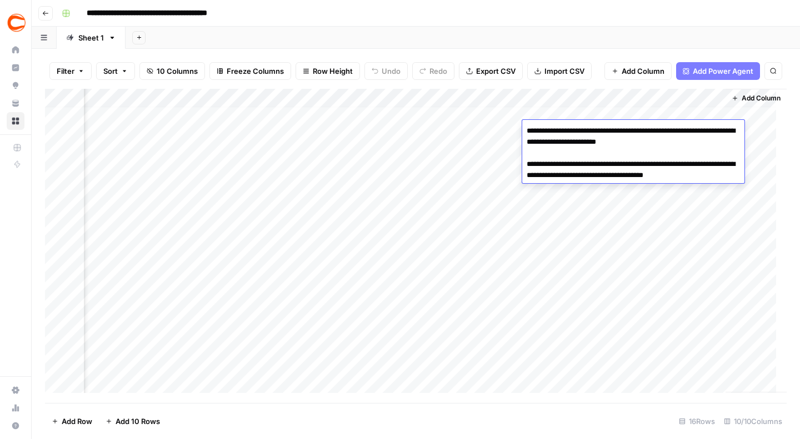
click at [689, 143] on textarea "**********" at bounding box center [633, 158] width 222 height 71
click at [414, 136] on div "Add Column" at bounding box center [415, 246] width 741 height 314
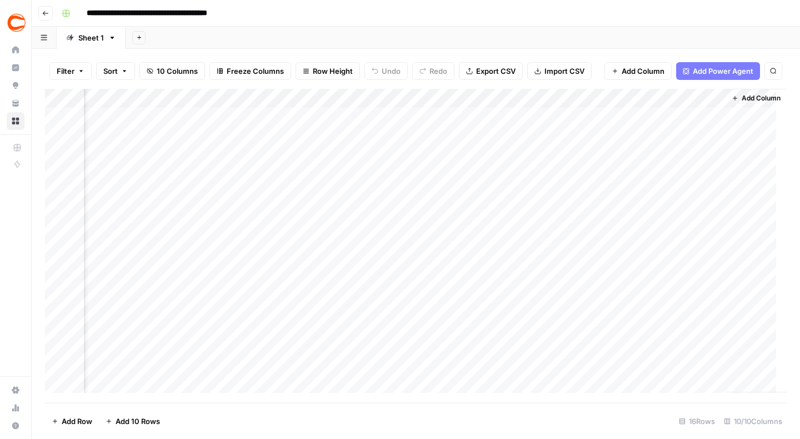
click at [578, 148] on div "Add Column" at bounding box center [415, 246] width 741 height 314
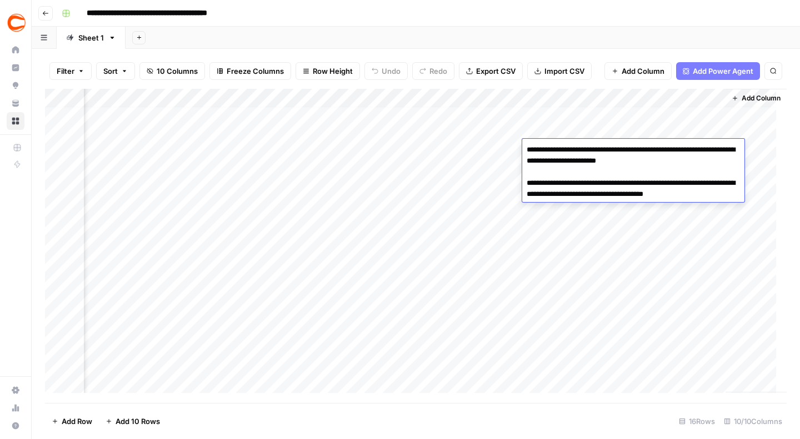
click at [688, 163] on textarea "**********" at bounding box center [633, 177] width 222 height 71
click at [405, 173] on div "Add Column" at bounding box center [415, 246] width 741 height 314
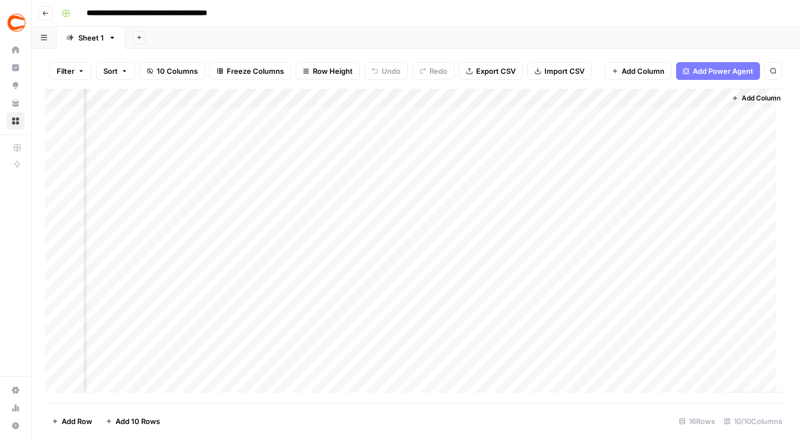
click at [664, 168] on div "Add Column" at bounding box center [415, 246] width 741 height 314
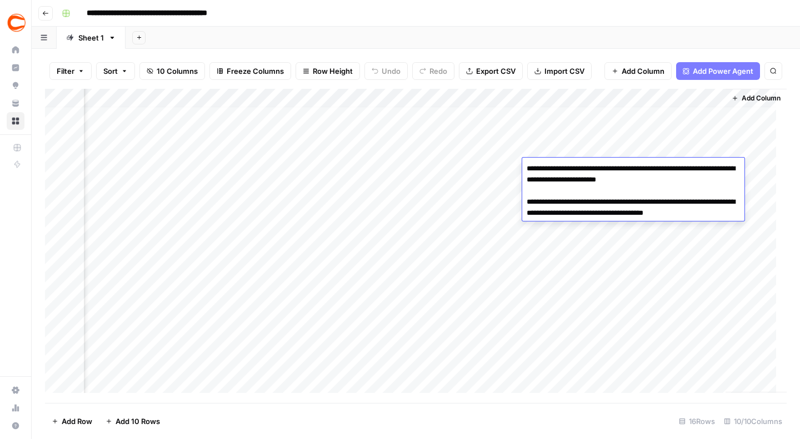
click at [688, 183] on textarea "**********" at bounding box center [633, 196] width 222 height 71
click at [443, 165] on div "Add Column" at bounding box center [415, 246] width 741 height 314
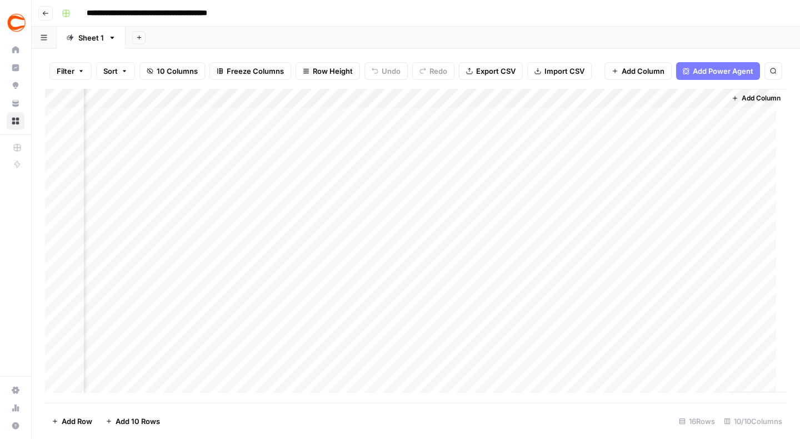
click at [568, 183] on div "Add Column" at bounding box center [415, 246] width 741 height 314
click at [659, 190] on div "Add Column" at bounding box center [415, 246] width 741 height 314
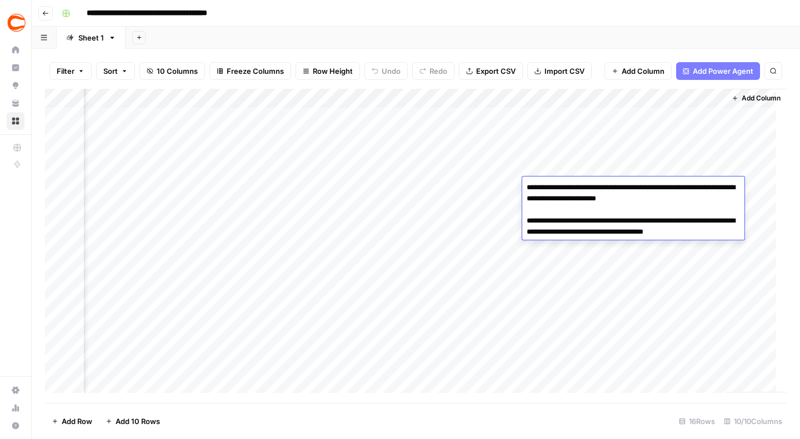
click at [681, 200] on textarea "**********" at bounding box center [633, 215] width 222 height 71
click at [429, 210] on div "Add Column" at bounding box center [415, 246] width 741 height 314
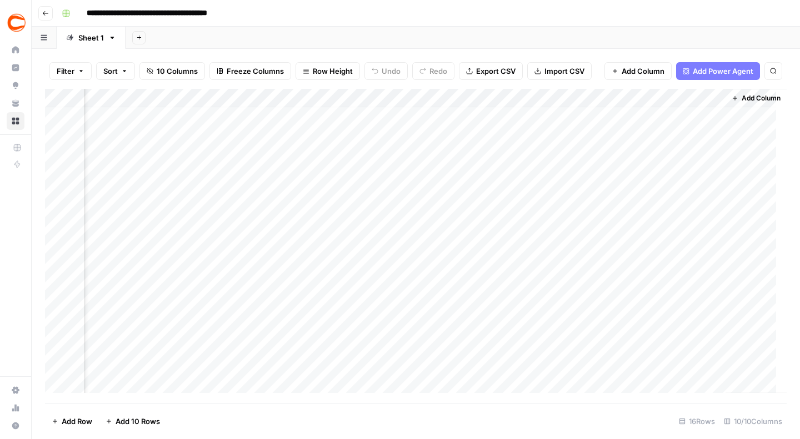
click at [661, 208] on div "Add Column" at bounding box center [415, 246] width 741 height 314
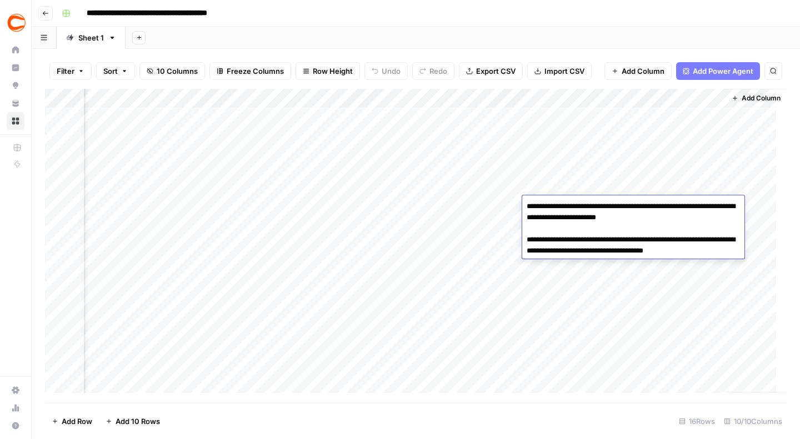
click at [678, 218] on textarea "**********" at bounding box center [633, 234] width 222 height 71
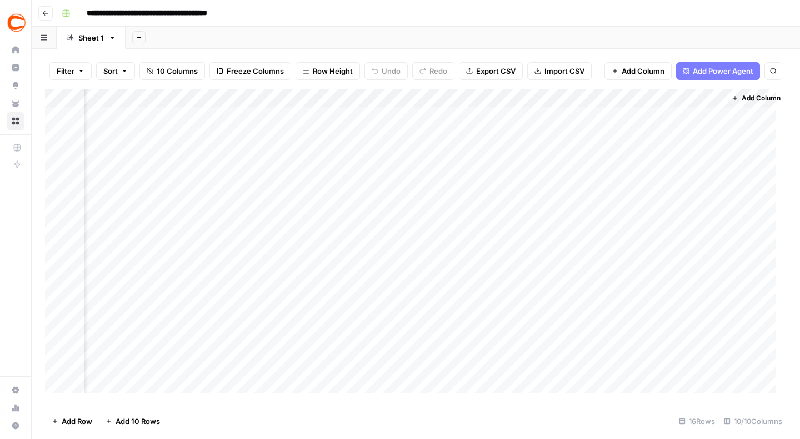
click at [464, 208] on div "Add Column" at bounding box center [415, 246] width 741 height 314
click at [621, 222] on div "Add Column" at bounding box center [415, 246] width 741 height 314
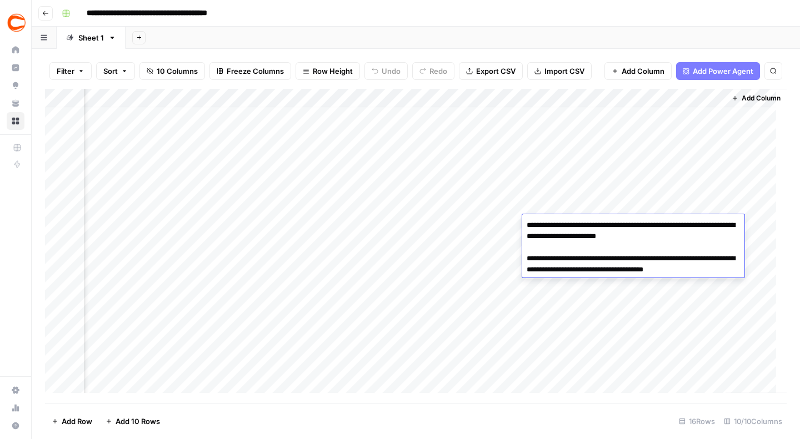
click at [686, 234] on textarea "**********" at bounding box center [633, 253] width 222 height 71
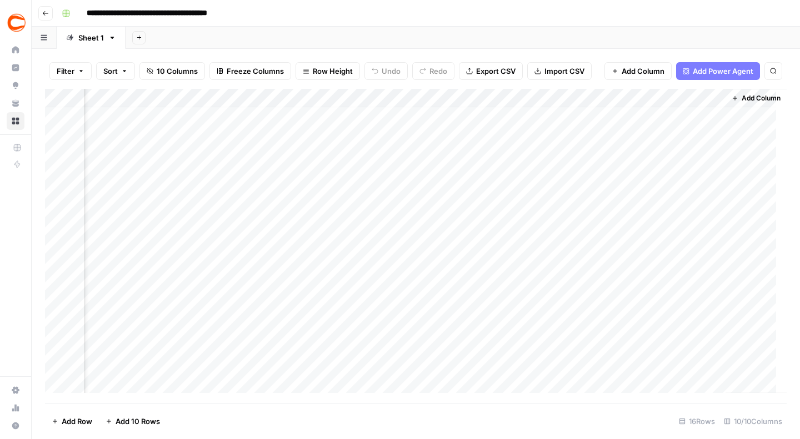
click at [454, 229] on div "Add Column" at bounding box center [415, 246] width 741 height 314
click at [561, 228] on div "Add Column" at bounding box center [415, 246] width 741 height 314
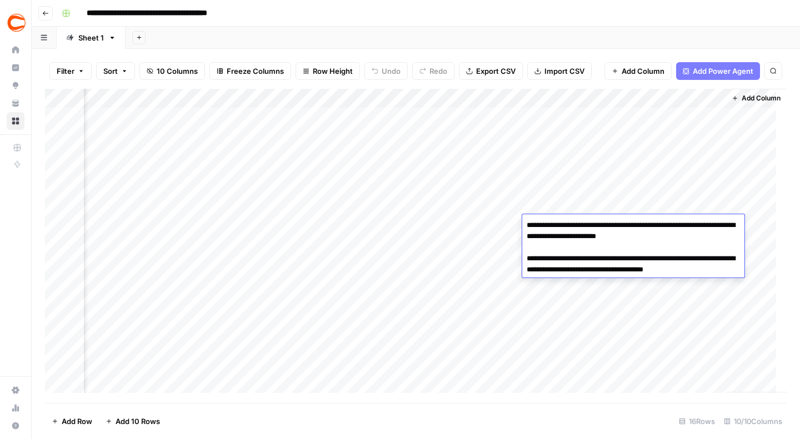
click at [686, 236] on textarea "**********" at bounding box center [633, 253] width 222 height 71
click at [441, 223] on div "Add Column" at bounding box center [415, 246] width 741 height 314
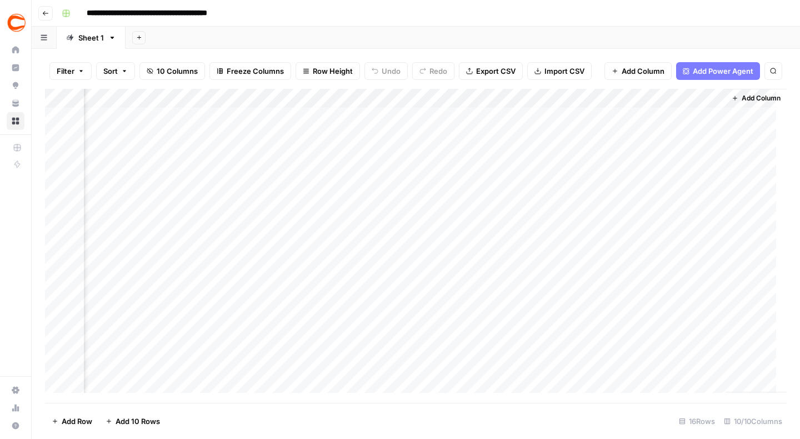
click at [615, 243] on div "Add Column" at bounding box center [415, 246] width 741 height 314
click at [679, 248] on div "Add Column" at bounding box center [415, 246] width 741 height 314
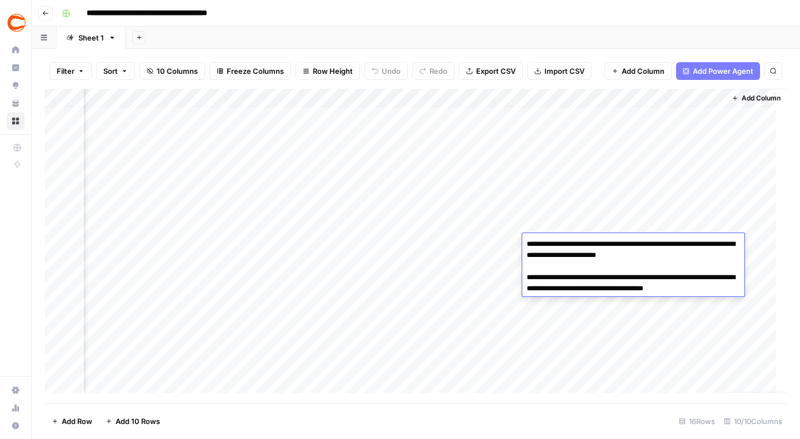
click at [681, 257] on textarea "**********" at bounding box center [633, 272] width 222 height 71
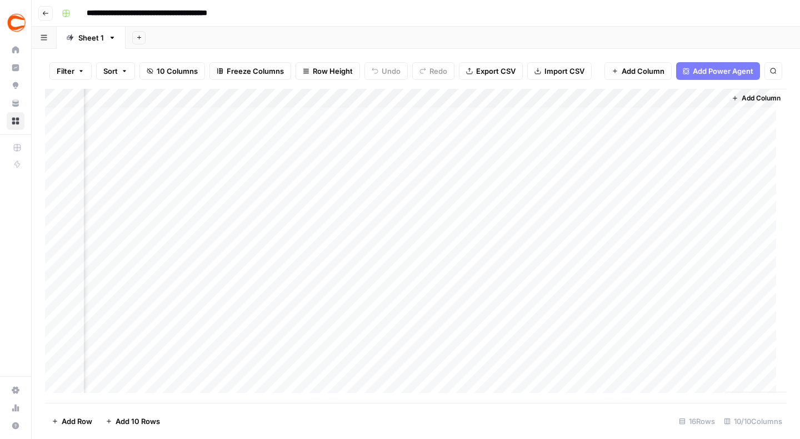
click at [410, 260] on div "Add Column" at bounding box center [415, 246] width 741 height 314
click at [559, 278] on div "Add Column" at bounding box center [415, 246] width 741 height 314
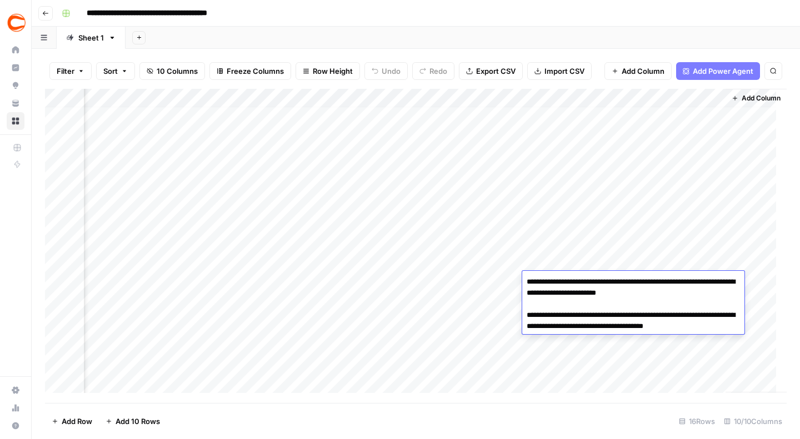
click at [559, 278] on textarea "**********" at bounding box center [633, 309] width 222 height 71
click at [681, 293] on textarea "**********" at bounding box center [633, 309] width 222 height 71
click at [386, 300] on div "Add Column" at bounding box center [415, 246] width 741 height 314
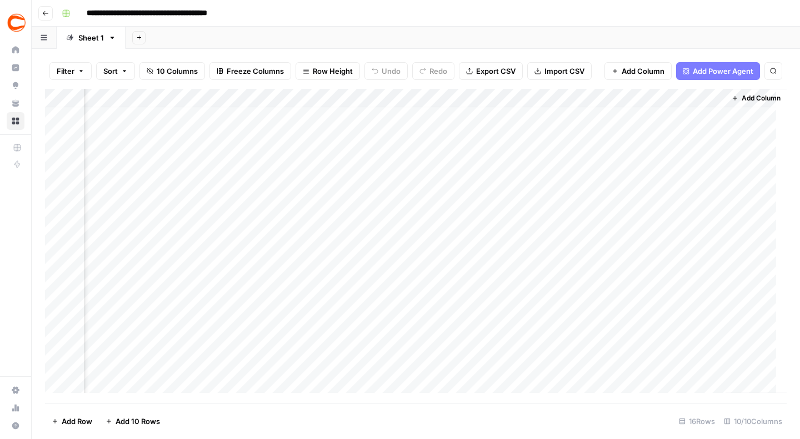
click at [599, 305] on div "Add Column" at bounding box center [415, 246] width 741 height 314
click at [634, 301] on div "Add Column" at bounding box center [415, 246] width 741 height 314
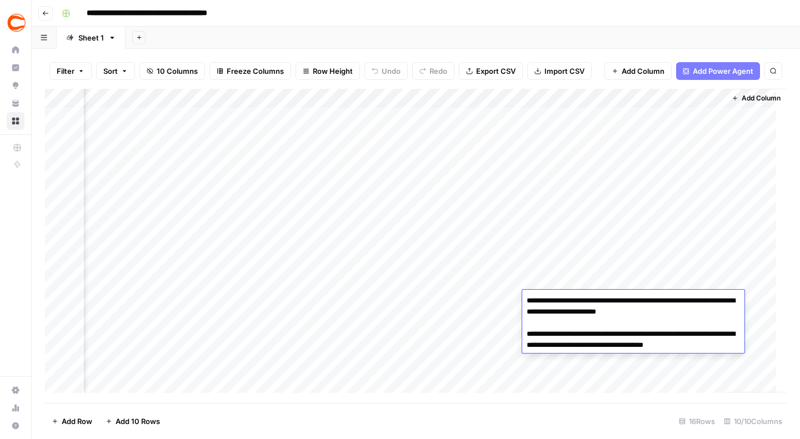
click at [634, 301] on textarea "**********" at bounding box center [633, 328] width 222 height 71
click at [678, 311] on textarea "**********" at bounding box center [633, 328] width 222 height 71
click at [289, 299] on div "Add Column" at bounding box center [415, 246] width 741 height 314
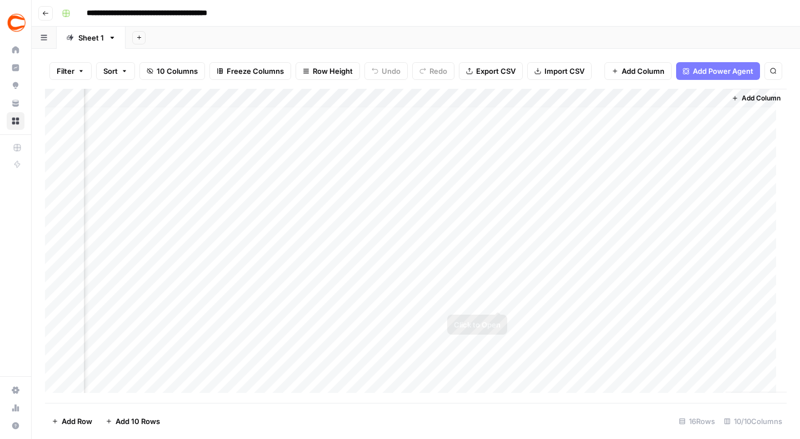
click at [536, 297] on div "Add Column" at bounding box center [415, 246] width 741 height 314
click at [618, 301] on div "Add Column" at bounding box center [415, 246] width 741 height 314
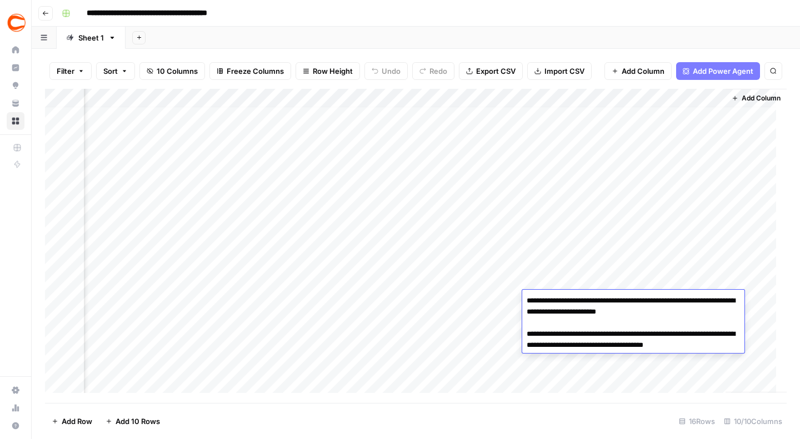
click at [681, 314] on textarea "**********" at bounding box center [633, 328] width 222 height 71
click at [479, 298] on div "Add Column" at bounding box center [415, 246] width 741 height 314
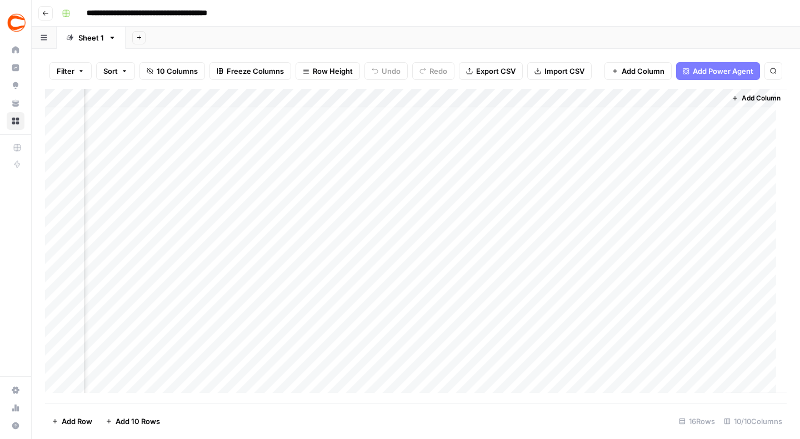
click at [617, 280] on div "Add Column" at bounding box center [415, 246] width 741 height 314
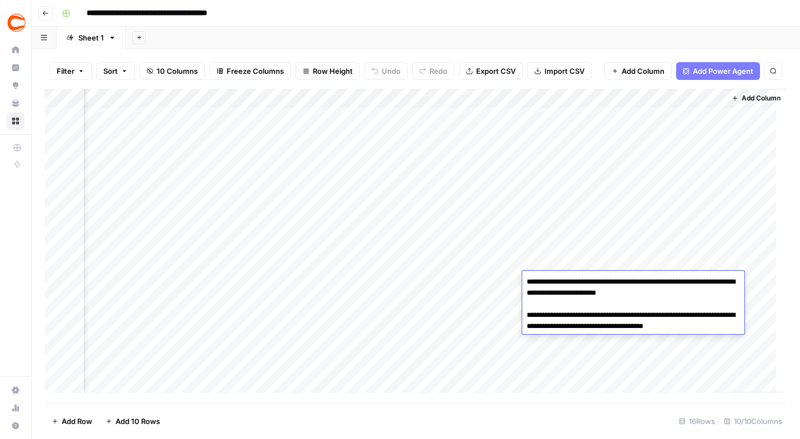
click at [681, 293] on textarea "**********" at bounding box center [633, 309] width 222 height 71
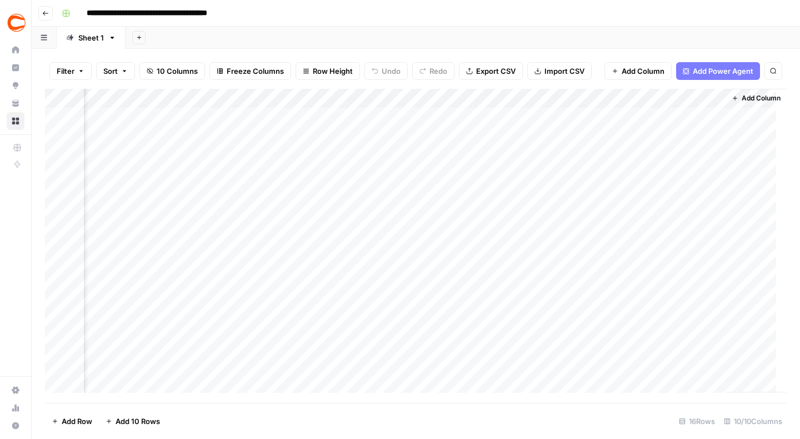
click at [394, 284] on div "Add Column" at bounding box center [415, 246] width 741 height 314
click at [579, 265] on div "Add Column" at bounding box center [415, 246] width 741 height 314
click at [433, 259] on div "Add Column" at bounding box center [415, 246] width 741 height 314
click at [570, 262] on div "Add Column" at bounding box center [415, 246] width 741 height 314
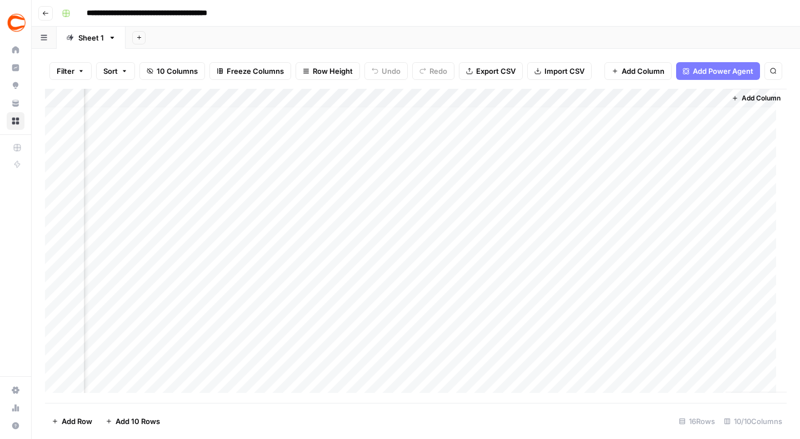
click at [570, 262] on div "Add Column" at bounding box center [415, 246] width 741 height 314
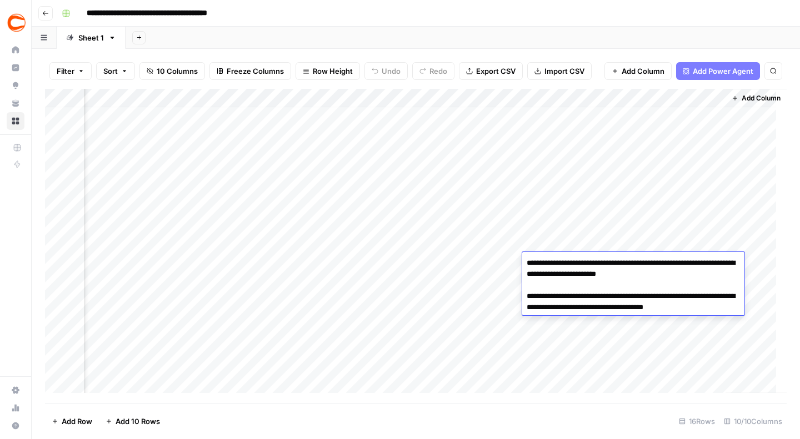
click at [681, 270] on textarea "**********" at bounding box center [633, 290] width 222 height 71
click at [378, 273] on div "Add Column" at bounding box center [415, 246] width 741 height 314
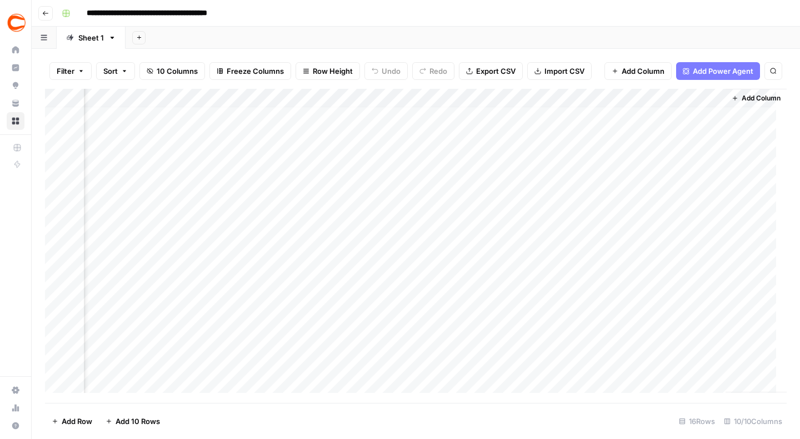
click at [678, 282] on div "Add Column" at bounding box center [415, 246] width 741 height 314
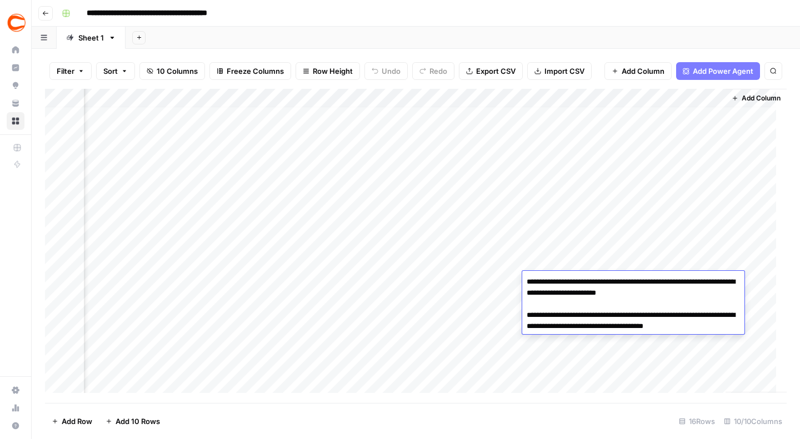
click at [688, 296] on textarea "**********" at bounding box center [633, 309] width 222 height 71
click at [386, 299] on div "Add Column" at bounding box center [415, 246] width 741 height 314
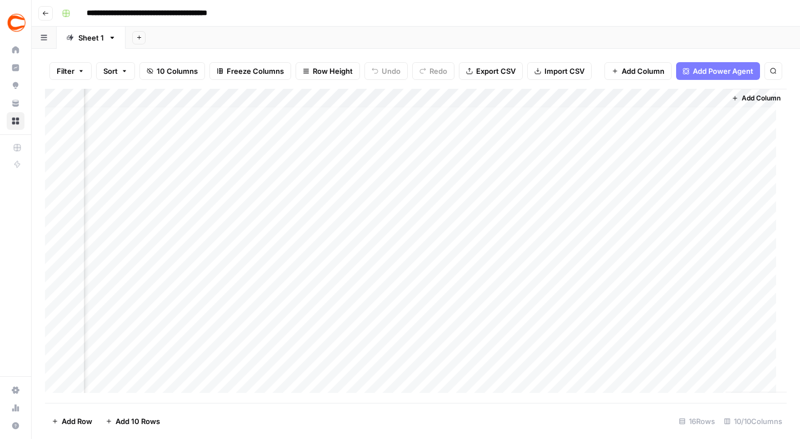
click at [632, 301] on div "Add Column" at bounding box center [415, 246] width 741 height 314
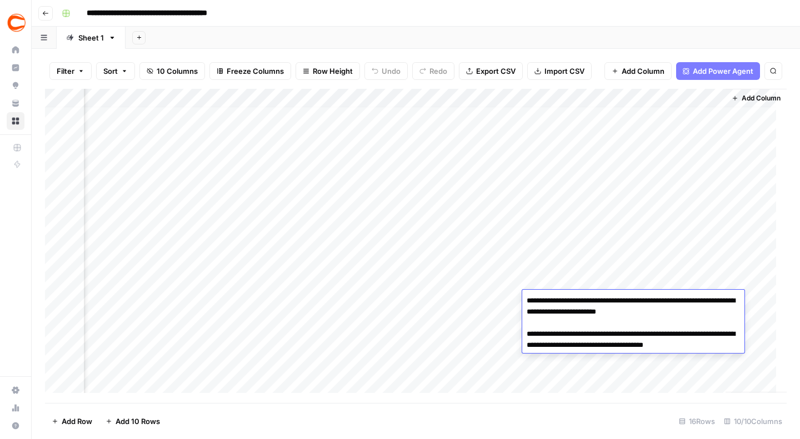
click at [682, 314] on textarea "**********" at bounding box center [633, 328] width 222 height 71
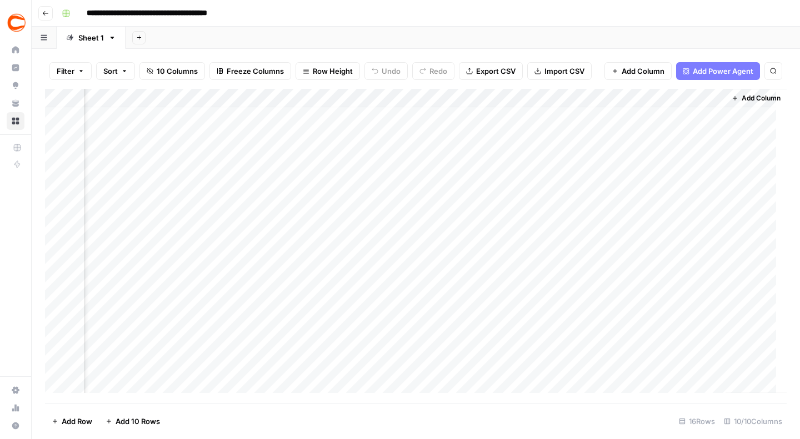
click at [398, 299] on div "Add Column" at bounding box center [415, 246] width 741 height 314
click at [374, 319] on div "Add Column" at bounding box center [415, 246] width 741 height 314
click at [600, 318] on div "Add Column" at bounding box center [415, 246] width 741 height 314
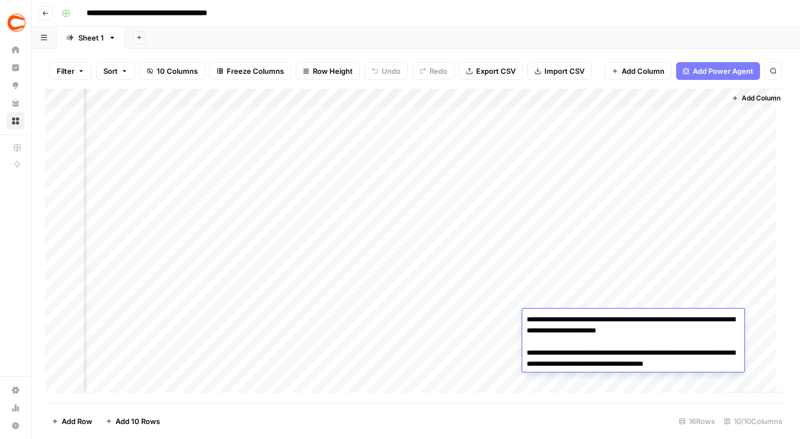
click at [684, 329] on textarea "**********" at bounding box center [633, 347] width 222 height 71
click at [399, 318] on div "Add Column" at bounding box center [415, 246] width 741 height 314
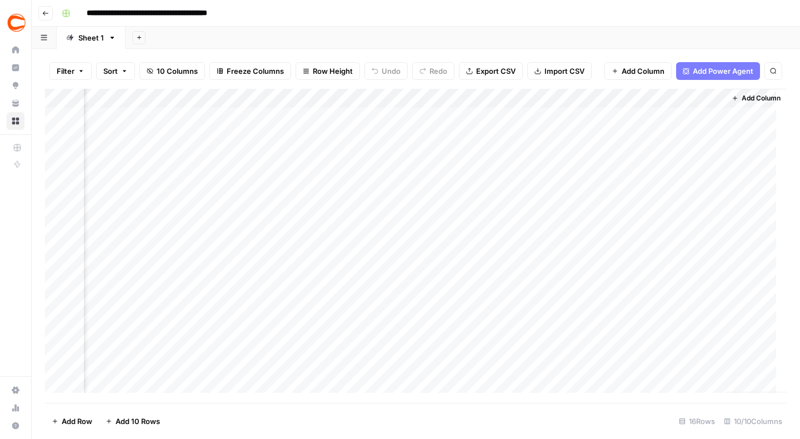
click at [566, 340] on div "Add Column" at bounding box center [415, 246] width 741 height 314
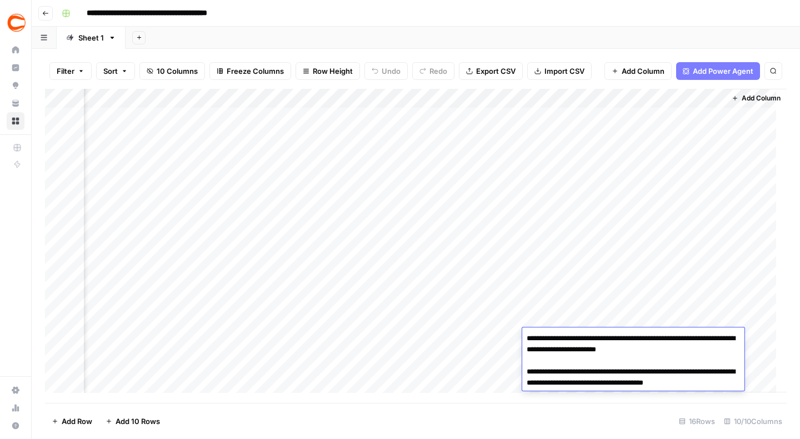
click at [680, 356] on textarea "**********" at bounding box center [633, 366] width 222 height 71
click at [687, 349] on textarea "**********" at bounding box center [633, 366] width 222 height 71
click at [280, 357] on div "Add Column" at bounding box center [415, 246] width 741 height 314
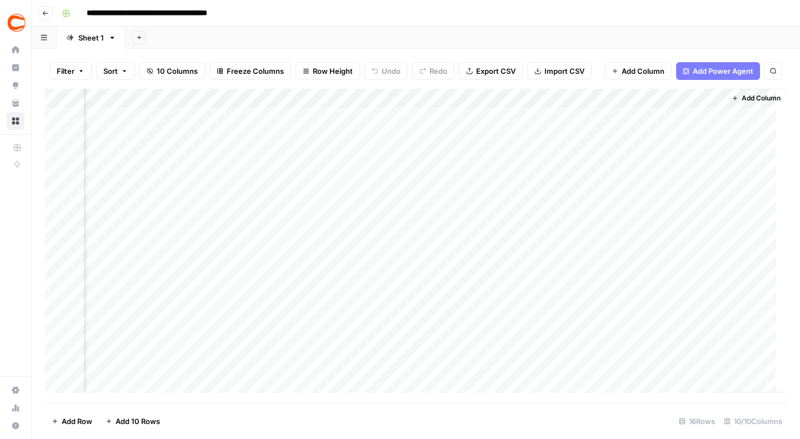
click at [589, 358] on div "Add Column" at bounding box center [415, 246] width 741 height 314
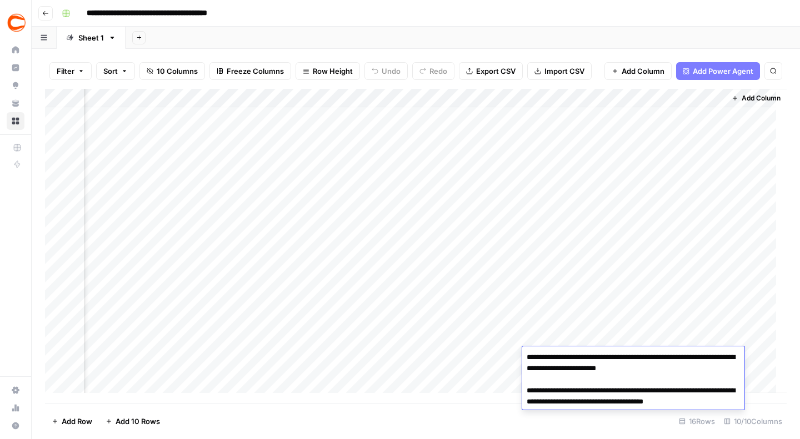
click at [683, 369] on textarea "**********" at bounding box center [633, 385] width 222 height 71
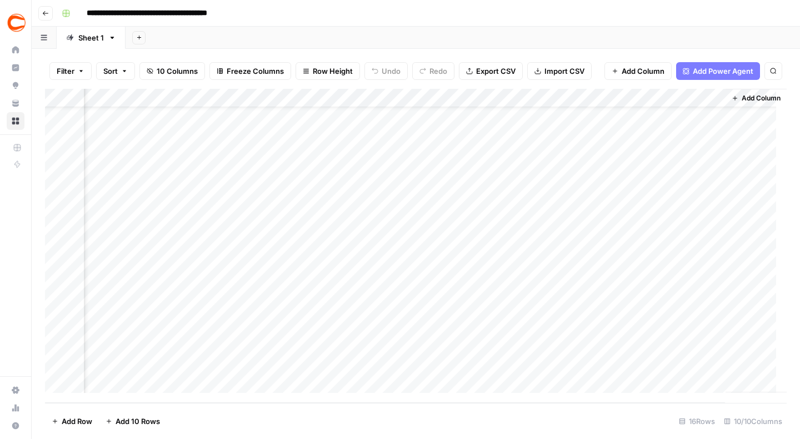
click at [392, 347] on div "Add Column" at bounding box center [415, 246] width 741 height 314
click at [582, 348] on div "Add Column" at bounding box center [415, 246] width 741 height 314
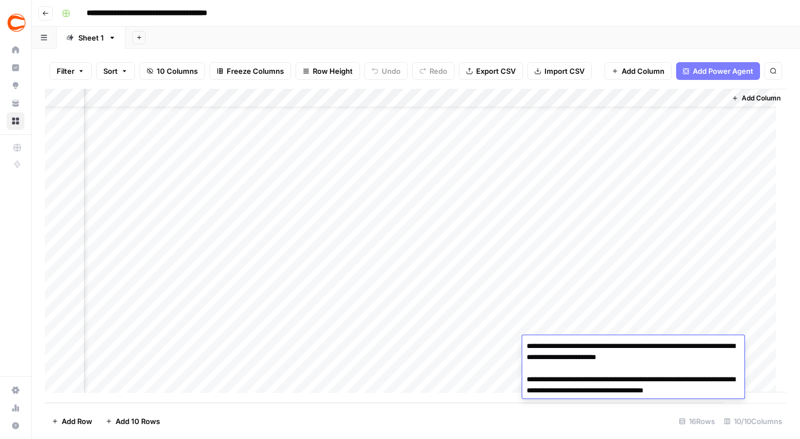
click at [686, 355] on textarea "**********" at bounding box center [633, 374] width 222 height 71
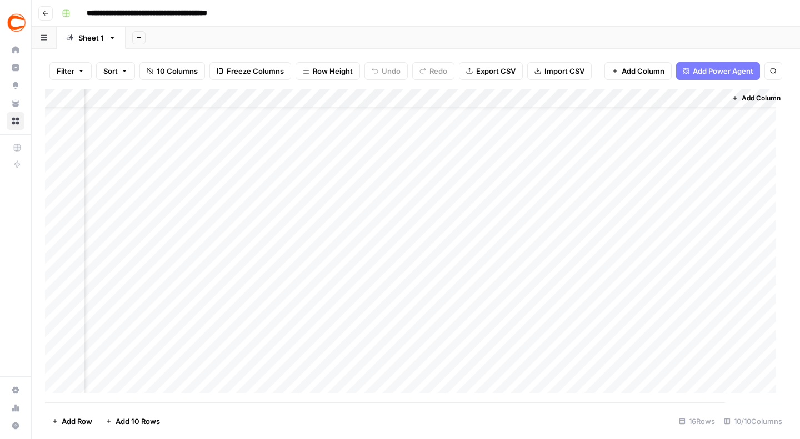
click at [389, 345] on div "Add Column" at bounding box center [415, 246] width 741 height 314
click at [546, 363] on div "Add Column" at bounding box center [415, 246] width 741 height 314
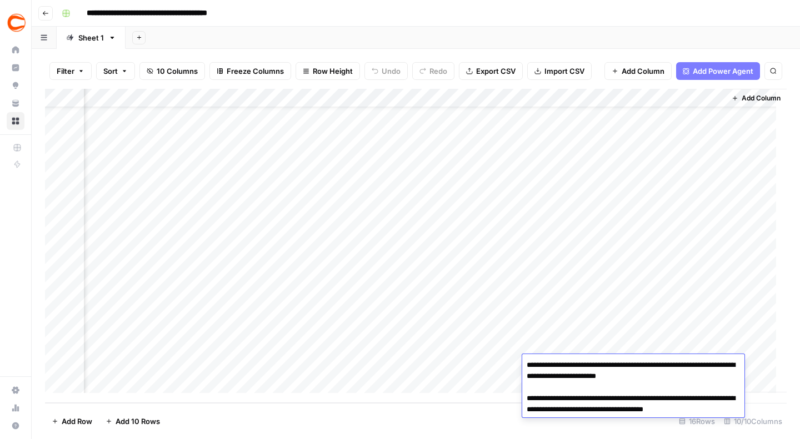
click at [680, 375] on textarea "**********" at bounding box center [633, 393] width 222 height 71
click at [386, 367] on div "Add Column" at bounding box center [415, 246] width 741 height 314
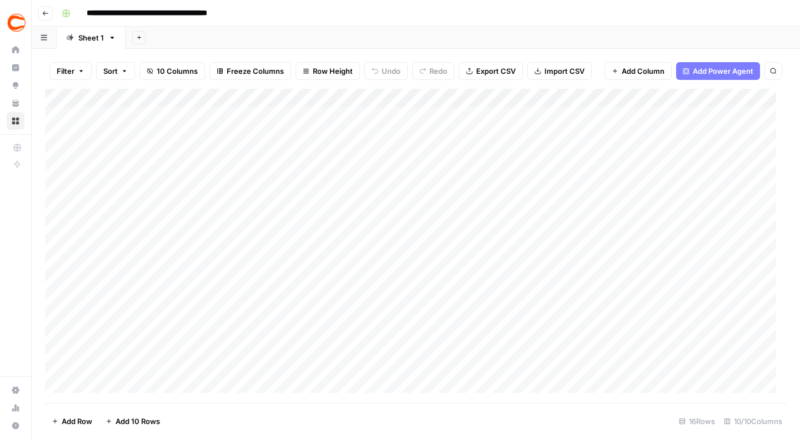
scroll to position [0, 0]
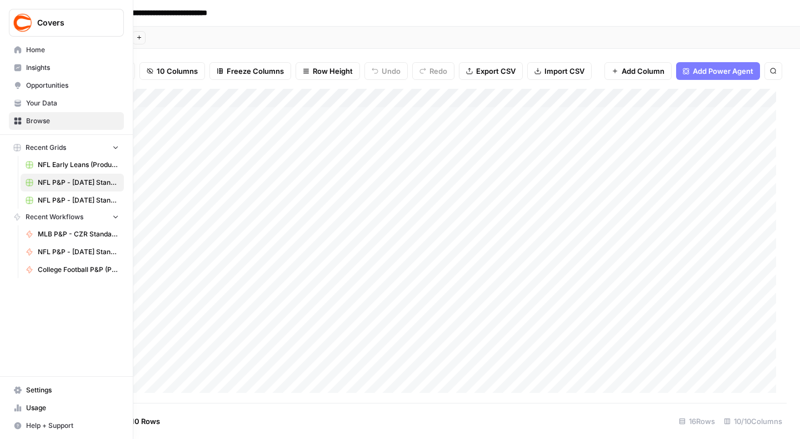
click at [16, 51] on icon at bounding box center [17, 49] width 7 height 7
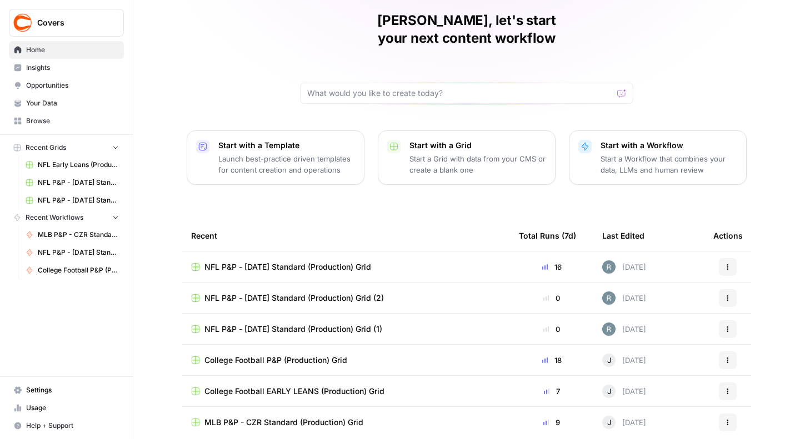
scroll to position [69, 0]
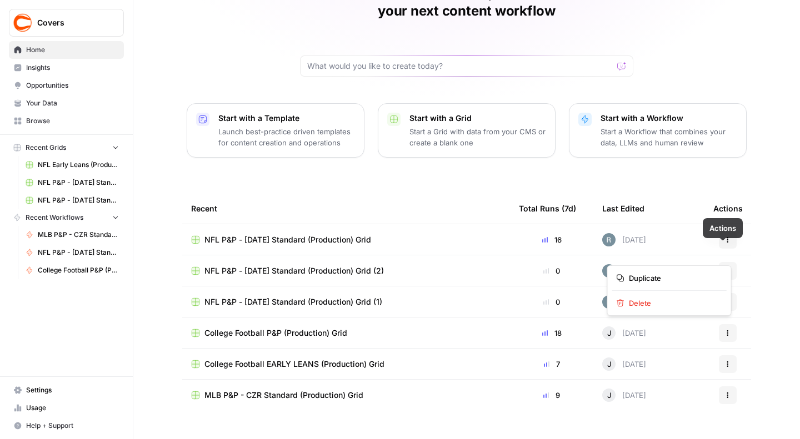
click at [725, 268] on icon "button" at bounding box center [727, 271] width 7 height 7
click at [650, 303] on span "Delete" at bounding box center [673, 303] width 89 height 11
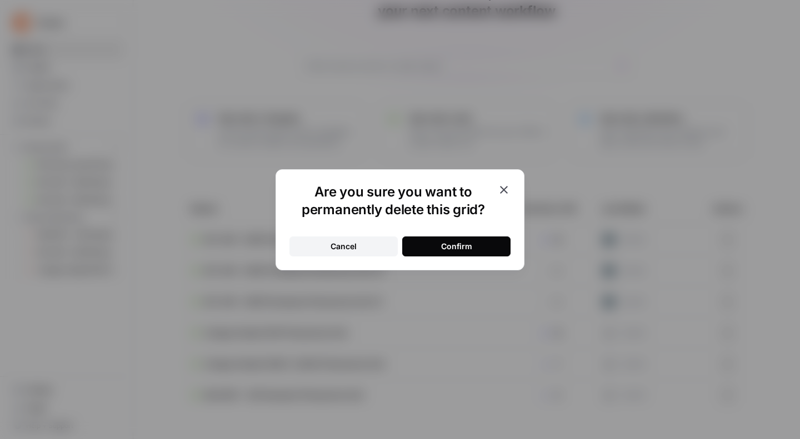
click at [487, 247] on button "Confirm" at bounding box center [456, 247] width 108 height 20
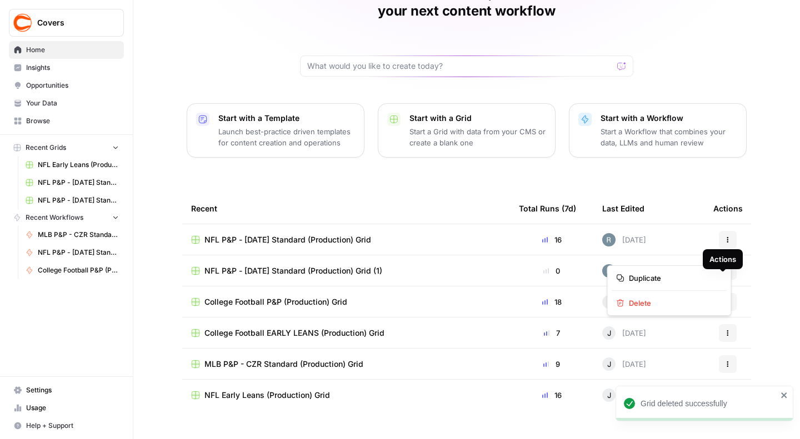
click at [720, 262] on button "Actions" at bounding box center [728, 271] width 18 height 18
click at [656, 300] on span "Delete" at bounding box center [673, 303] width 89 height 11
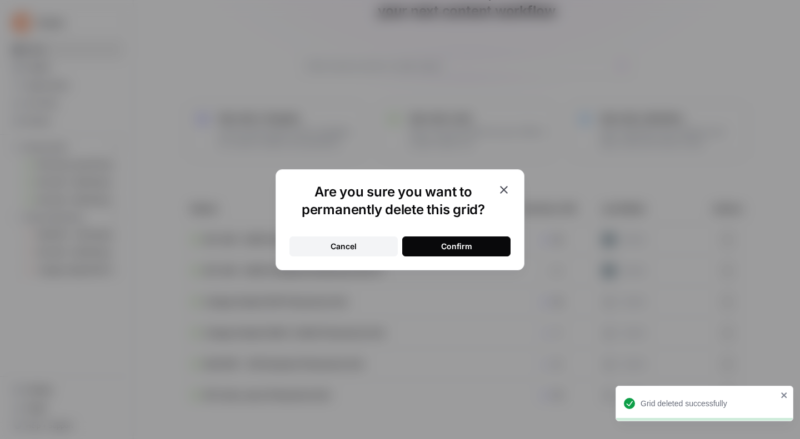
click at [483, 251] on button "Confirm" at bounding box center [456, 247] width 108 height 20
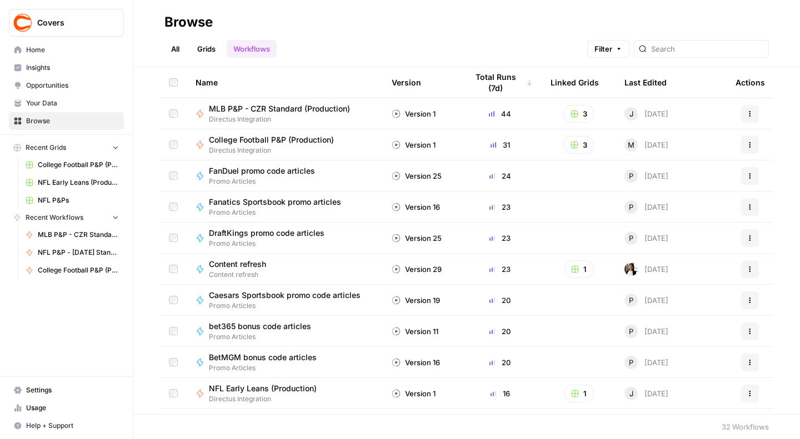
click at [62, 183] on span "NFL Early Leans (Production) Grid" at bounding box center [78, 183] width 81 height 10
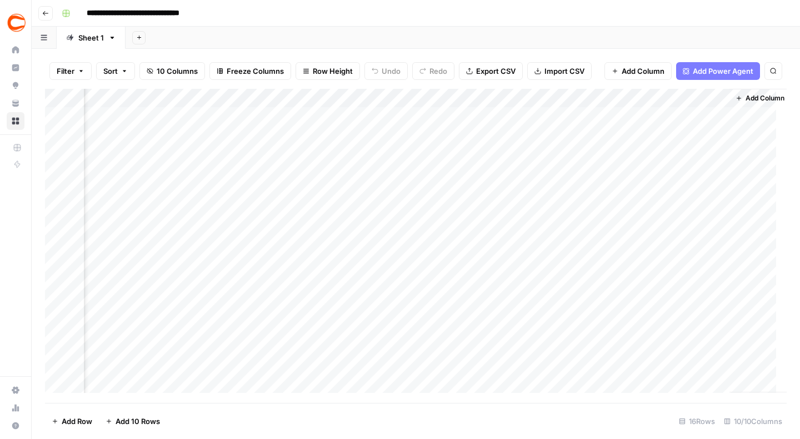
scroll to position [0, 723]
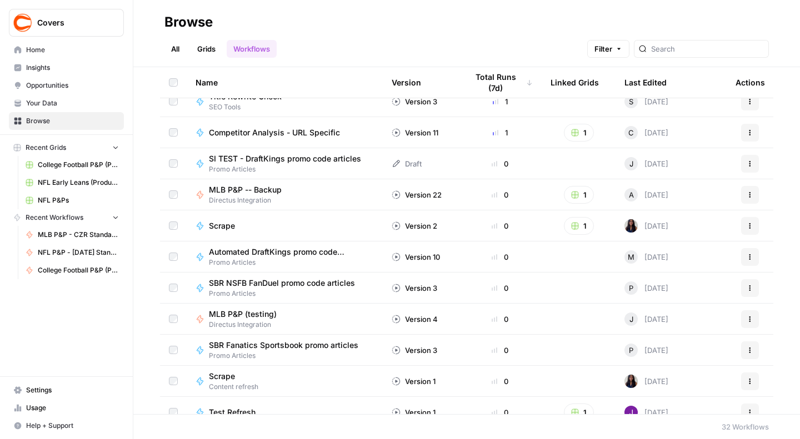
scroll to position [625, 0]
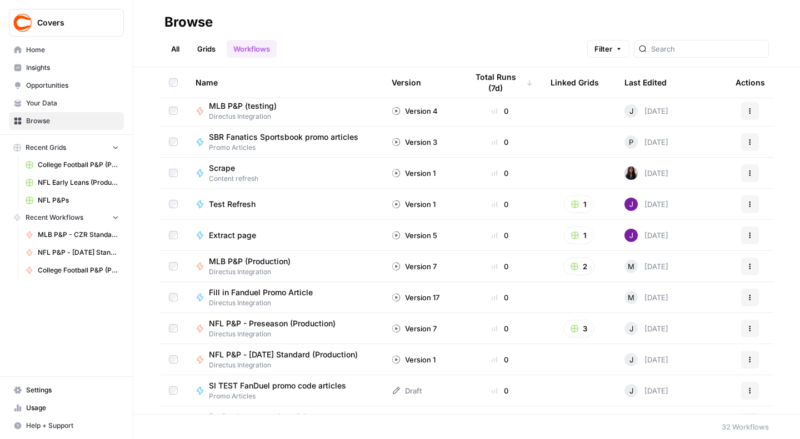
click at [278, 357] on span "NFL P&P - [DATE] Standard (Production)" at bounding box center [283, 354] width 149 height 11
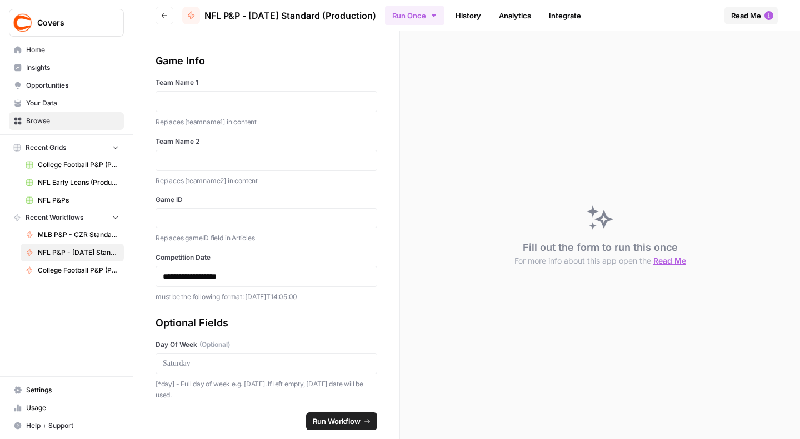
drag, startPoint x: 381, startPoint y: 17, endPoint x: 207, endPoint y: 14, distance: 174.4
click at [207, 14] on header "Go back NFL P&P - Sunday Standard (Production) Run Once History Analytics Integ…" at bounding box center [466, 15] width 666 height 31
copy span "NFL P&P - [DATE] Standard (Production)"
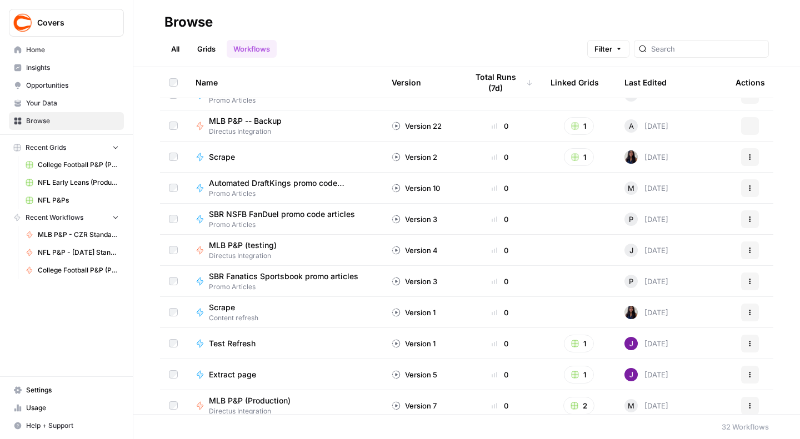
scroll to position [679, 0]
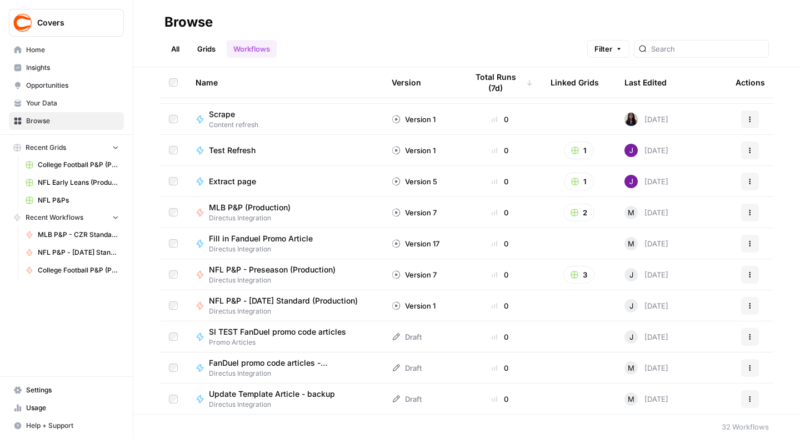
click at [49, 148] on span "Recent Grids" at bounding box center [46, 148] width 41 height 10
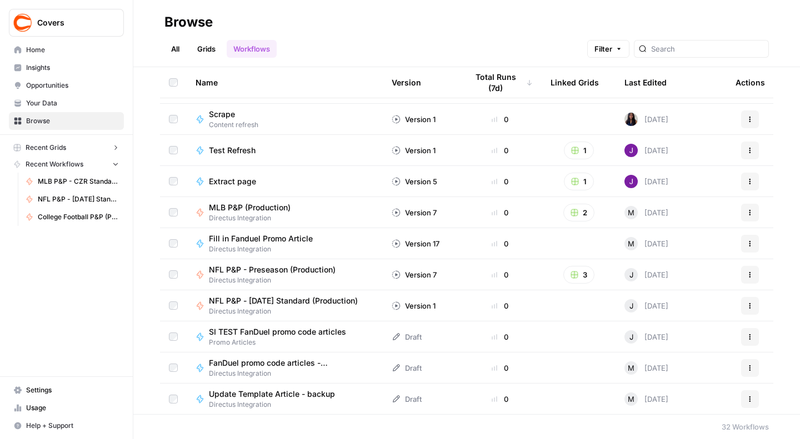
click at [58, 146] on span "Recent Grids" at bounding box center [46, 148] width 41 height 10
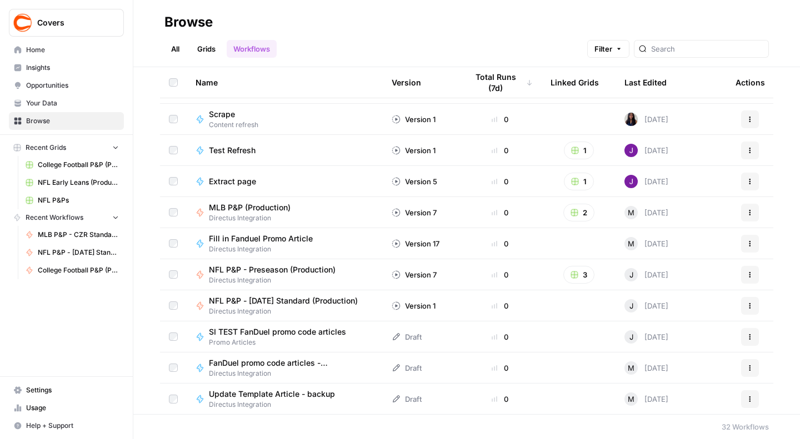
click at [51, 164] on span "College Football P&P (Production) Grid" at bounding box center [78, 165] width 81 height 10
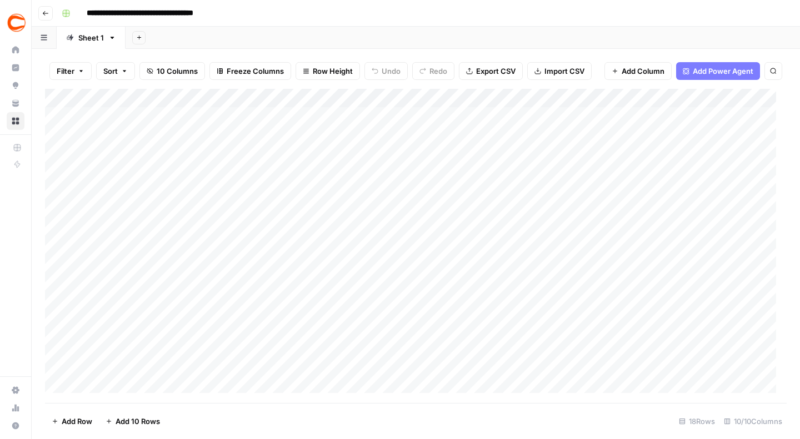
click at [44, 11] on icon "button" at bounding box center [46, 13] width 6 height 4
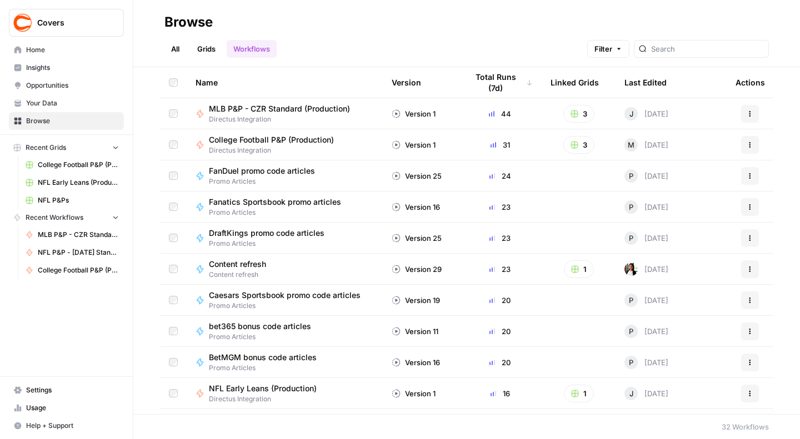
click at [210, 49] on link "Grids" at bounding box center [206, 49] width 32 height 18
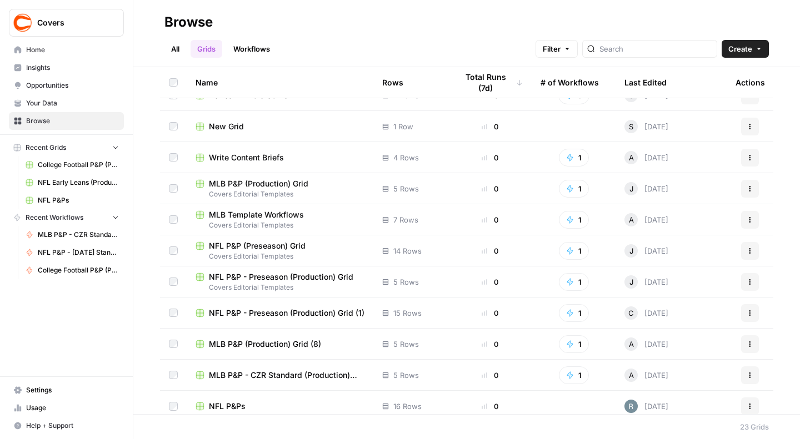
scroll to position [399, 0]
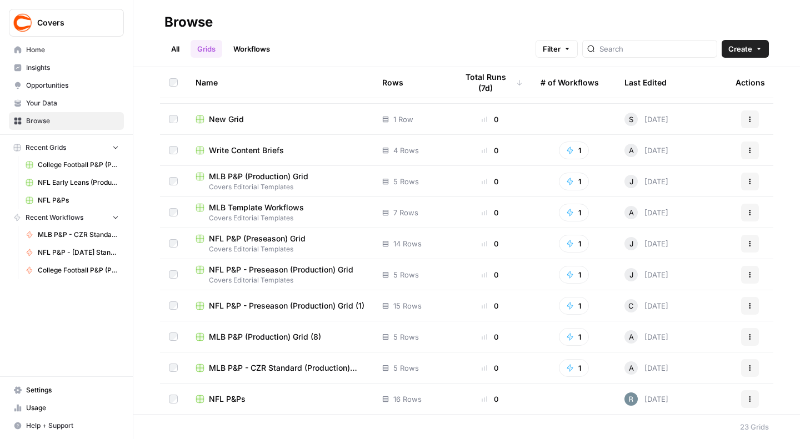
click at [297, 268] on span "NFL P&P - Preseason (Production) Grid" at bounding box center [281, 269] width 144 height 11
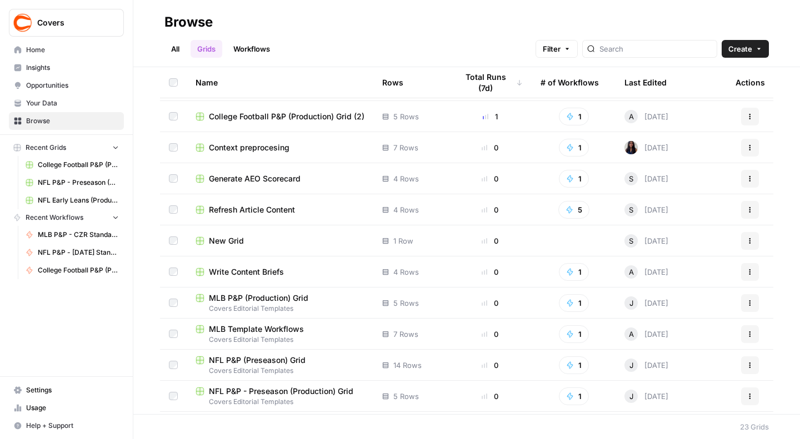
scroll to position [399, 0]
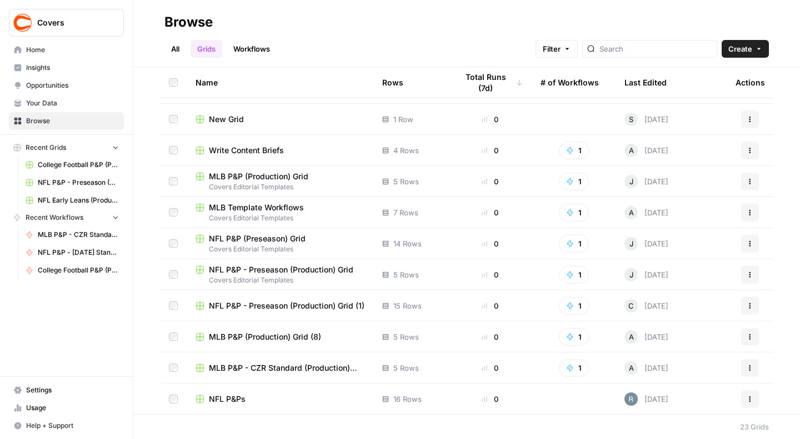
click at [260, 237] on span "NFL P&P (Preseason) Grid" at bounding box center [257, 238] width 97 height 11
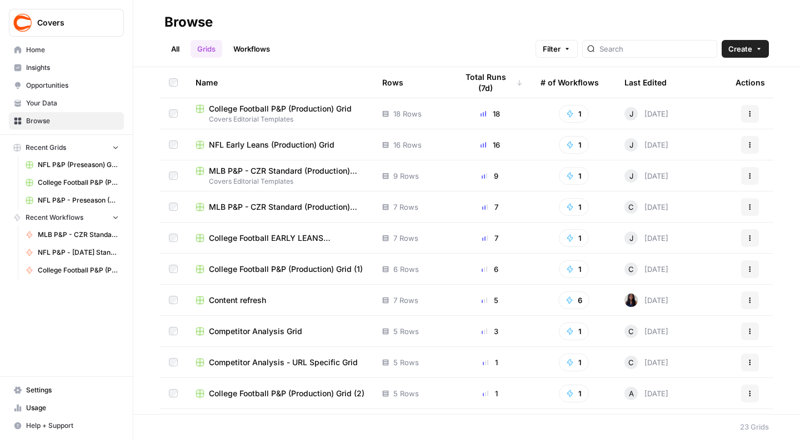
click at [289, 145] on span "NFL Early Leans (Production) Grid" at bounding box center [272, 144] width 126 height 11
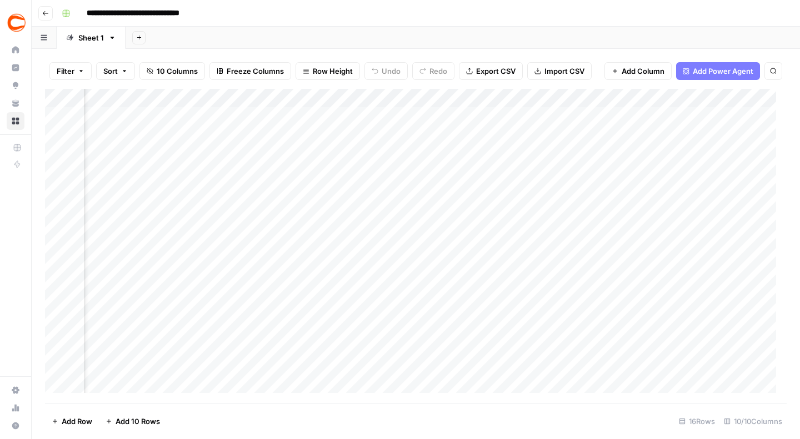
scroll to position [0, 437]
